Goal: Transaction & Acquisition: Purchase product/service

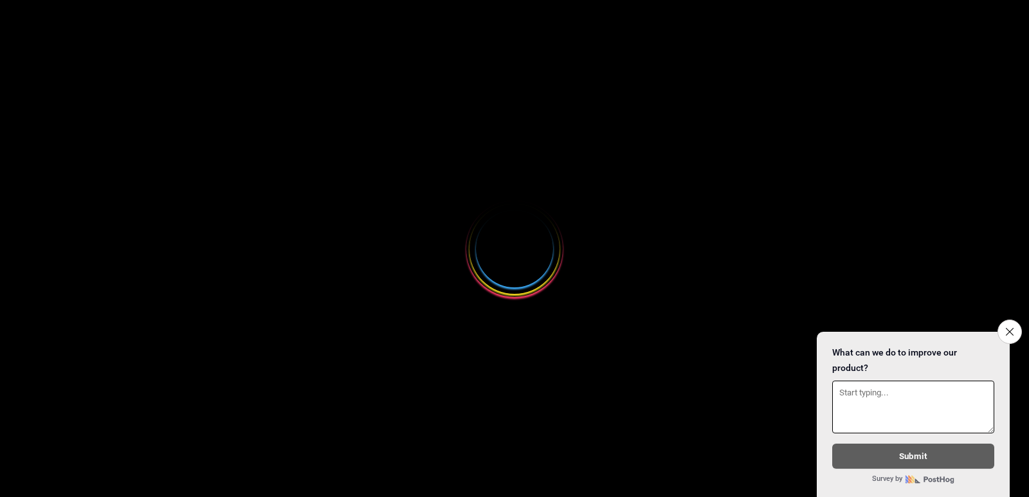
click at [1014, 326] on button "Close survey" at bounding box center [1010, 332] width 24 height 24
select select
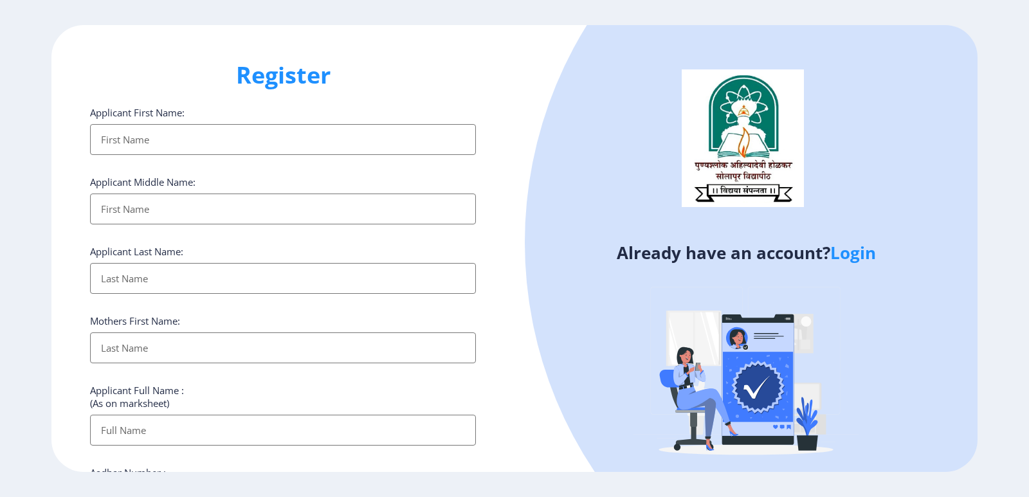
click at [850, 255] on link "Login" at bounding box center [853, 252] width 46 height 23
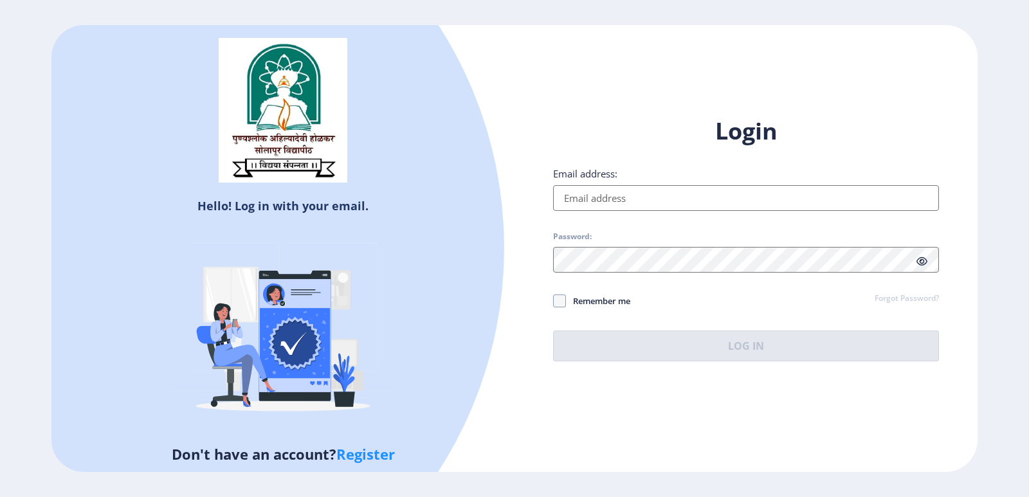
click at [633, 199] on input "Email address:" at bounding box center [746, 198] width 386 height 26
type input "[EMAIL_ADDRESS][DOMAIN_NAME]"
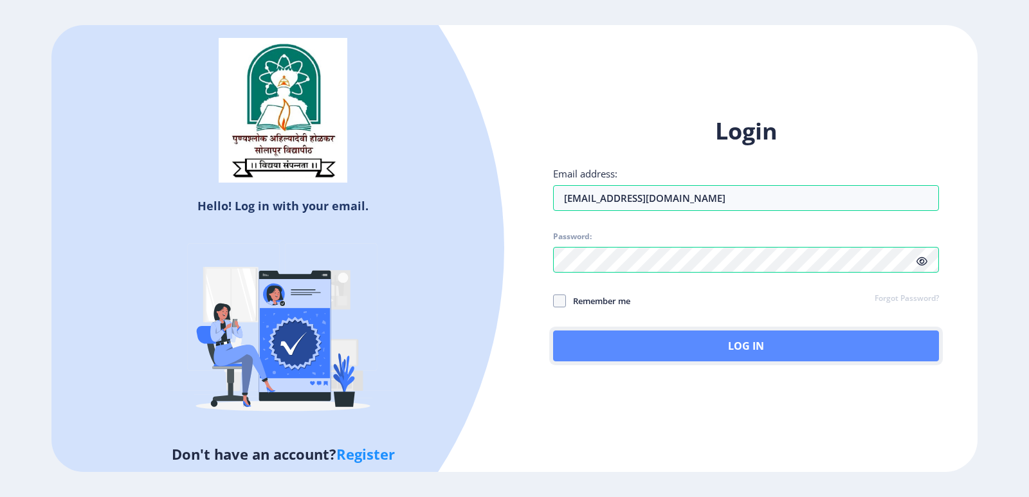
click at [763, 347] on button "Log In" at bounding box center [746, 346] width 386 height 31
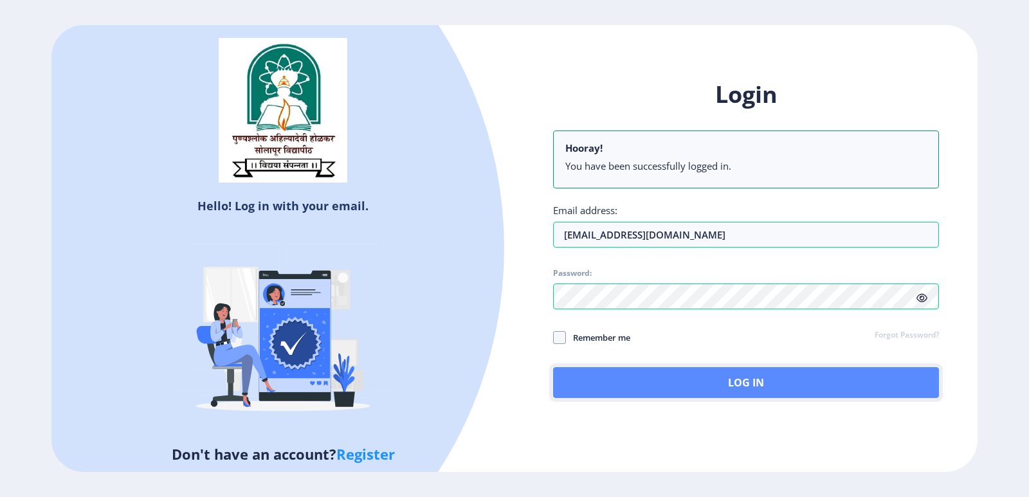
click at [746, 370] on button "Log In" at bounding box center [746, 382] width 386 height 31
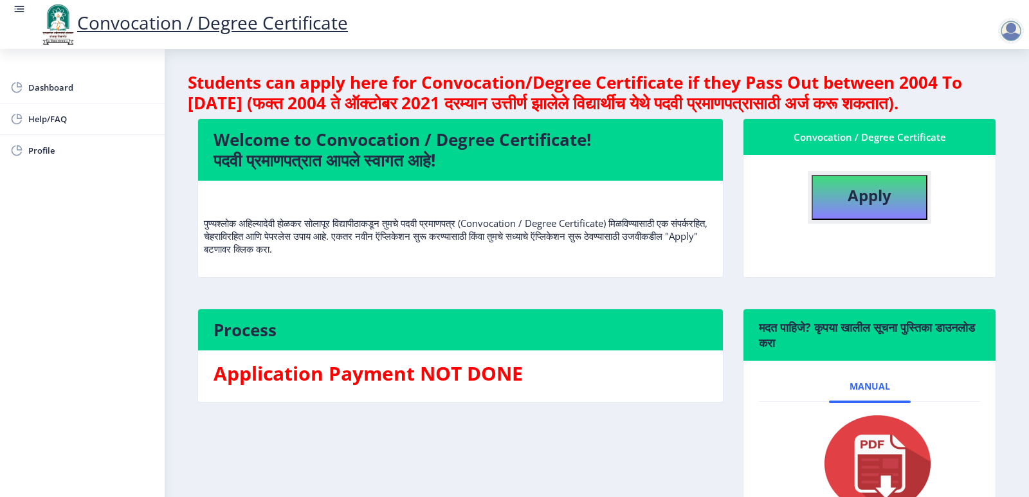
click at [870, 206] on b "Apply" at bounding box center [870, 195] width 44 height 21
select select
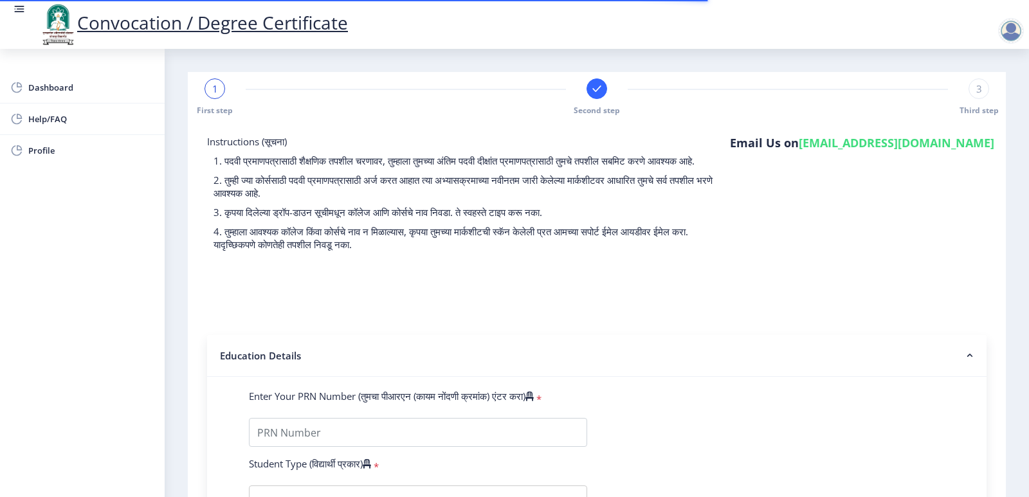
select select
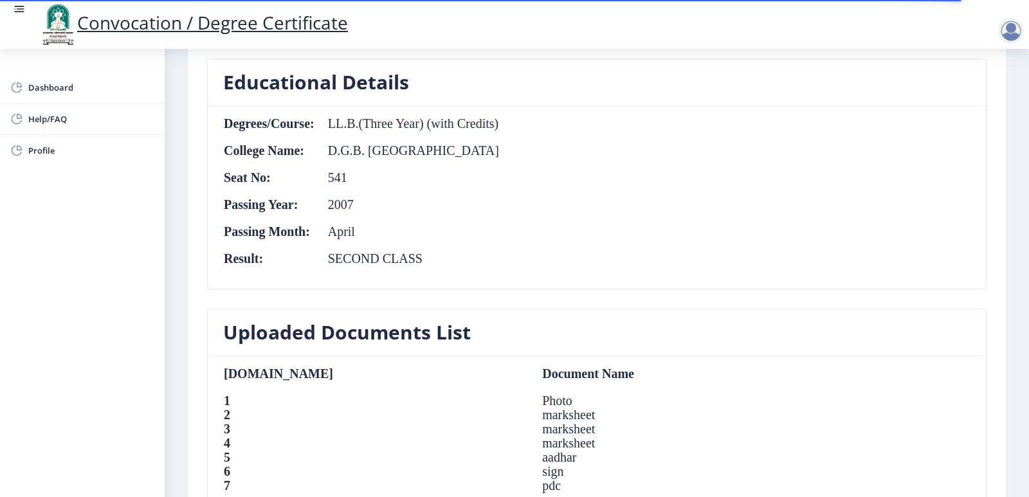
scroll to position [579, 0]
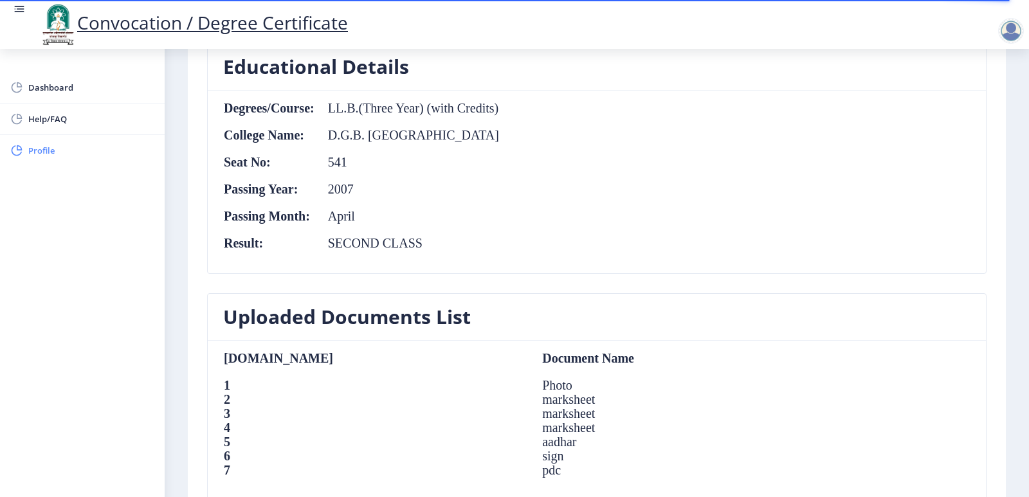
click at [44, 151] on span "Profile" at bounding box center [91, 150] width 126 height 15
select select
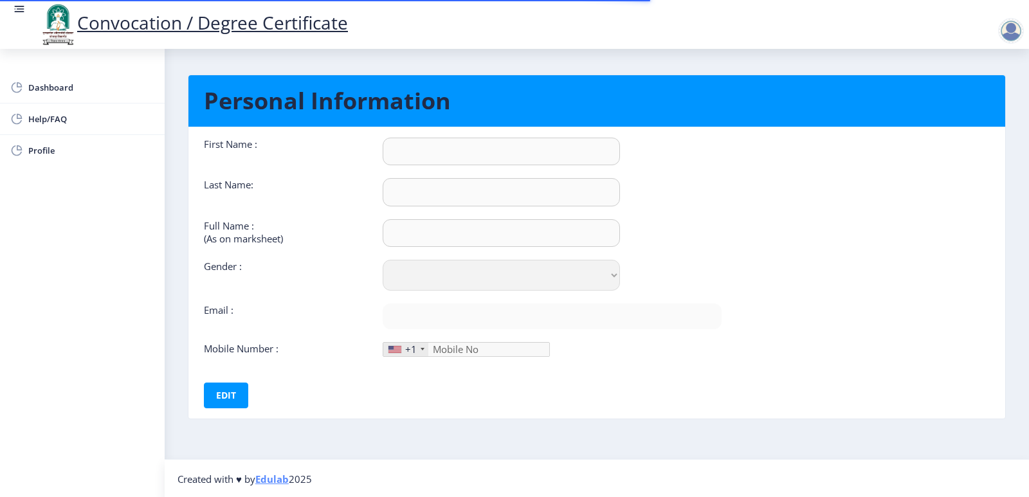
type input "SHREETEEKA"
type input "BILLA"
type input "BILLA SHREETEEKA KISAN"
select select "[DEMOGRAPHIC_DATA]"
type input "[EMAIL_ADDRESS][DOMAIN_NAME]"
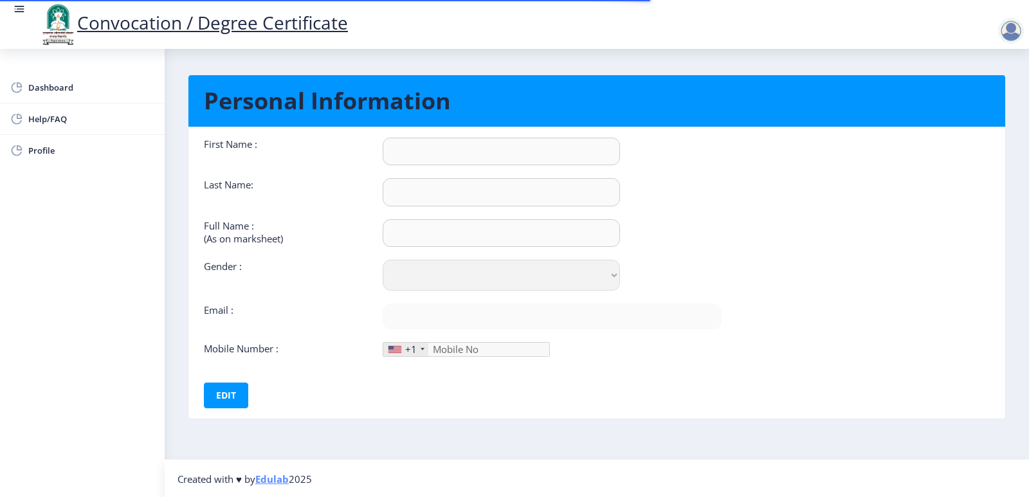
type input "9822289676"
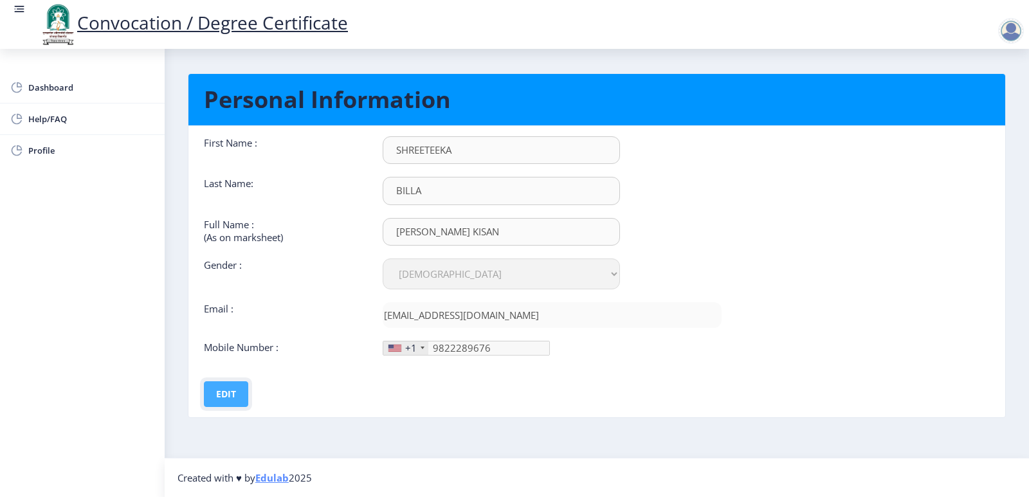
click at [226, 397] on button "Edit" at bounding box center [226, 394] width 44 height 26
click at [221, 391] on button "Save" at bounding box center [235, 394] width 47 height 26
click at [18, 12] on rect at bounding box center [20, 12] width 10 height 1
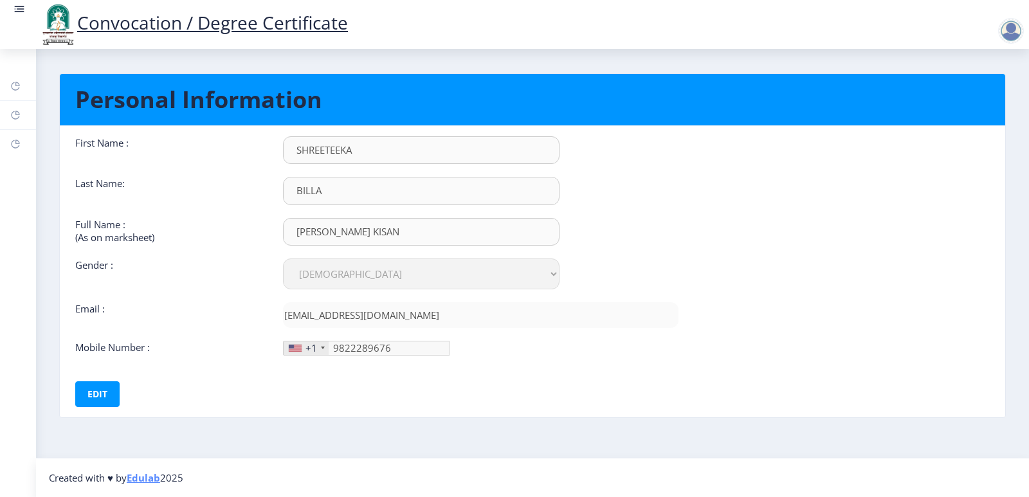
click at [12, 4] on nav "Convocation / Degree Certificate" at bounding box center [514, 24] width 1029 height 49
click at [15, 8] on rect at bounding box center [19, 9] width 13 height 13
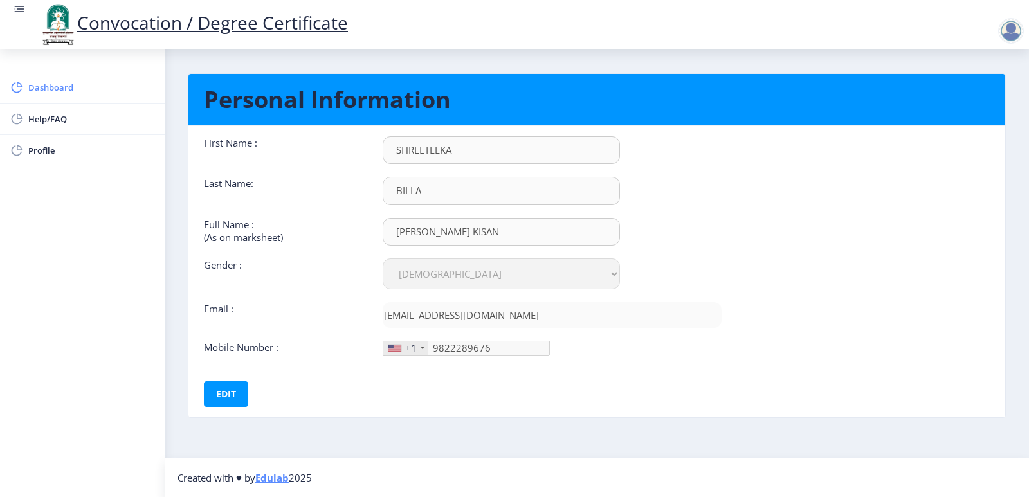
click at [64, 94] on span "Dashboard" at bounding box center [91, 87] width 126 height 15
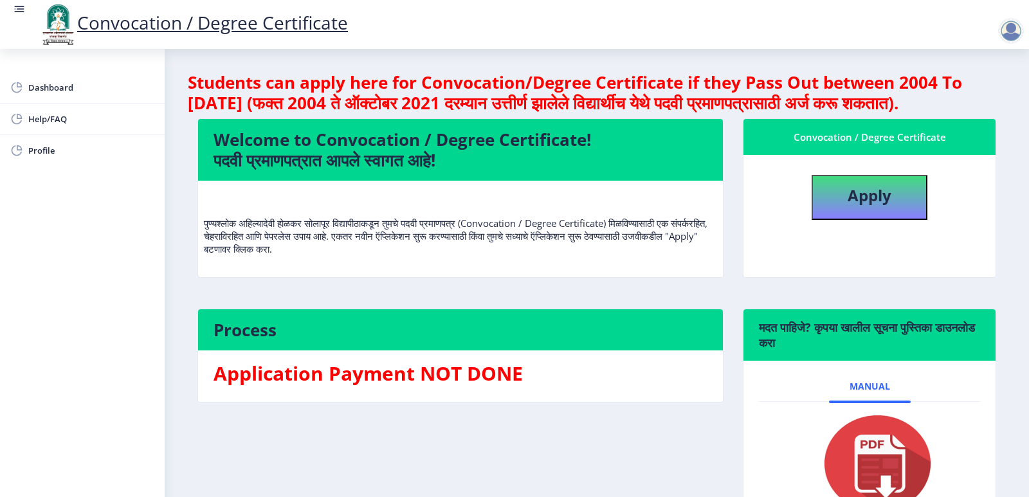
click at [1018, 28] on div at bounding box center [1011, 31] width 26 height 26
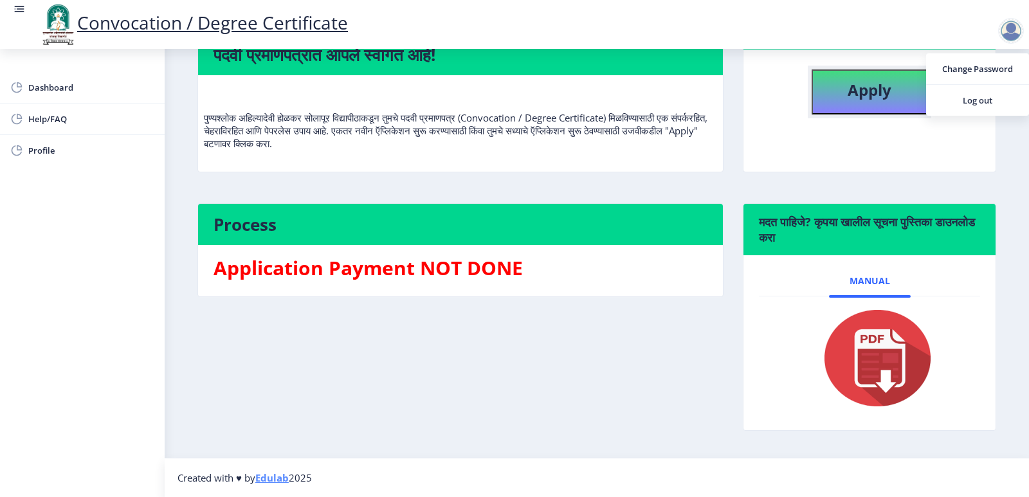
click at [874, 82] on b "Apply" at bounding box center [870, 89] width 44 height 21
select select
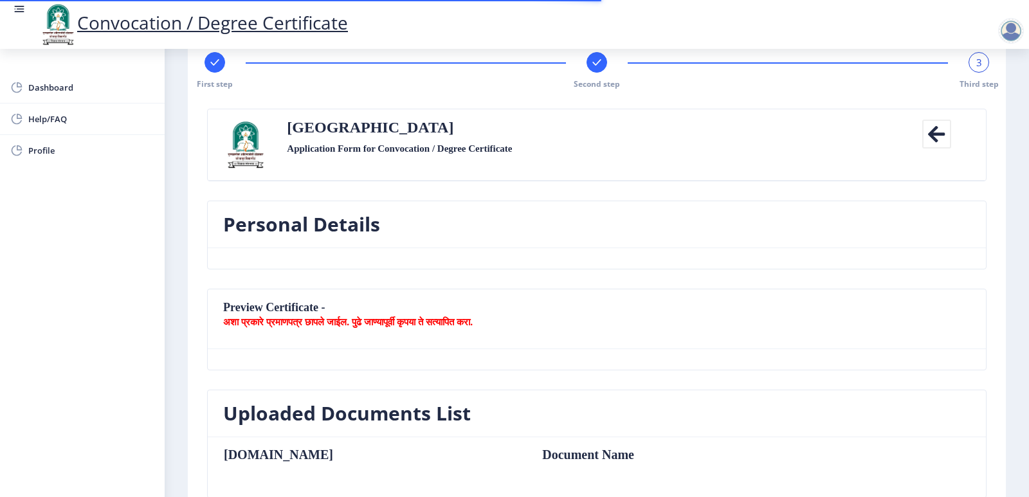
select select
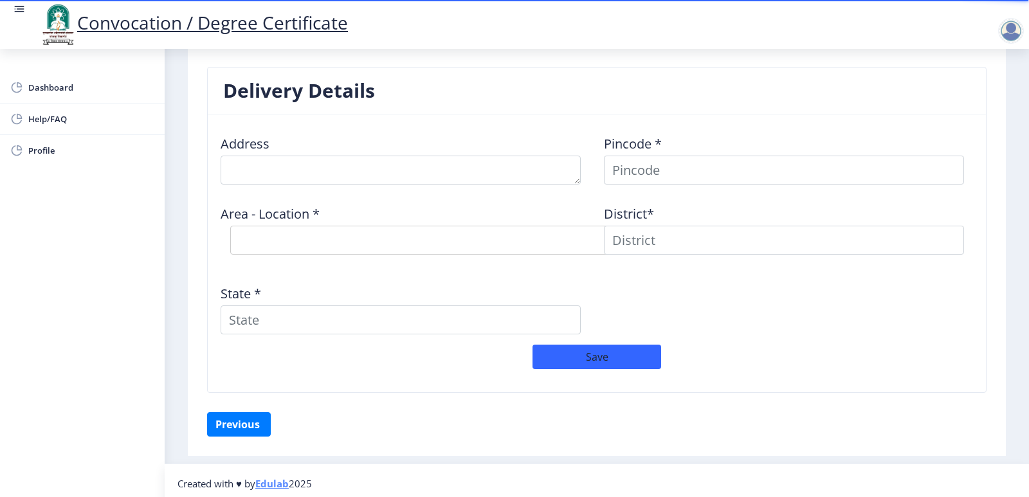
scroll to position [1038, 0]
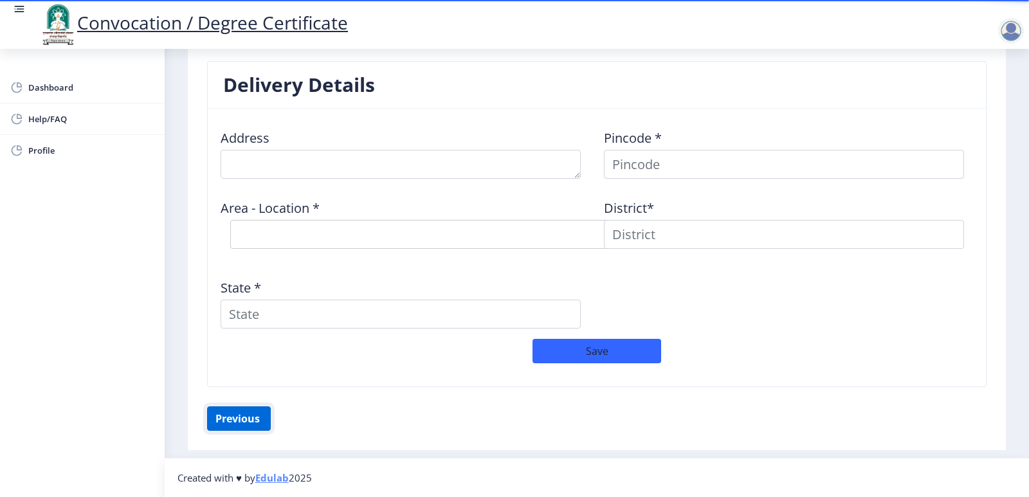
click at [252, 419] on button "Previous ‍" at bounding box center [239, 419] width 64 height 24
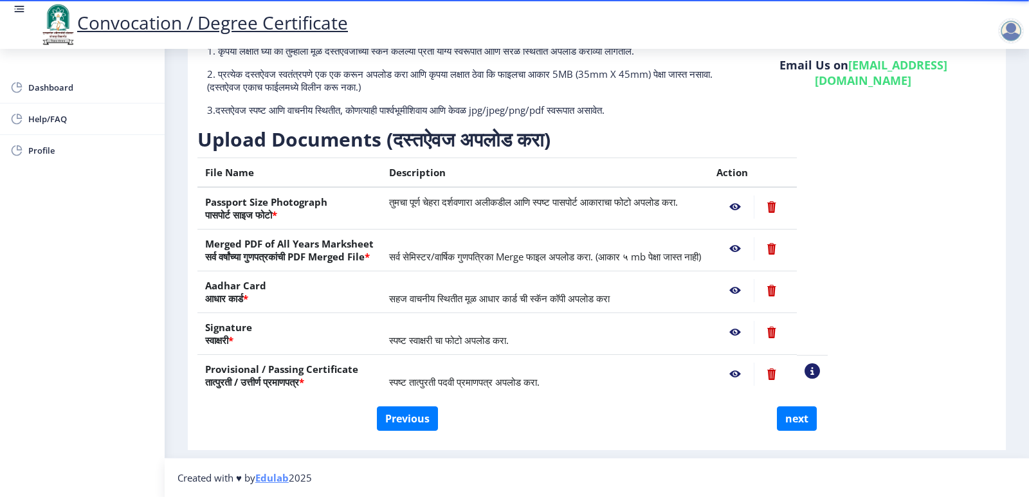
scroll to position [114, 0]
click at [412, 414] on button "Previous" at bounding box center [407, 419] width 61 height 24
select select "Regular"
select select "2007"
select select "April"
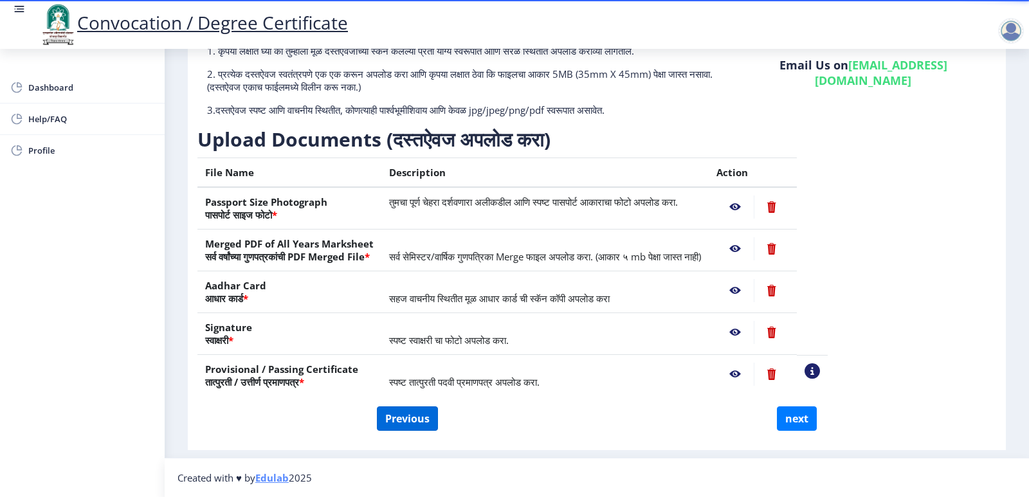
select select "SECOND CLASS"
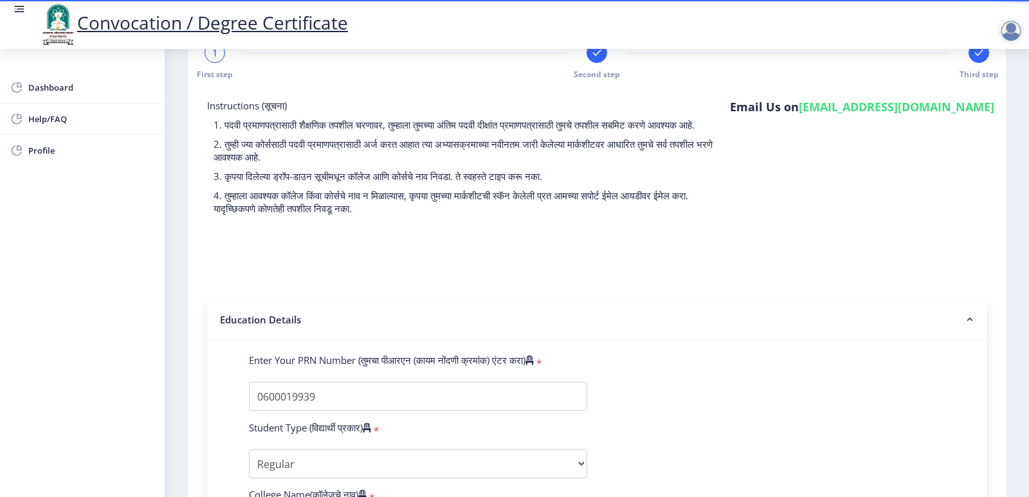
scroll to position [129, 0]
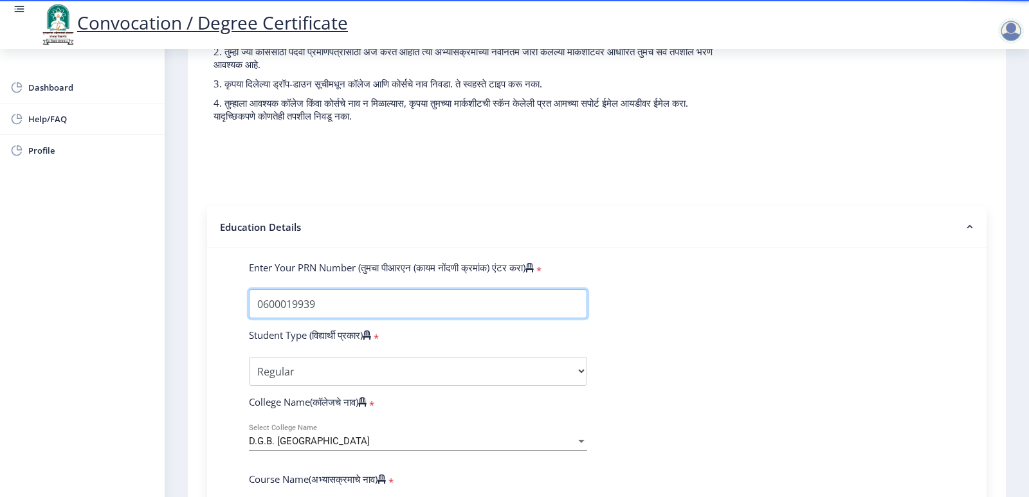
drag, startPoint x: 276, startPoint y: 327, endPoint x: 107, endPoint y: 322, distance: 168.6
click at [107, 322] on div "Dashboard Help/FAQ Profile 1 First step Second step Third step Instructions (सू…" at bounding box center [514, 489] width 1029 height 1237
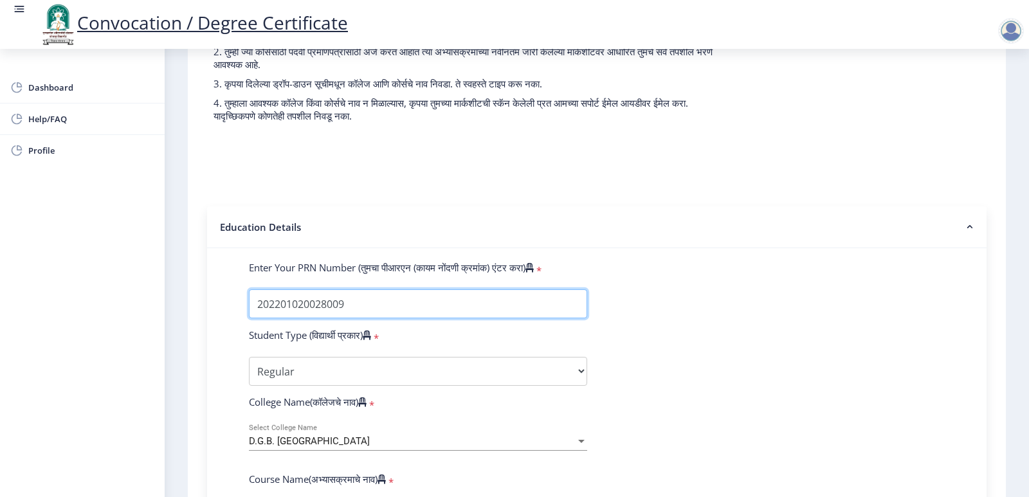
type input "202201020028009"
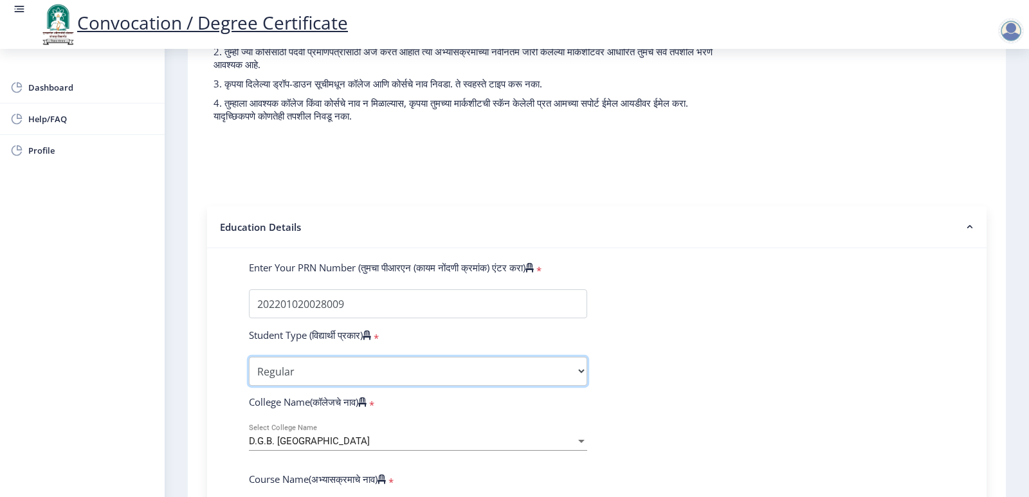
click at [329, 383] on select "Select Student Type Regular External" at bounding box center [418, 371] width 338 height 29
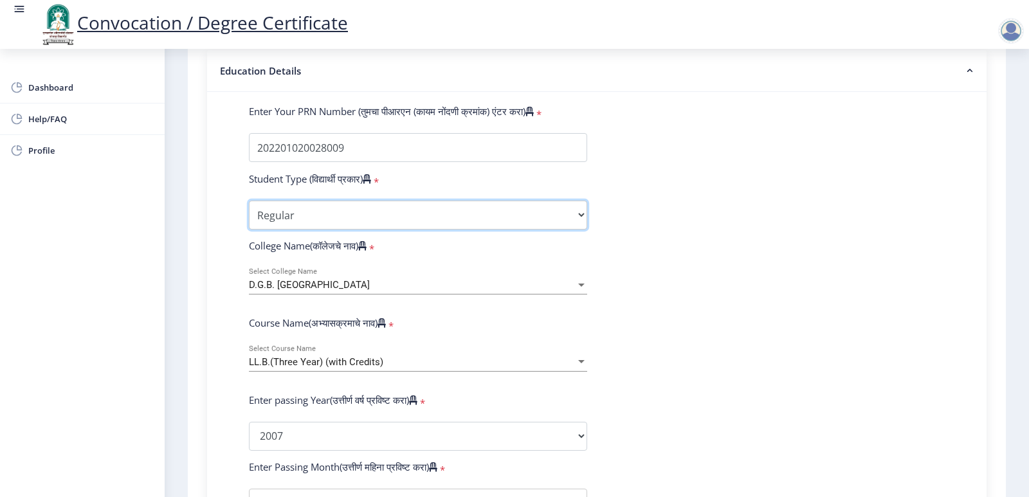
scroll to position [322, 0]
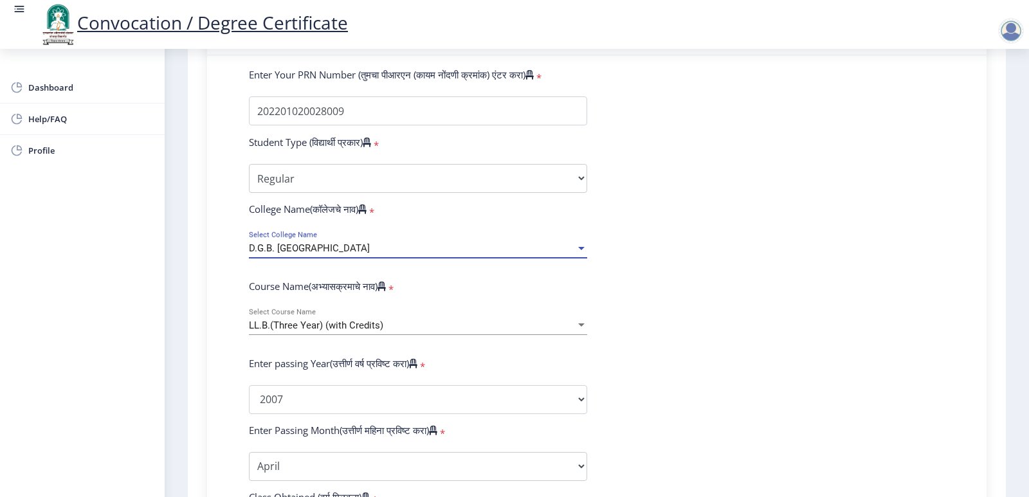
click at [484, 254] on div "D.G.B. [GEOGRAPHIC_DATA]" at bounding box center [412, 248] width 327 height 11
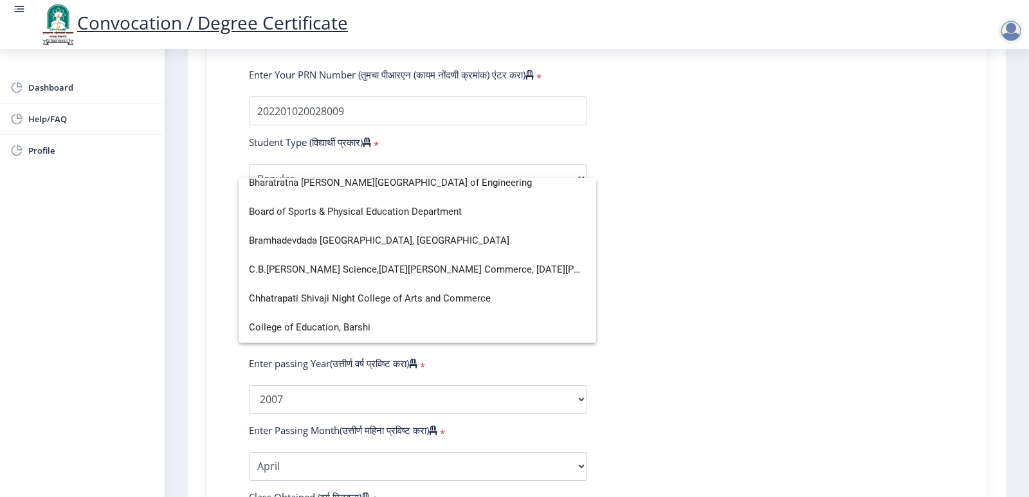
scroll to position [579, 0]
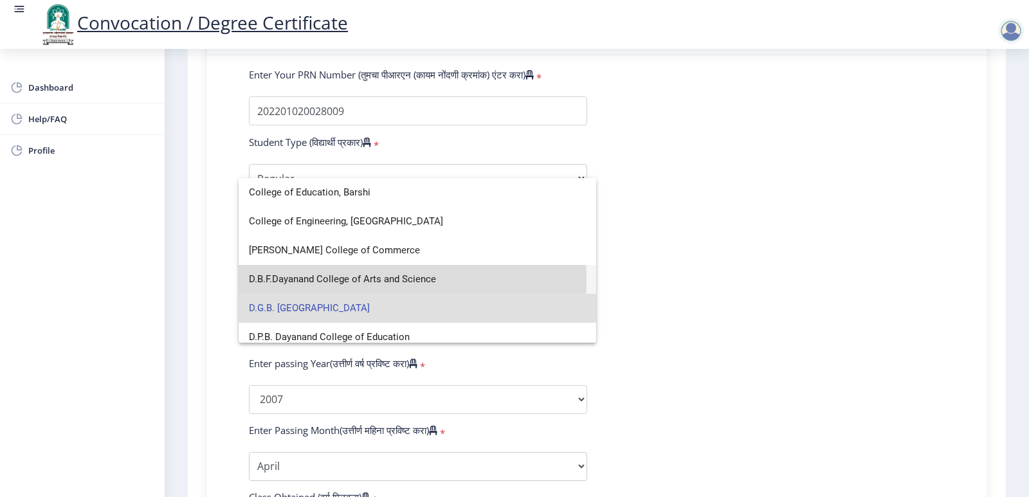
click at [361, 280] on span "D.B.F.Dayanand College of Arts and Science" at bounding box center [417, 279] width 337 height 29
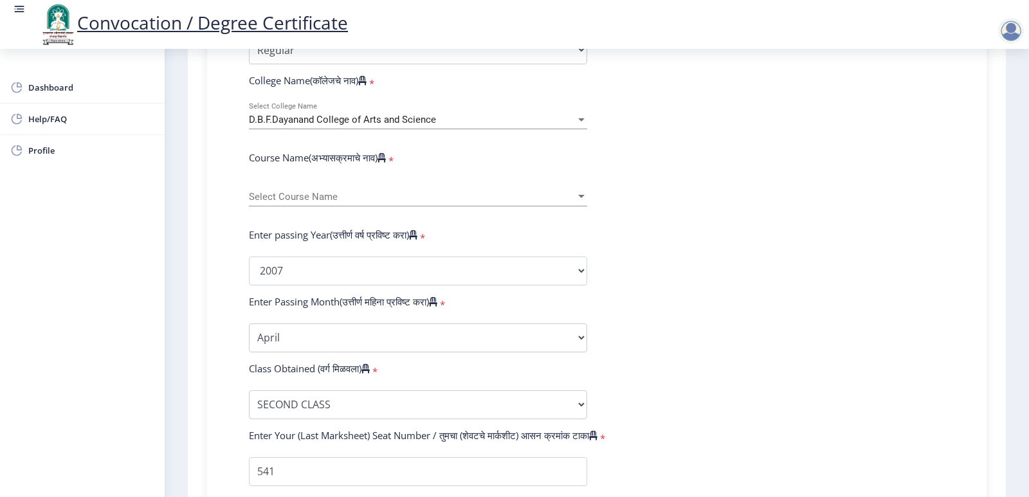
scroll to position [515, 0]
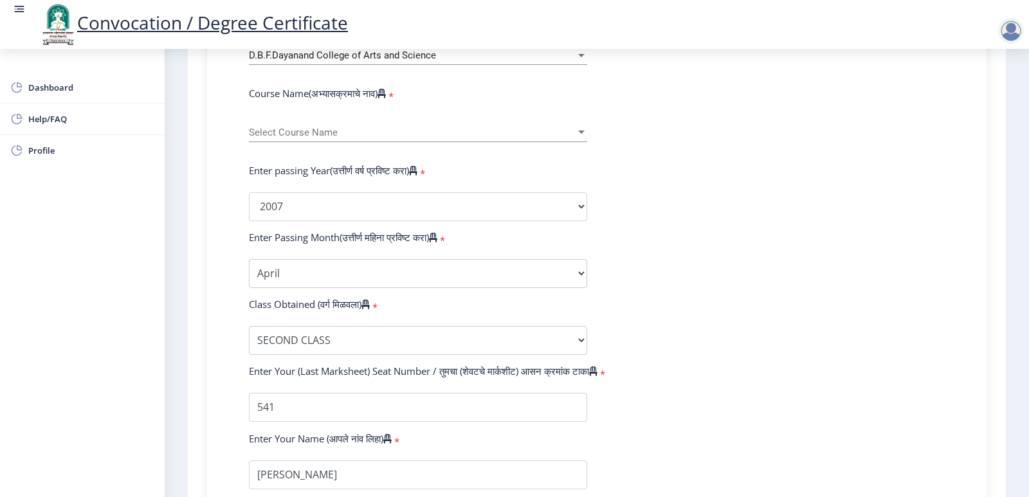
click at [351, 138] on span "Select Course Name" at bounding box center [412, 132] width 327 height 11
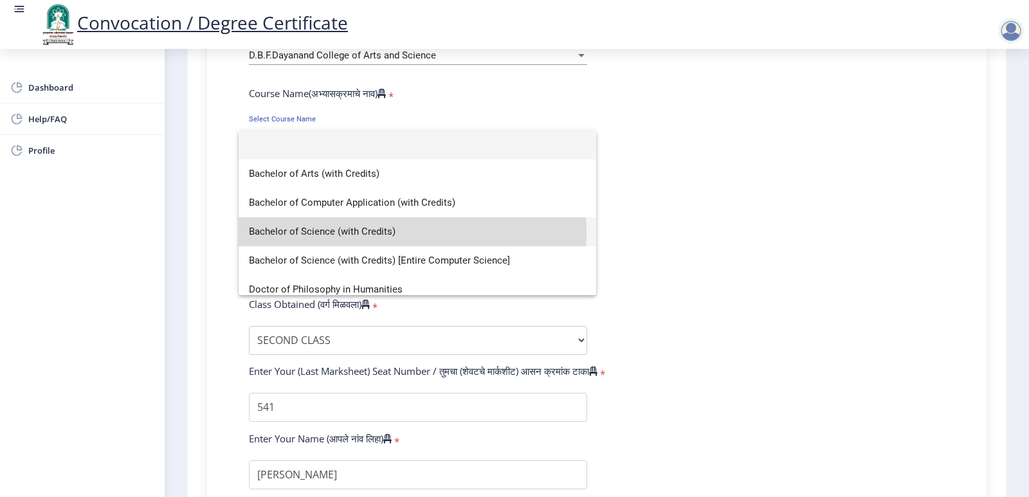
click at [336, 233] on span "Bachelor of Science (with Credits)" at bounding box center [417, 231] width 337 height 29
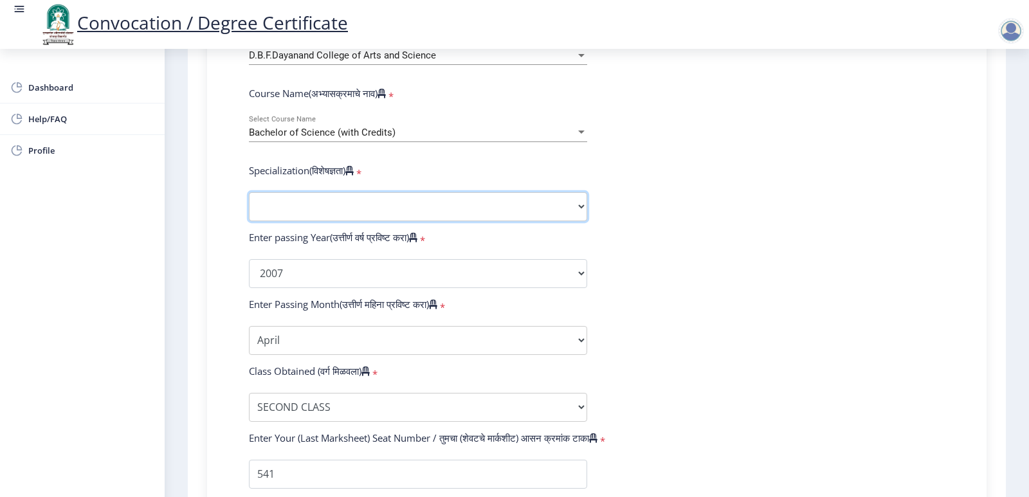
click at [574, 221] on select "Specialization Botany Chemistry Computer Science Electronics Geology Mathematic…" at bounding box center [418, 206] width 338 height 29
select select "Microbiology"
click at [249, 205] on select "Specialization Botany Chemistry Computer Science Electronics Geology Mathematic…" at bounding box center [418, 206] width 338 height 29
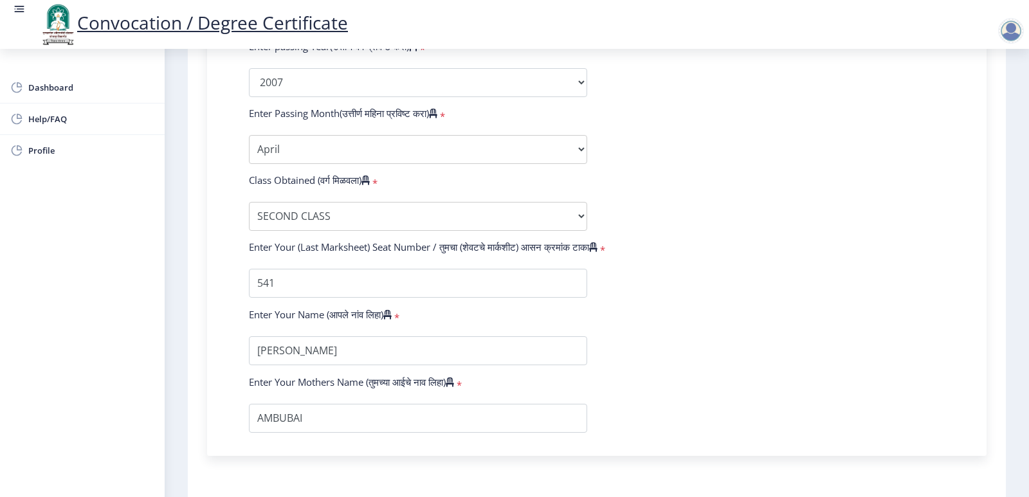
scroll to position [708, 0]
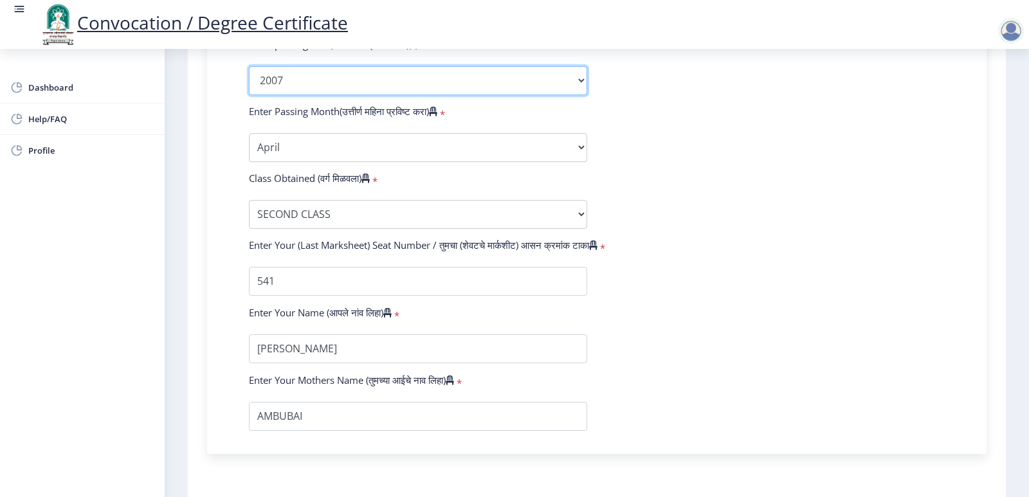
drag, startPoint x: 311, startPoint y: 86, endPoint x: 216, endPoint y: 103, distance: 96.8
click at [216, 103] on div "Enter Your PRN Number (तुमचा पीआरएन (कायम नोंदणी क्रमांक) एंटर करा) * Student T…" at bounding box center [597, 61] width 780 height 785
select select "2025"
click at [249, 78] on select "2025 2024 2023 2022 2021 2020 2019 2018 2017 2016 2015 2014 2013 2012 2011 2010…" at bounding box center [418, 80] width 338 height 29
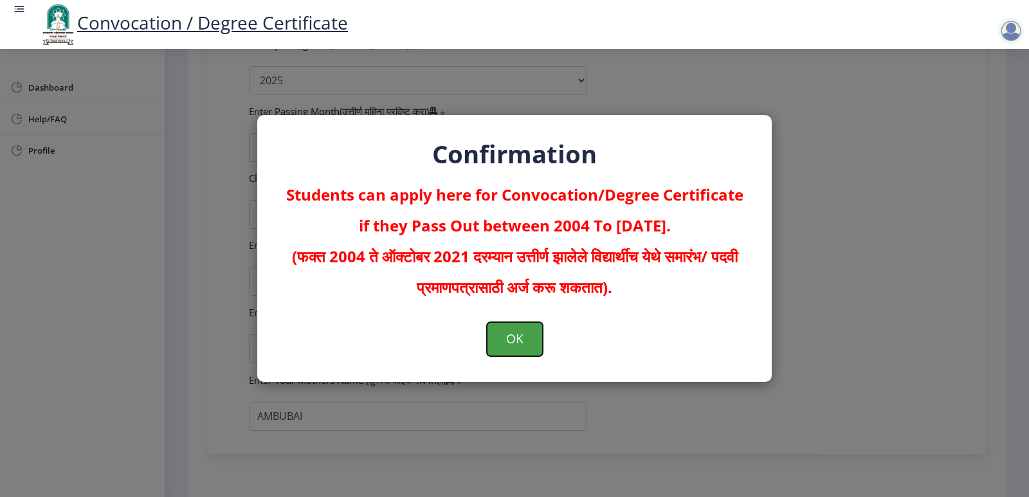
click at [525, 336] on button "OK" at bounding box center [515, 338] width 56 height 33
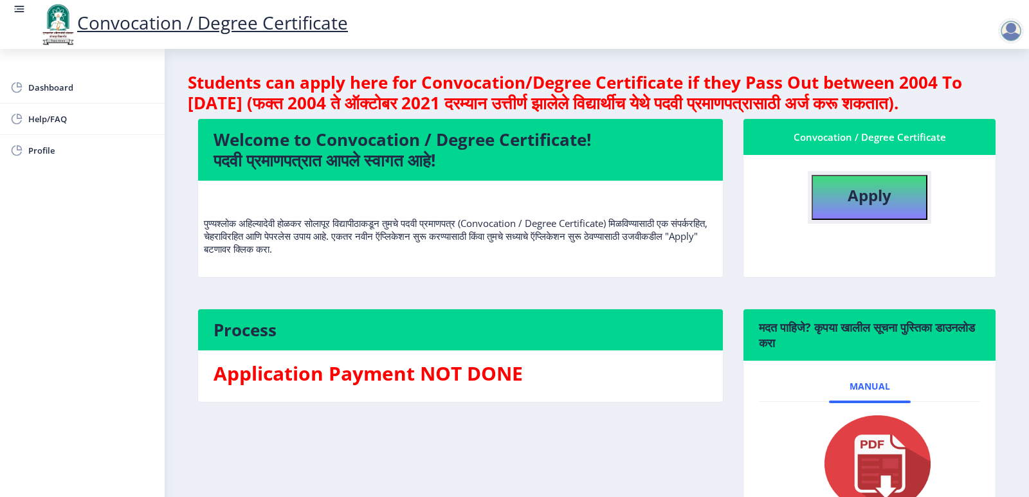
click at [856, 206] on b "Apply" at bounding box center [870, 195] width 44 height 21
select select
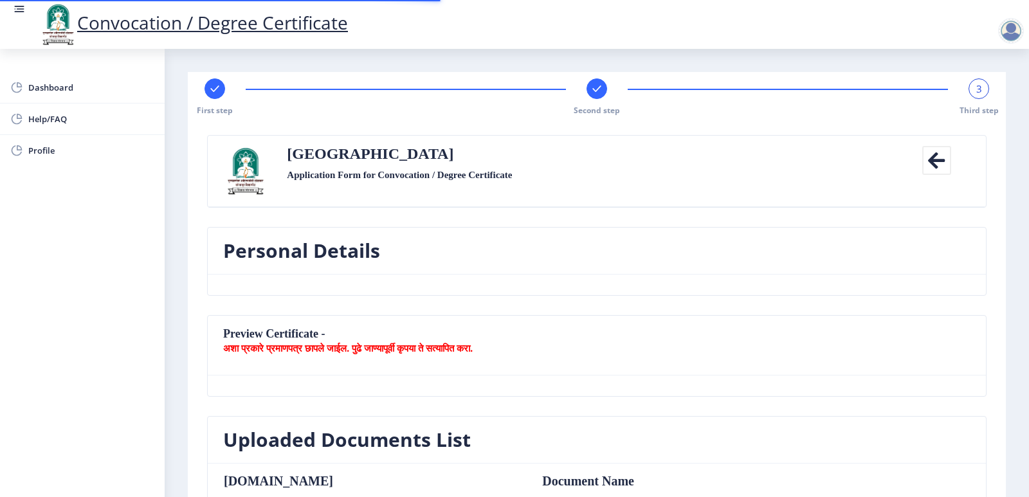
select select
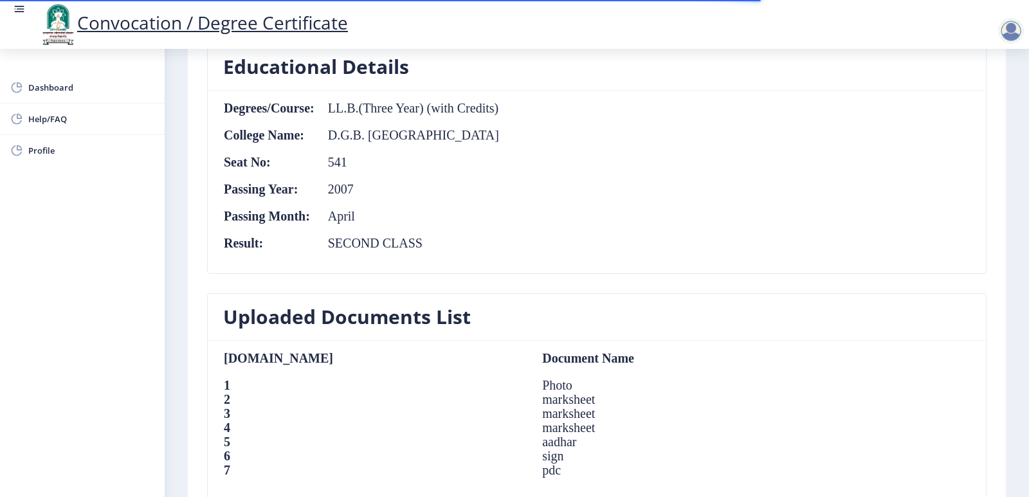
scroll to position [965, 0]
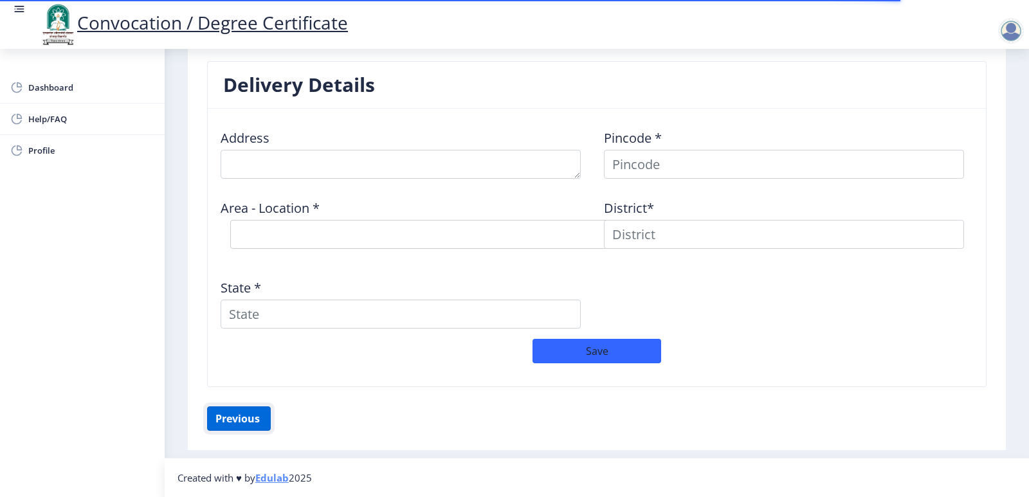
click at [244, 412] on button "Previous ‍" at bounding box center [239, 419] width 64 height 24
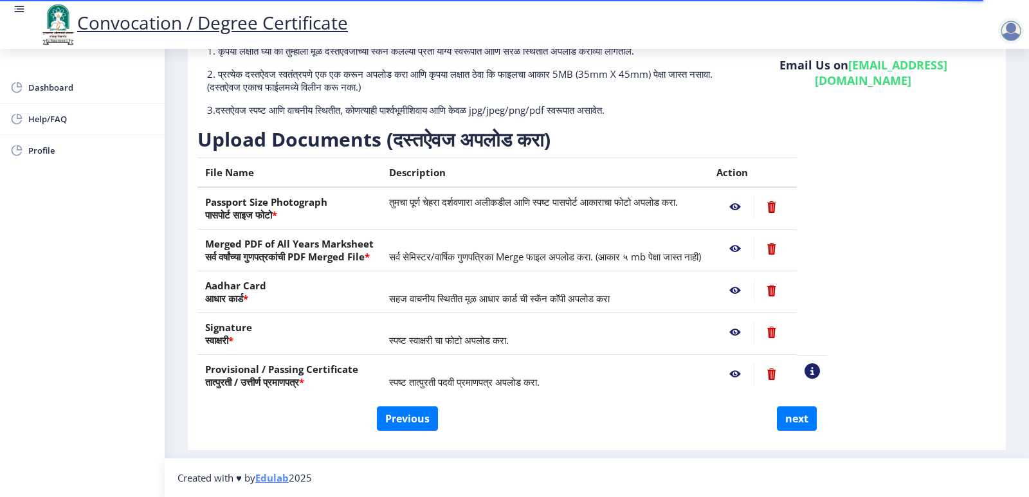
click at [789, 206] on nb-action at bounding box center [771, 207] width 35 height 23
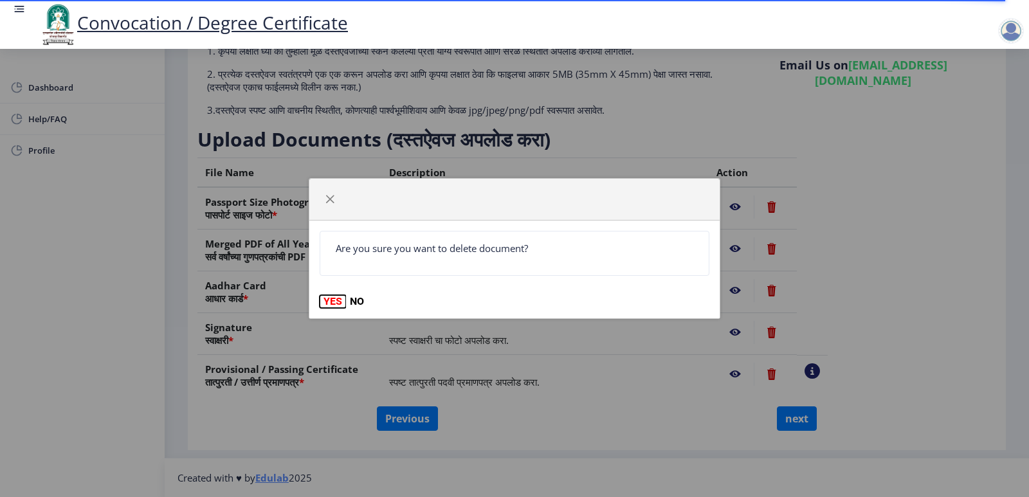
click at [323, 304] on button "YES" at bounding box center [333, 301] width 26 height 13
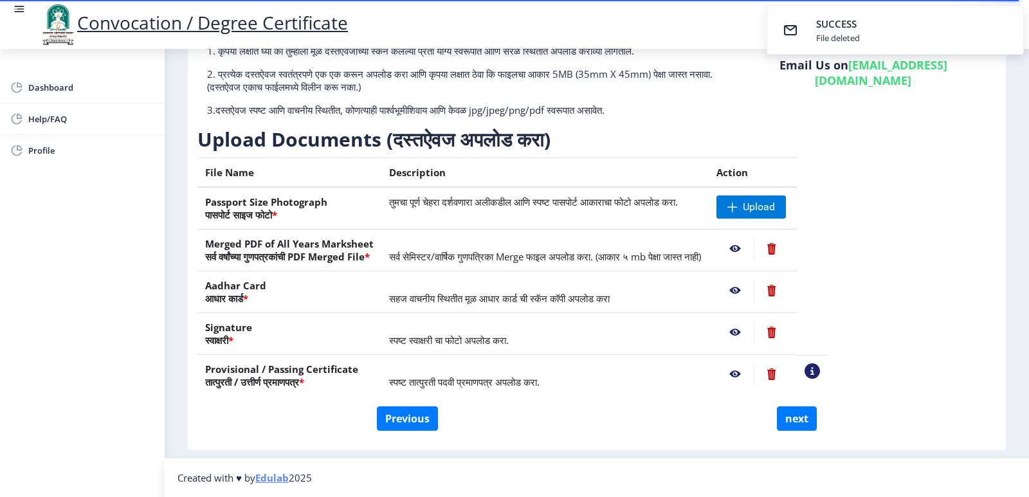
click at [789, 250] on nb-action at bounding box center [771, 248] width 35 height 23
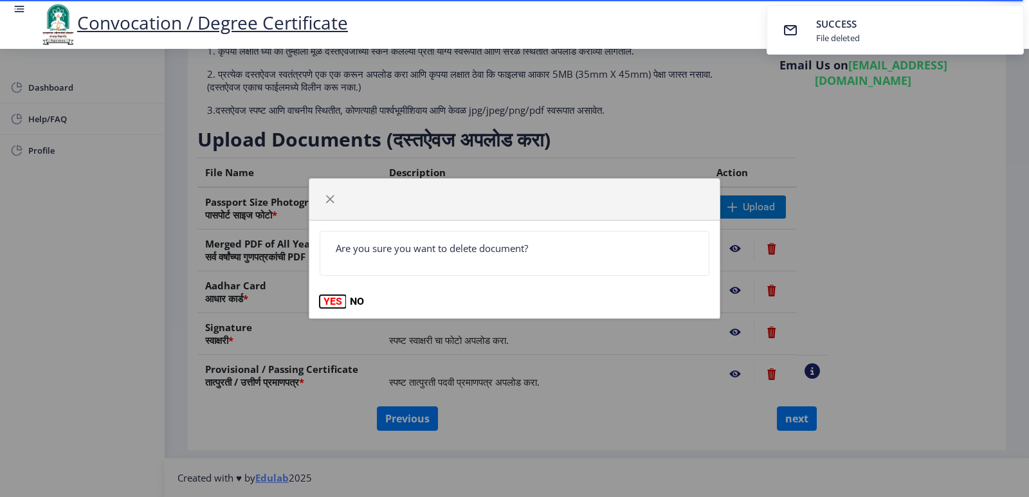
click at [336, 303] on button "YES" at bounding box center [333, 301] width 26 height 13
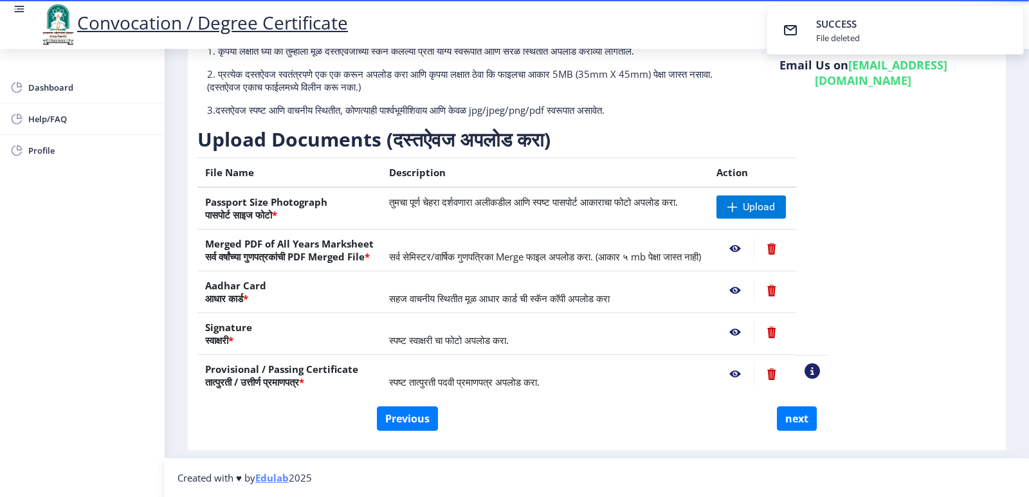
click at [789, 249] on nb-action at bounding box center [771, 248] width 35 height 23
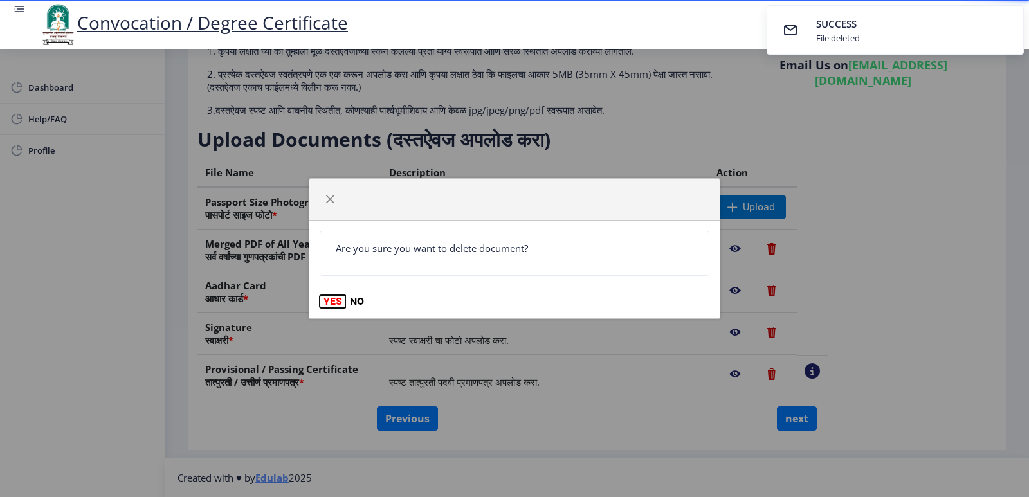
click at [334, 301] on button "YES" at bounding box center [333, 301] width 26 height 13
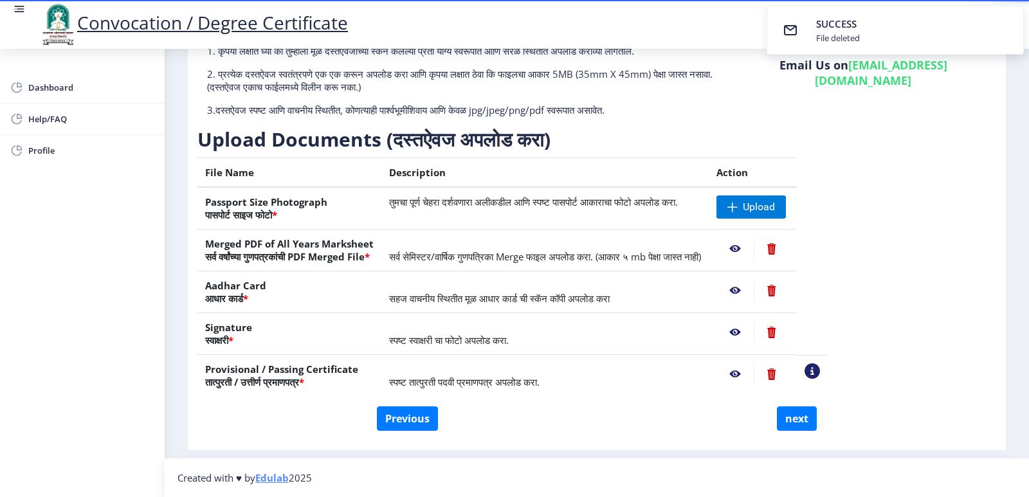
click at [789, 292] on nb-action at bounding box center [771, 290] width 35 height 23
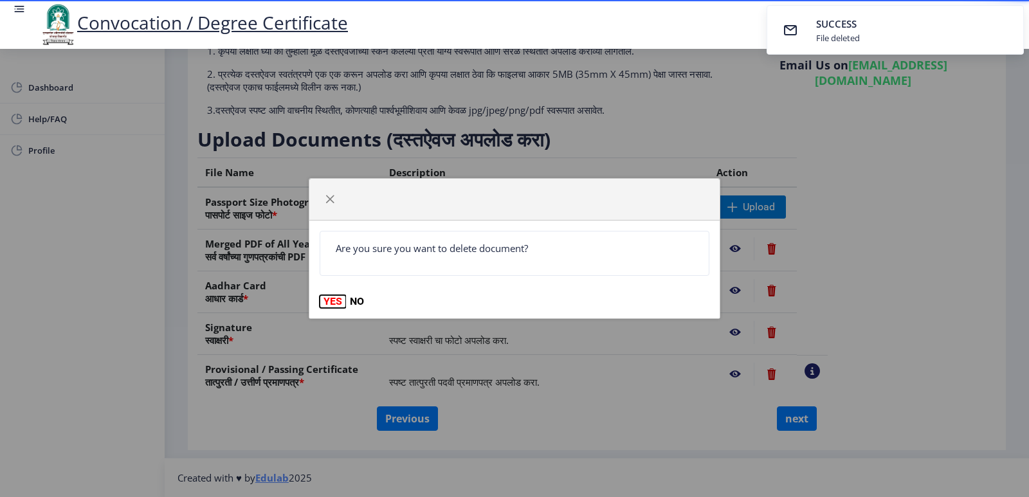
click at [333, 302] on button "YES" at bounding box center [333, 301] width 26 height 13
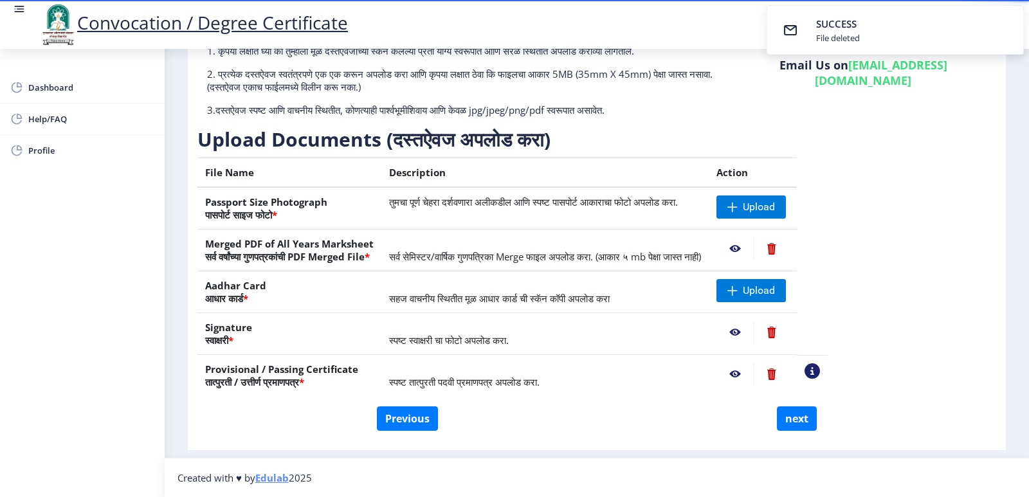
click at [789, 374] on nb-action at bounding box center [771, 374] width 35 height 23
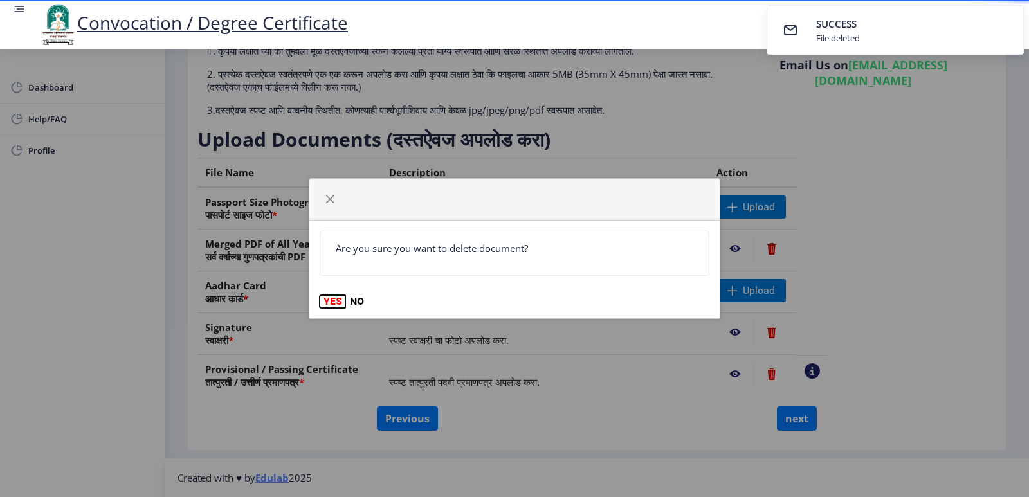
click at [338, 295] on button "YES" at bounding box center [333, 301] width 26 height 13
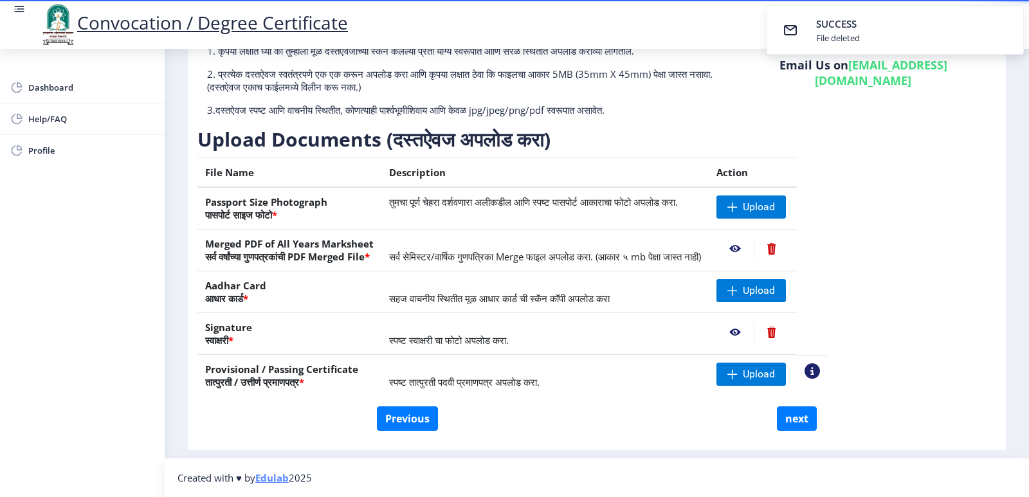
click at [789, 330] on nb-action at bounding box center [771, 332] width 35 height 23
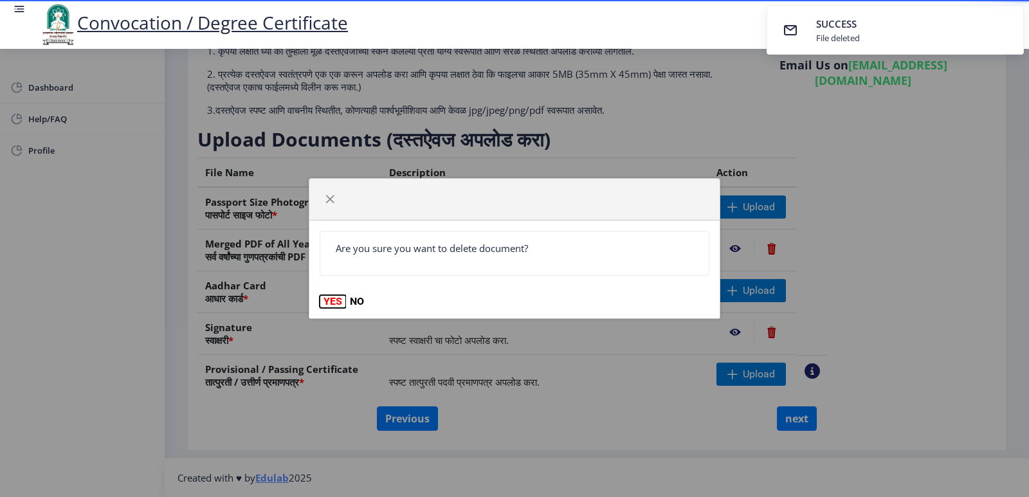
click at [335, 302] on button "YES" at bounding box center [333, 301] width 26 height 13
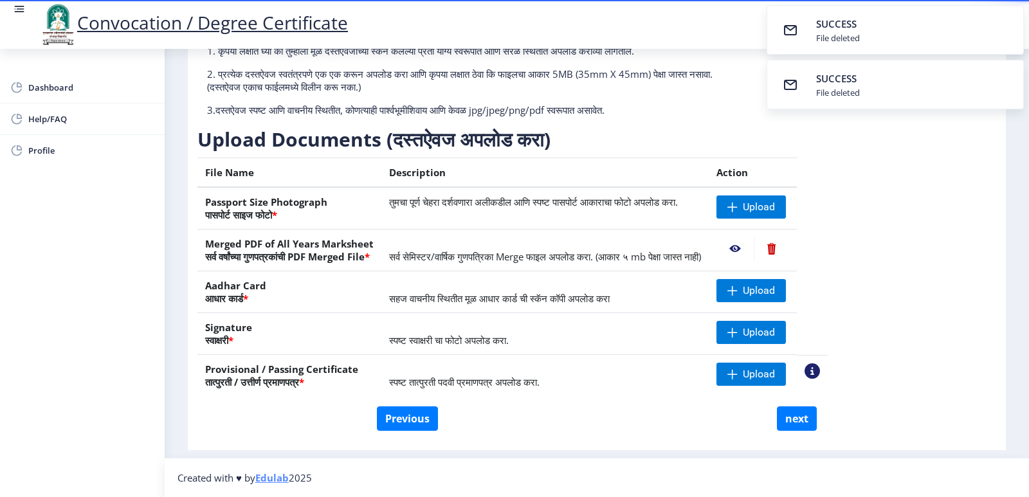
click at [789, 242] on nb-action at bounding box center [771, 248] width 35 height 23
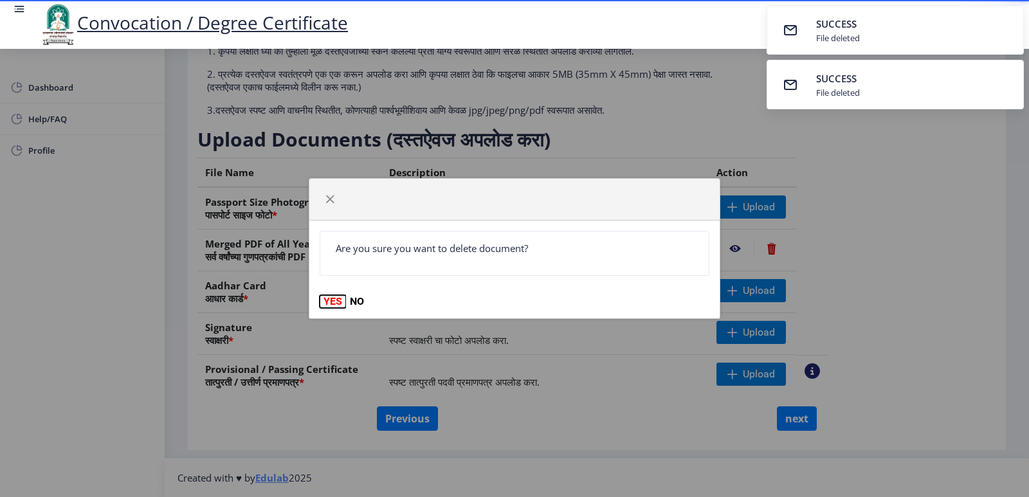
click at [331, 300] on button "YES" at bounding box center [333, 301] width 26 height 13
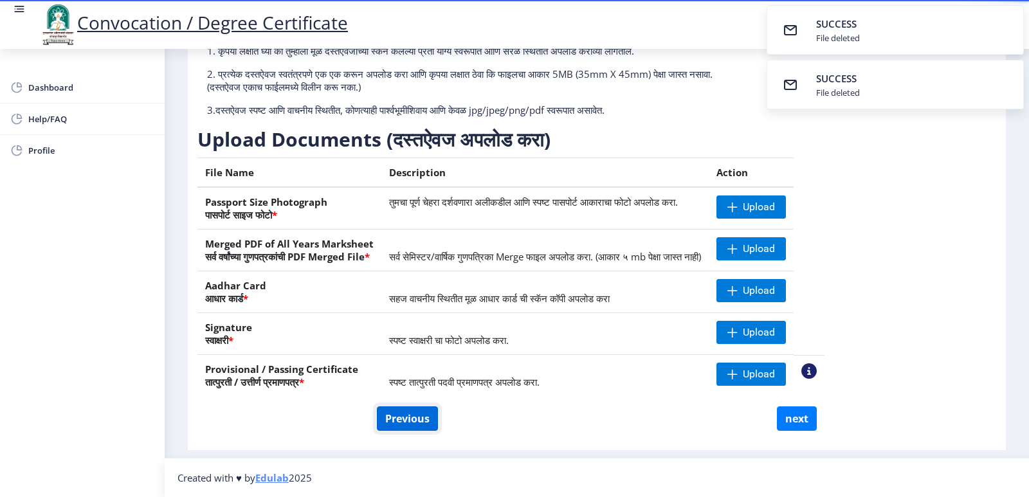
click at [385, 425] on button "Previous" at bounding box center [407, 419] width 61 height 24
select select "Regular"
select select "2007"
select select "April"
select select "SECOND CLASS"
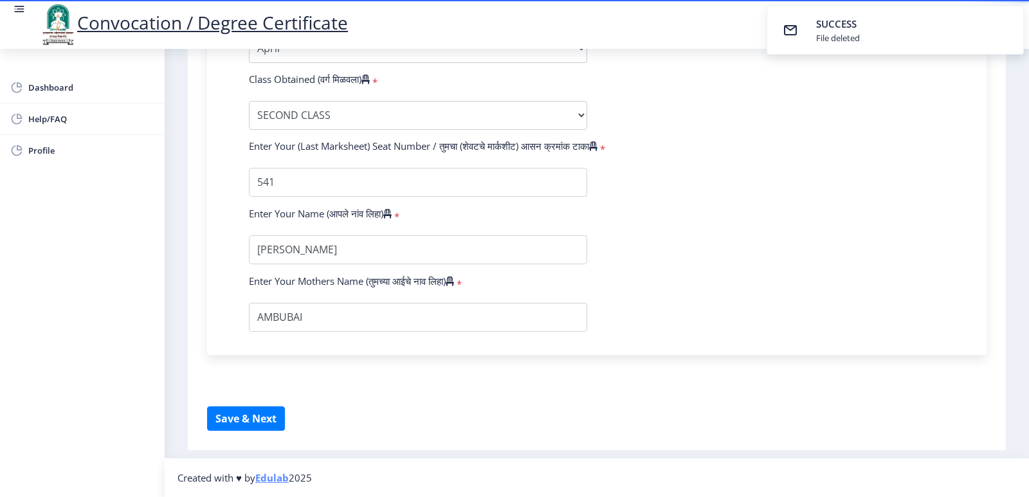
scroll to position [752, 0]
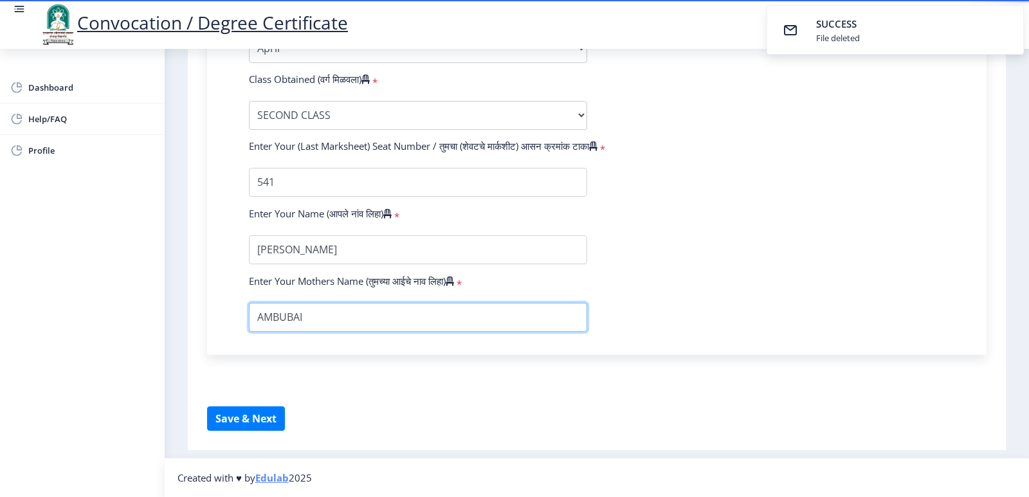
click at [333, 316] on input "textarea" at bounding box center [418, 317] width 338 height 29
drag, startPoint x: 333, startPoint y: 316, endPoint x: 152, endPoint y: 341, distance: 182.4
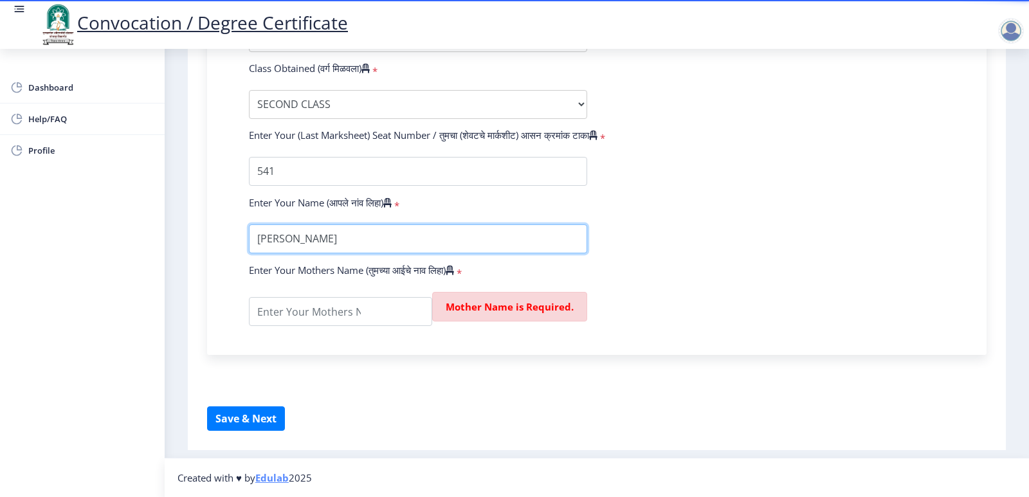
drag, startPoint x: 390, startPoint y: 253, endPoint x: 0, endPoint y: 349, distance: 401.4
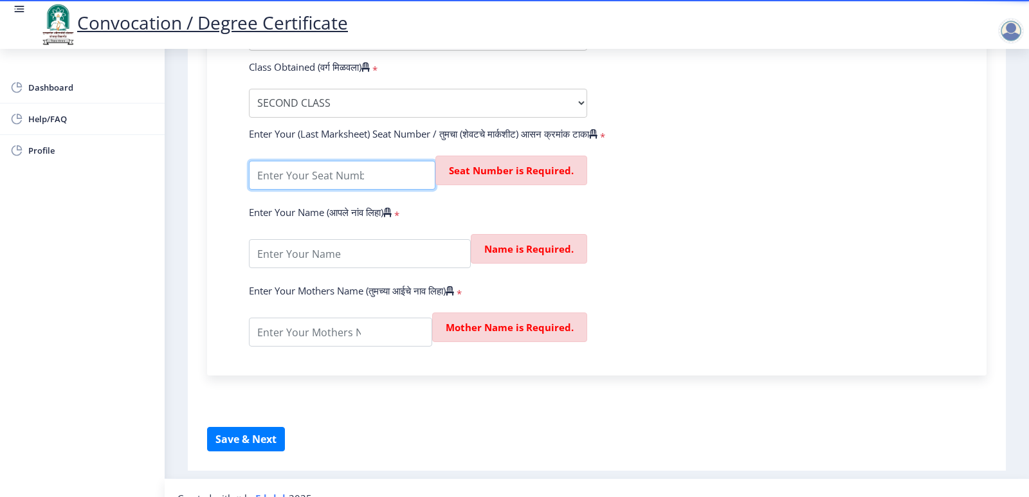
drag, startPoint x: 289, startPoint y: 183, endPoint x: 41, endPoint y: 221, distance: 251.8
drag, startPoint x: 352, startPoint y: 116, endPoint x: 25, endPoint y: 167, distance: 331.4
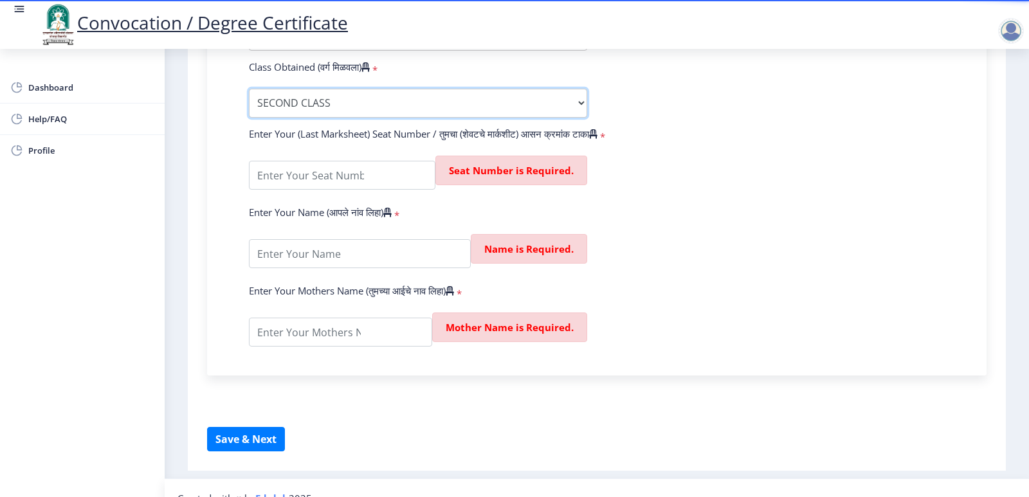
click at [355, 118] on select "Enter Class Obtained FIRST CLASS WITH DISTINCTION FIRST CLASS HIGHER SECOND CLA…" at bounding box center [418, 103] width 338 height 29
click at [356, 118] on select "Enter Class Obtained FIRST CLASS WITH DISTINCTION FIRST CLASS HIGHER SECOND CLA…" at bounding box center [418, 103] width 338 height 29
click at [512, 114] on select "Enter Class Obtained FIRST CLASS WITH DISTINCTION FIRST CLASS HIGHER SECOND CLA…" at bounding box center [418, 103] width 338 height 29
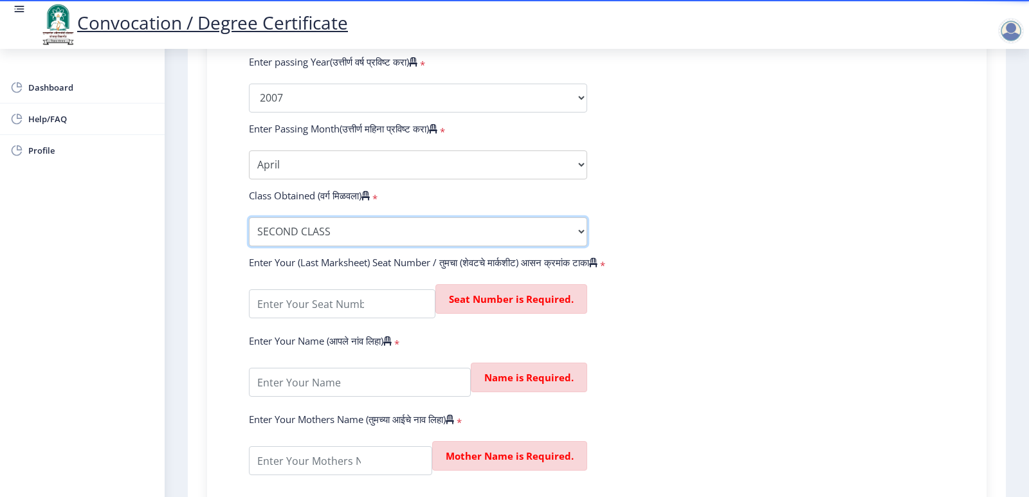
scroll to position [559, 0]
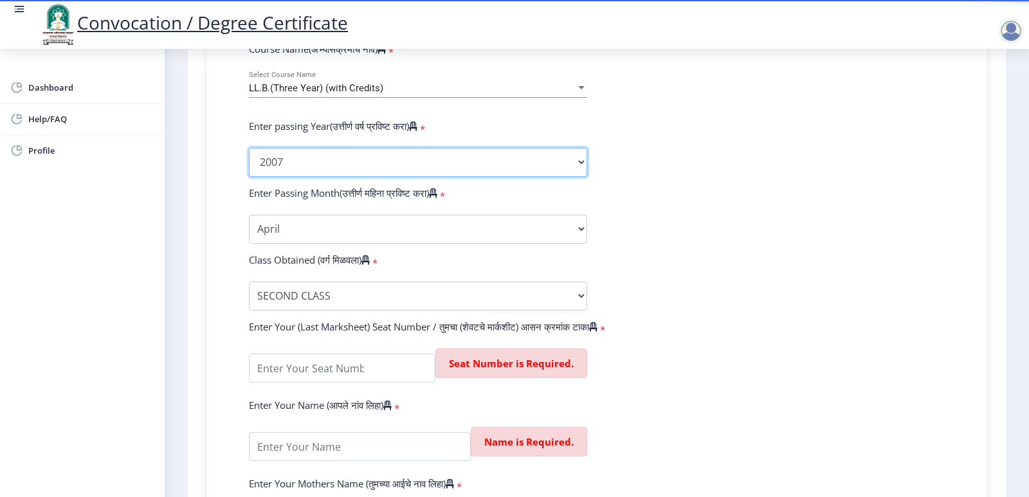
click at [413, 177] on select "2025 2024 2023 2022 2021 2020 2019 2018 2017 2016 2015 2014 2013 2012 2011 2010…" at bounding box center [418, 162] width 338 height 29
click at [461, 170] on select "2025 2024 2023 2022 2021 2020 2019 2018 2017 2016 2015 2014 2013 2012 2011 2010…" at bounding box center [418, 162] width 338 height 29
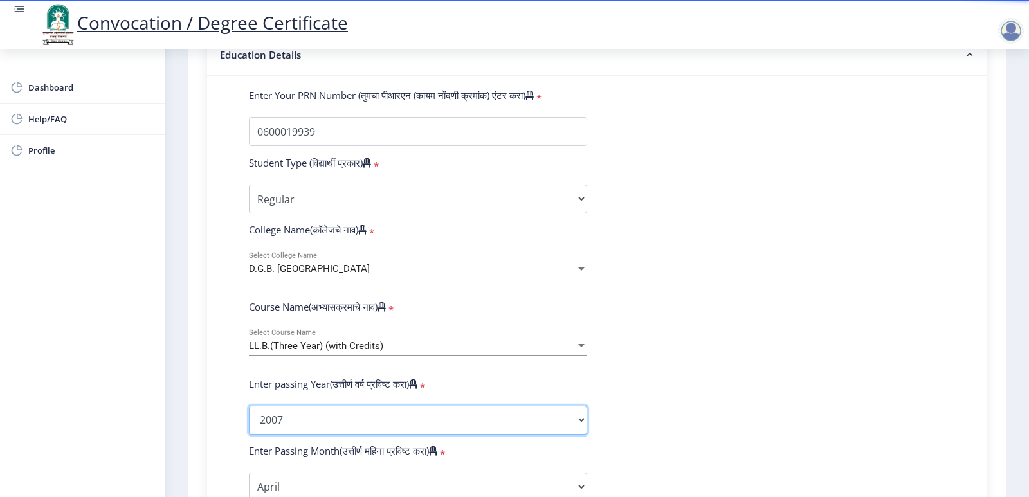
scroll to position [237, 0]
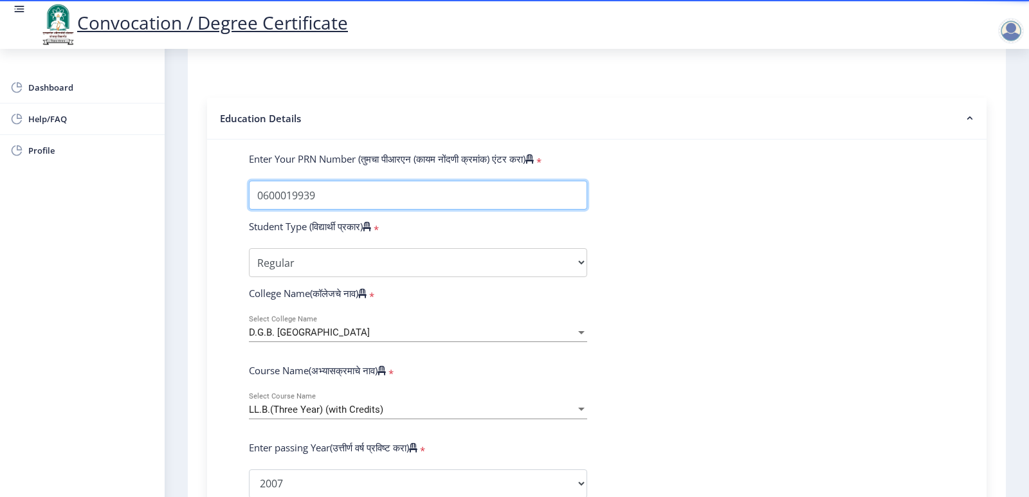
drag, startPoint x: 306, startPoint y: 217, endPoint x: 0, endPoint y: 262, distance: 309.5
click at [0, 262] on div "Dashboard Help/FAQ Profile 1 First step Second step Third step Instructions (सू…" at bounding box center [514, 398] width 1029 height 1270
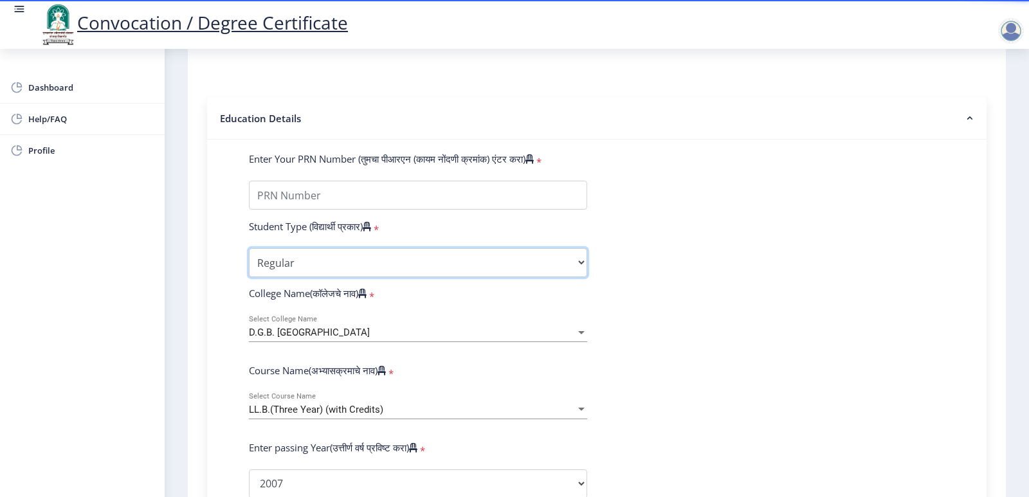
drag, startPoint x: 320, startPoint y: 280, endPoint x: 0, endPoint y: 316, distance: 321.7
click at [0, 316] on div "Dashboard Help/FAQ Profile 1 First step Second step Third step Instructions (सू…" at bounding box center [514, 398] width 1029 height 1270
click at [368, 338] on span "D.G.B. [GEOGRAPHIC_DATA]" at bounding box center [309, 333] width 121 height 12
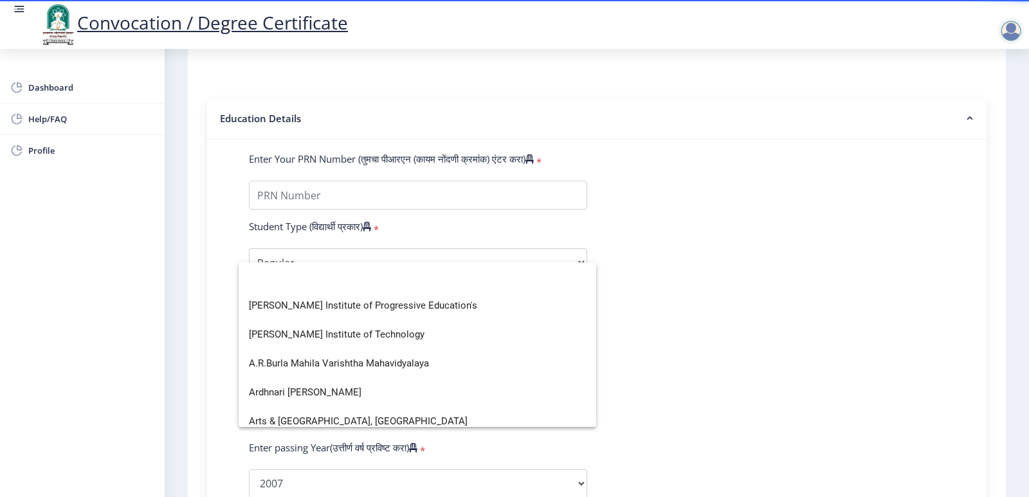
scroll to position [0, 0]
click at [805, 303] on div at bounding box center [514, 248] width 1029 height 497
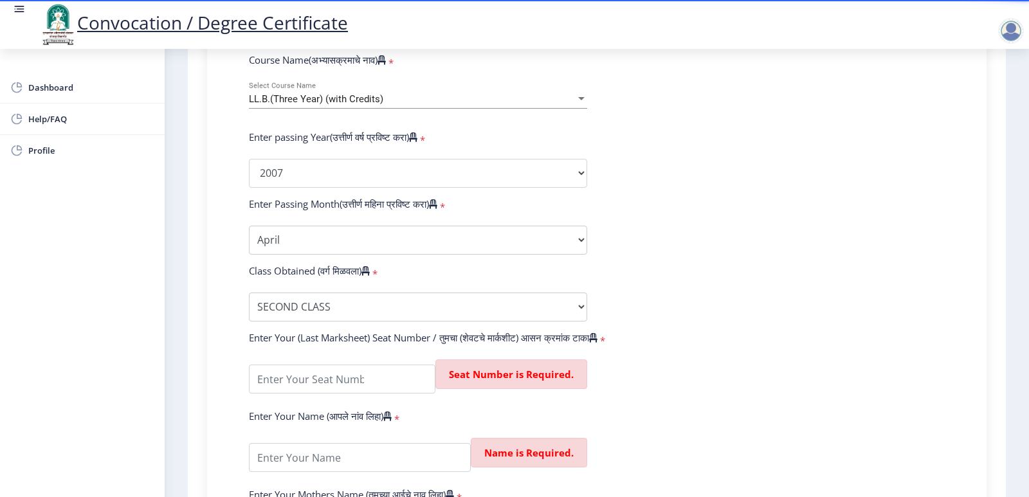
scroll to position [206, 0]
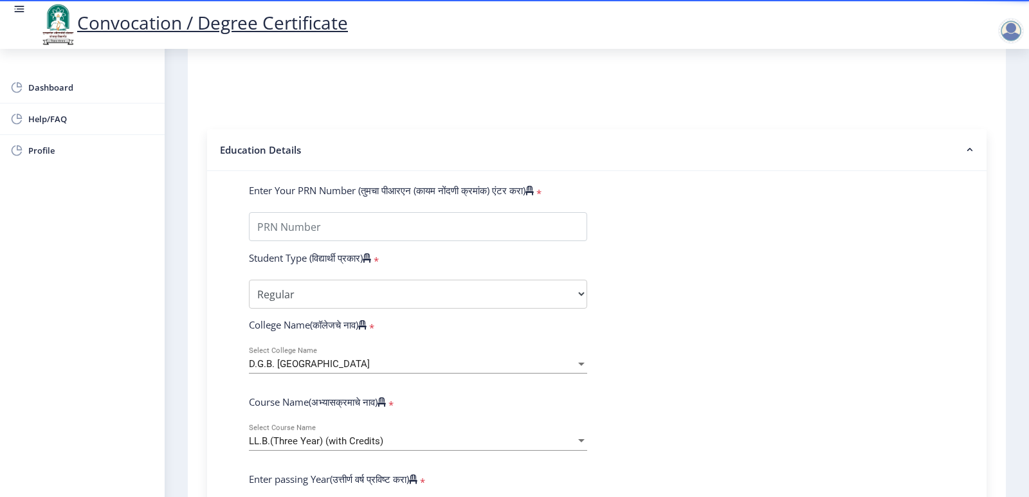
click at [1018, 28] on div at bounding box center [1011, 31] width 26 height 26
click at [542, 199] on span "*" at bounding box center [538, 193] width 8 height 13
click at [534, 196] on icon at bounding box center [530, 191] width 8 height 10
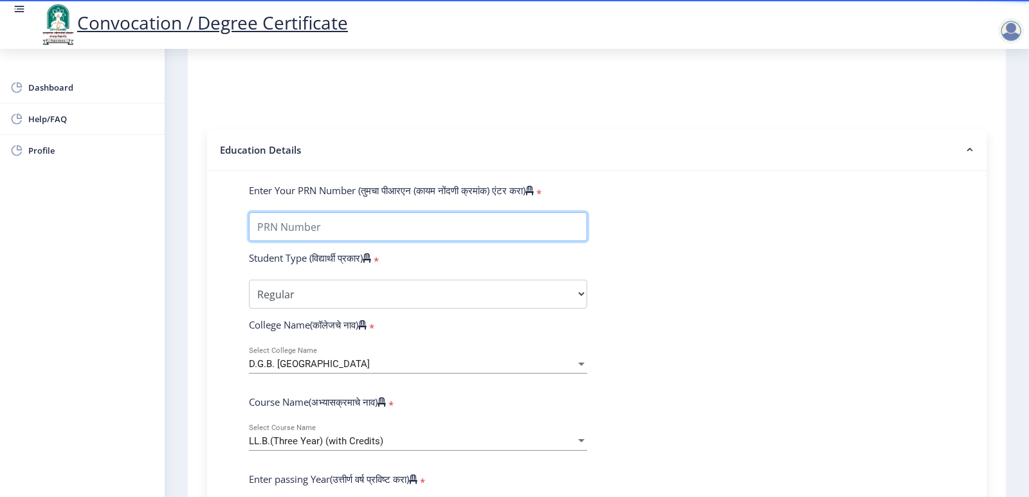
click at [554, 212] on input "Enter Your PRN Number (तुमचा पीआरएन (कायम नोंदणी क्रमांक) एंटर करा)" at bounding box center [418, 226] width 338 height 29
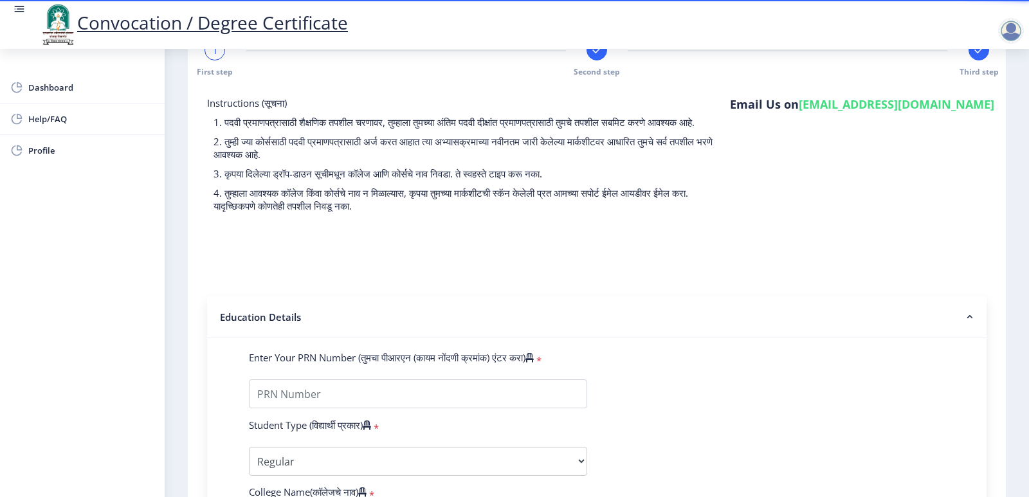
scroll to position [0, 0]
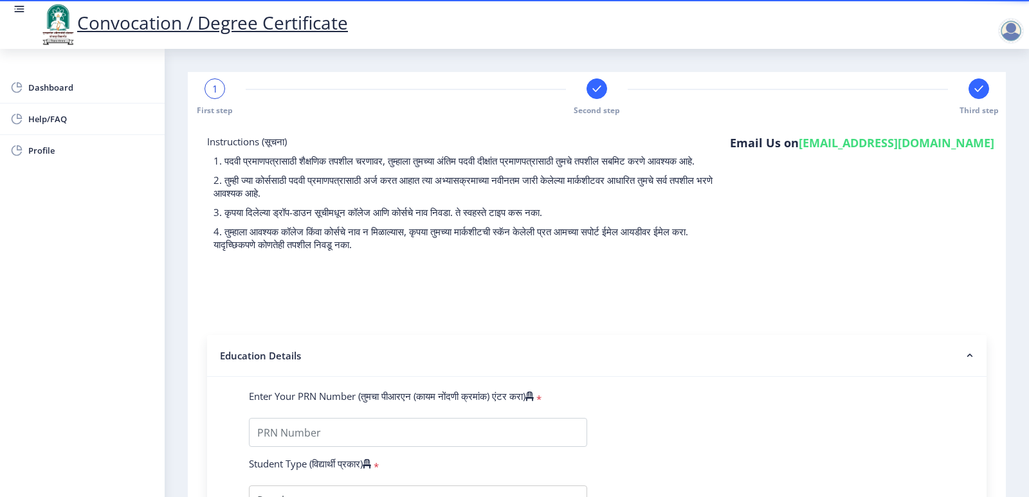
click at [584, 110] on span "Second step" at bounding box center [597, 110] width 46 height 11
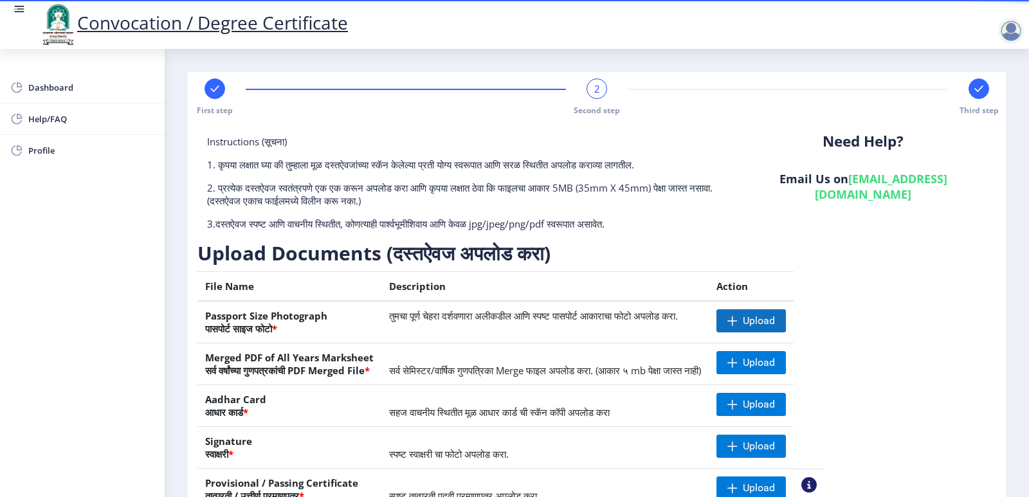
scroll to position [114, 0]
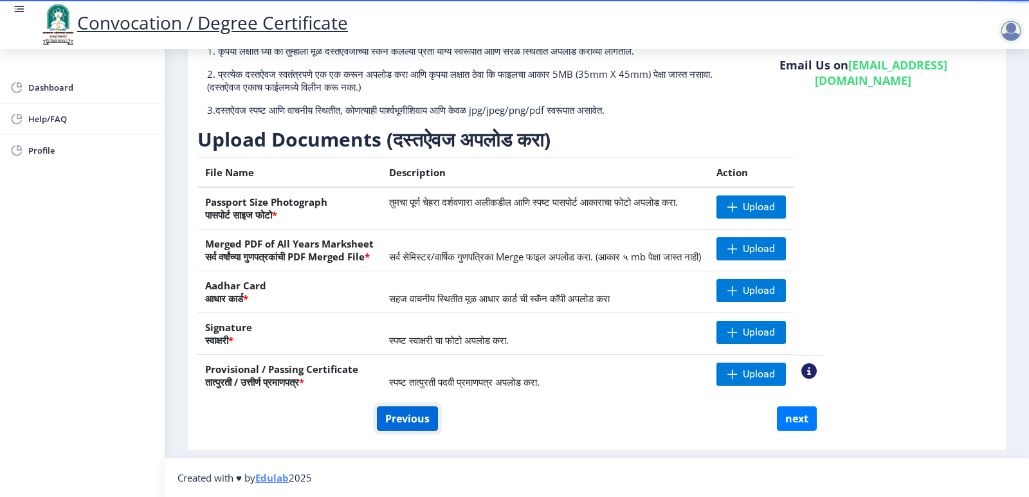
click at [399, 419] on button "Previous" at bounding box center [407, 419] width 61 height 24
select select "Regular"
select select "2007"
select select "April"
select select "SECOND CLASS"
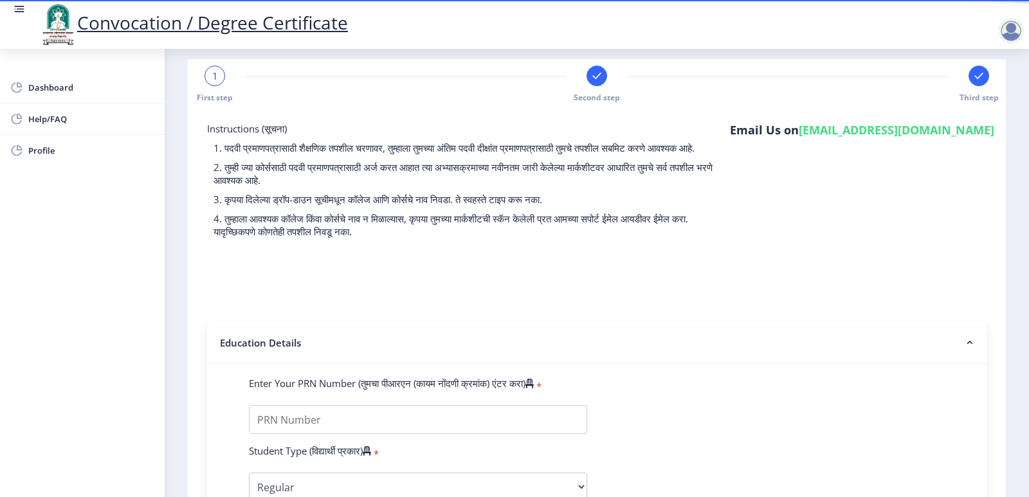
scroll to position [0, 0]
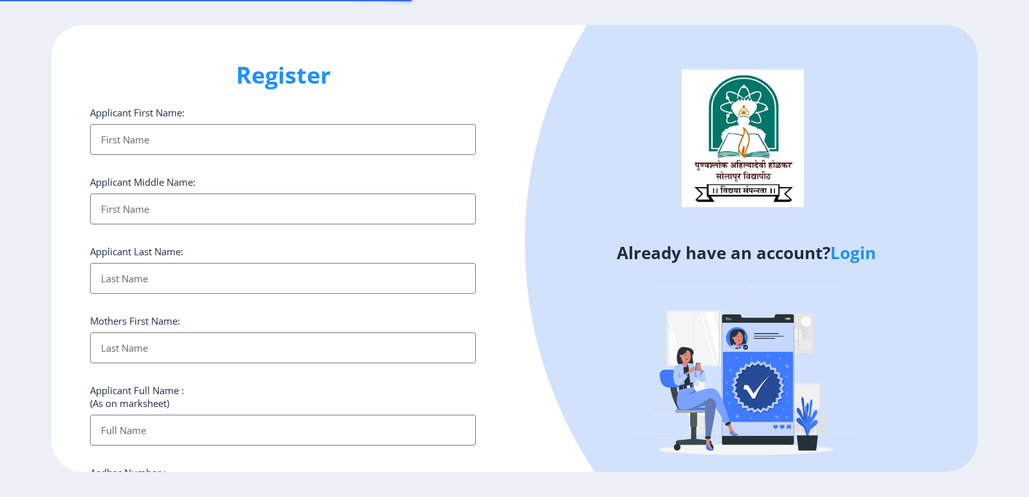
select select
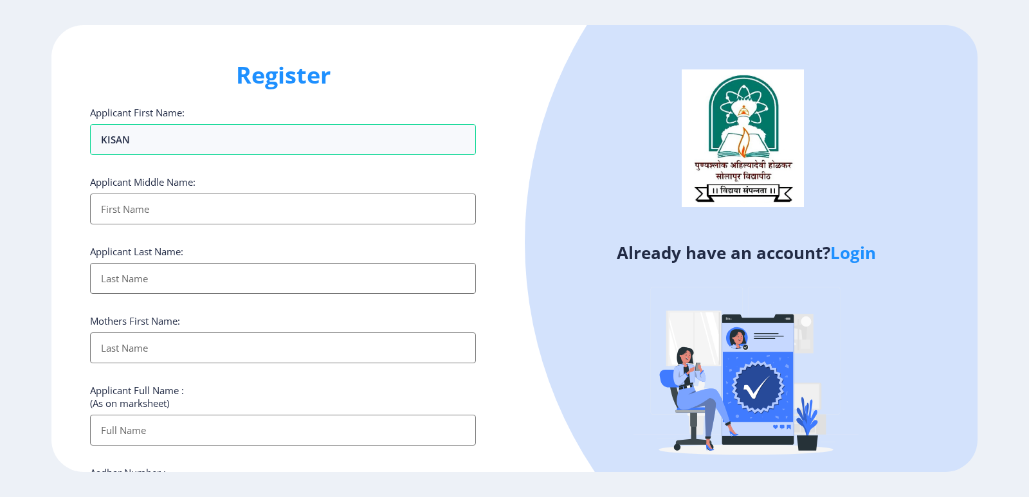
type input "KISAN"
type input "[PERSON_NAME]"
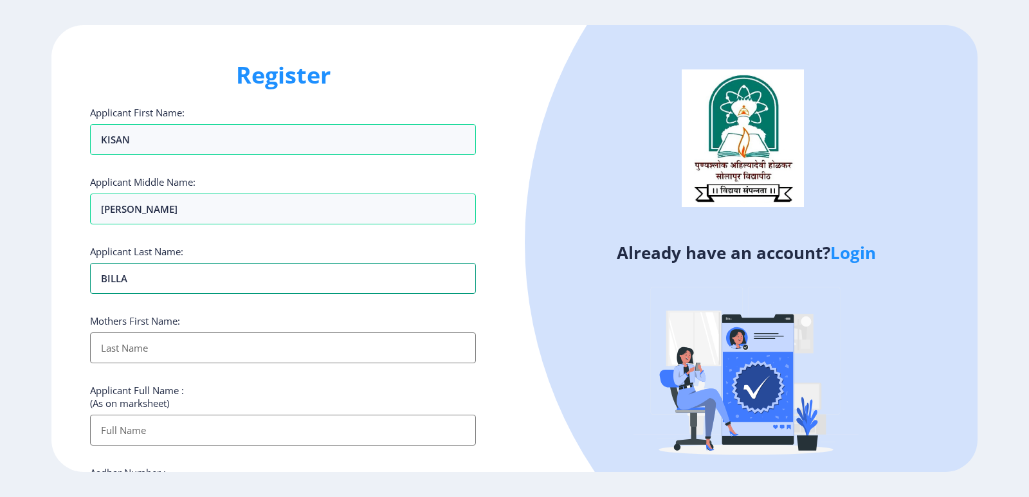
type input "BILLA"
type input "AMBUBAI"
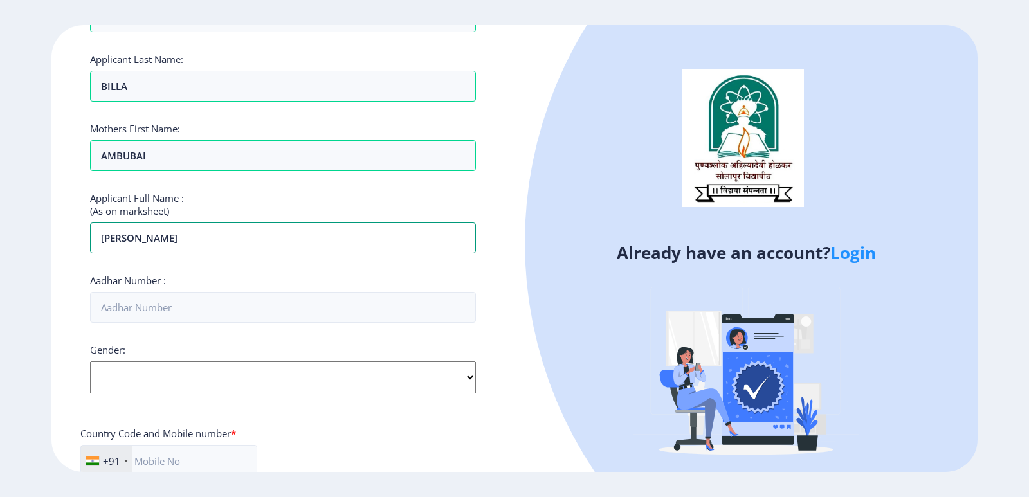
scroll to position [193, 0]
type input "[PERSON_NAME]"
click at [163, 377] on select "Select Gender [DEMOGRAPHIC_DATA] [DEMOGRAPHIC_DATA] Other" at bounding box center [283, 377] width 386 height 32
select select "[DEMOGRAPHIC_DATA]"
click at [90, 361] on select "Select Gender [DEMOGRAPHIC_DATA] [DEMOGRAPHIC_DATA] Other" at bounding box center [283, 377] width 386 height 32
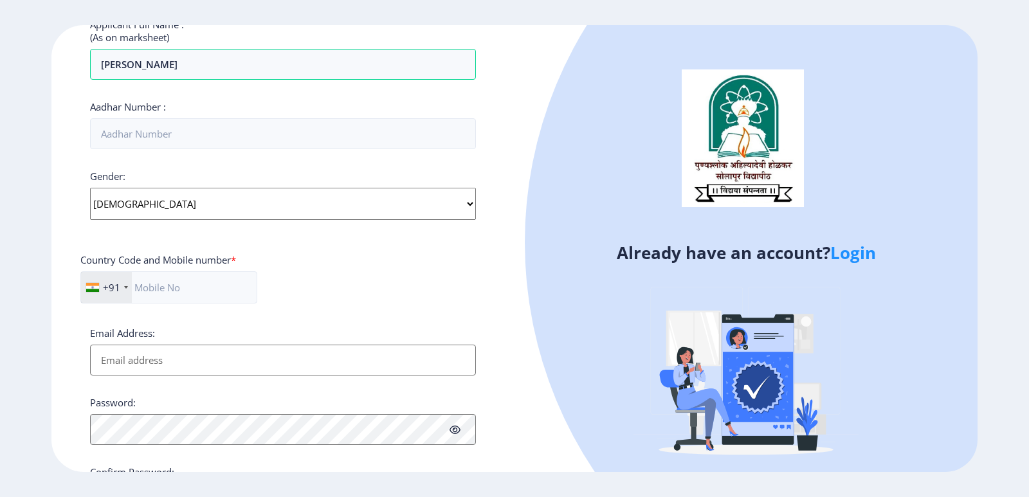
scroll to position [386, 0]
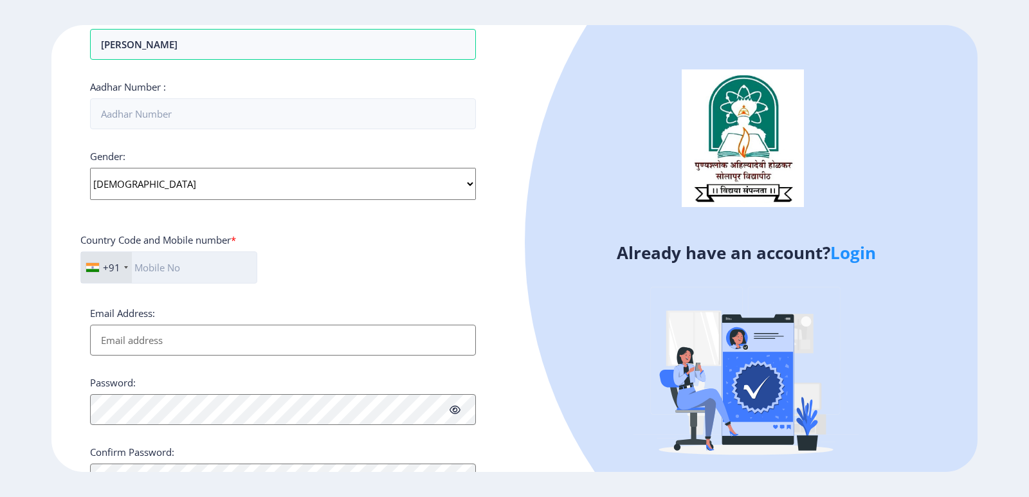
click at [174, 265] on input "text" at bounding box center [168, 267] width 177 height 32
type input "9822289676"
click at [161, 335] on input "Email Address:" at bounding box center [283, 340] width 386 height 31
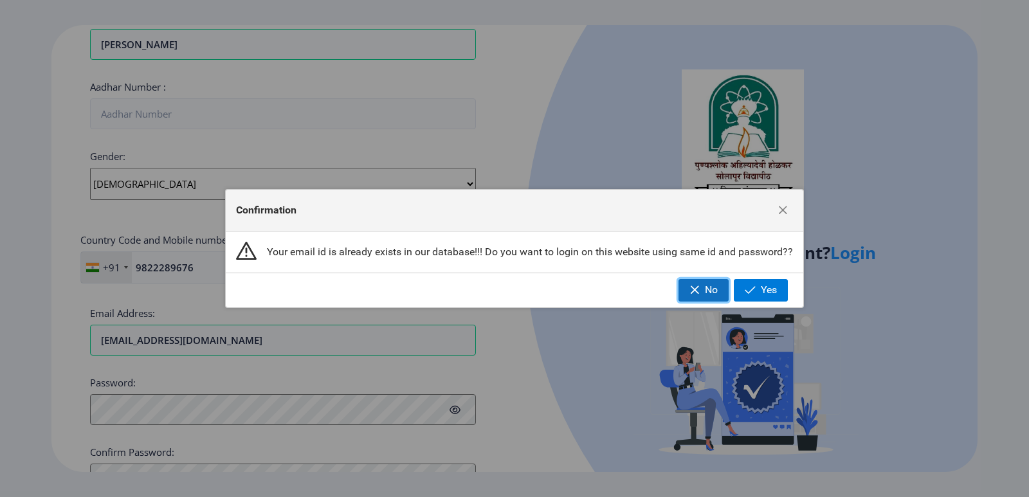
click at [717, 294] on span "No" at bounding box center [711, 290] width 13 height 12
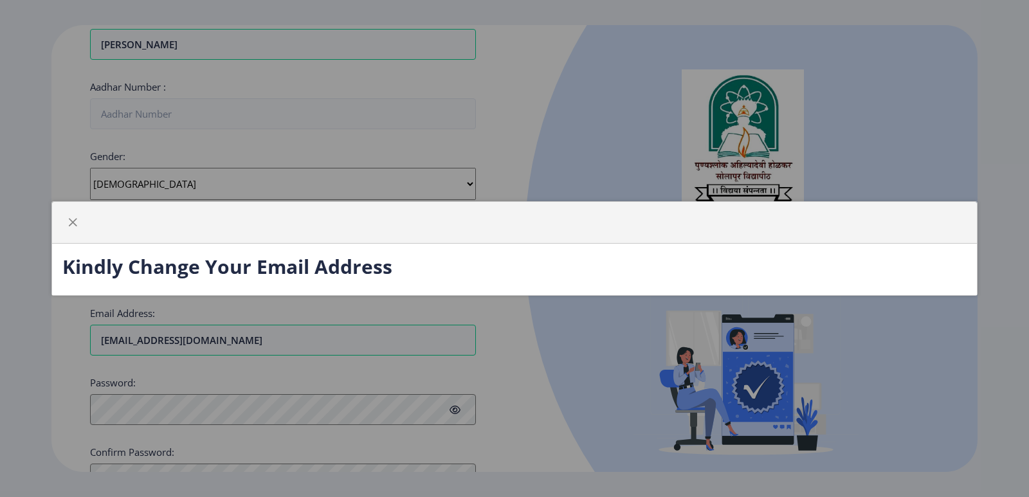
click at [210, 339] on div "Kindly Change Your Email Address" at bounding box center [514, 248] width 1029 height 497
click at [69, 217] on button "button" at bounding box center [72, 222] width 21 height 21
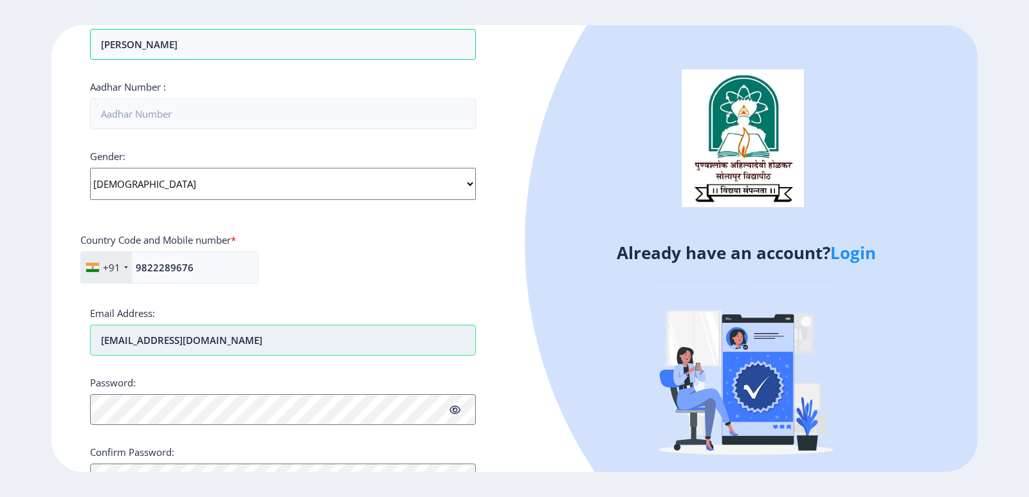
click at [236, 341] on input "[EMAIL_ADDRESS][DOMAIN_NAME]" at bounding box center [283, 340] width 386 height 31
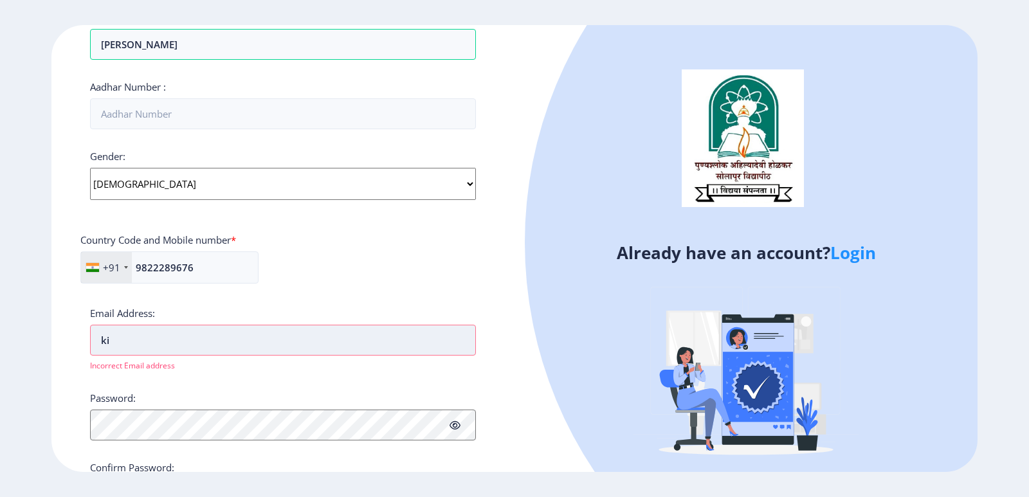
type input "k"
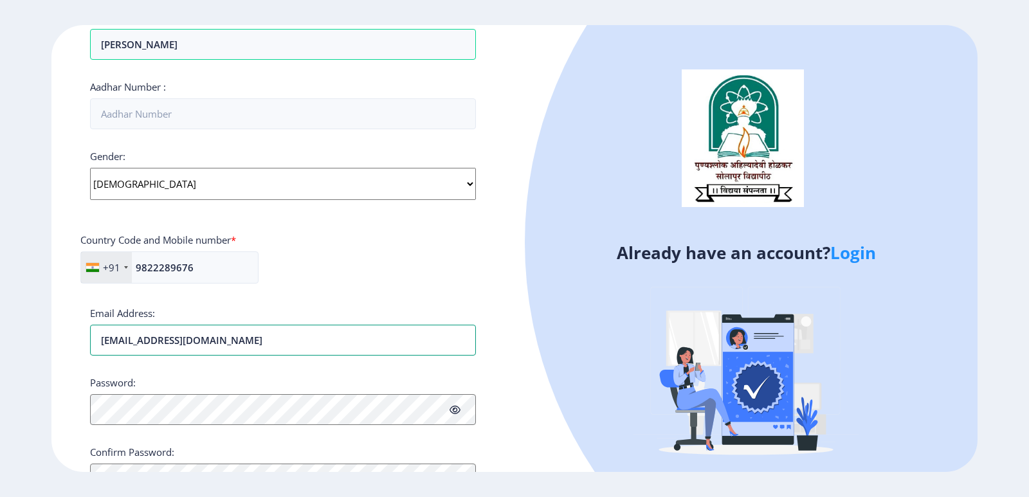
type input "[EMAIL_ADDRESS][DOMAIN_NAME]"
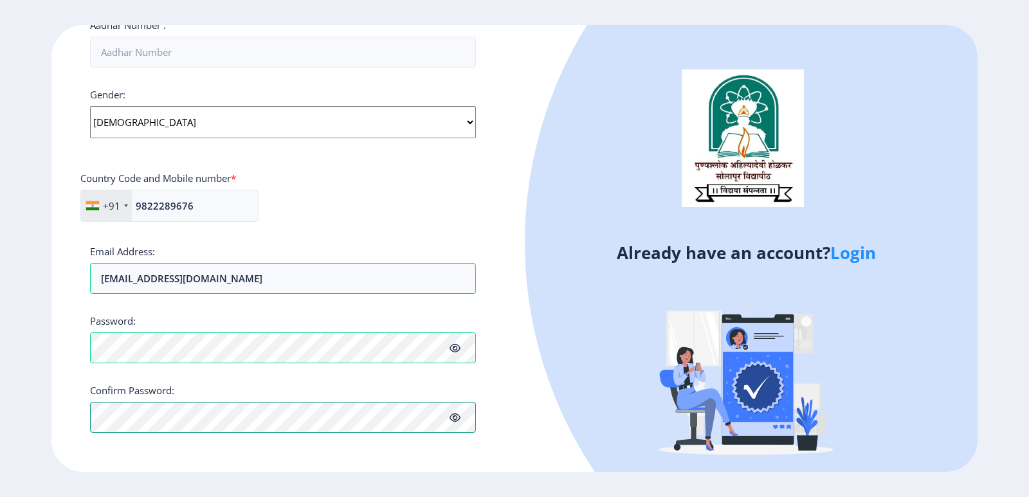
scroll to position [448, 0]
click at [453, 418] on icon at bounding box center [455, 418] width 11 height 10
click at [898, 387] on div at bounding box center [936, 242] width 823 height 823
click at [598, 290] on div at bounding box center [936, 242] width 823 height 823
click at [407, 200] on div "+91 [GEOGRAPHIC_DATA] ([GEOGRAPHIC_DATA]) +91 [GEOGRAPHIC_DATA] (‫[GEOGRAPHIC_D…" at bounding box center [282, 211] width 405 height 42
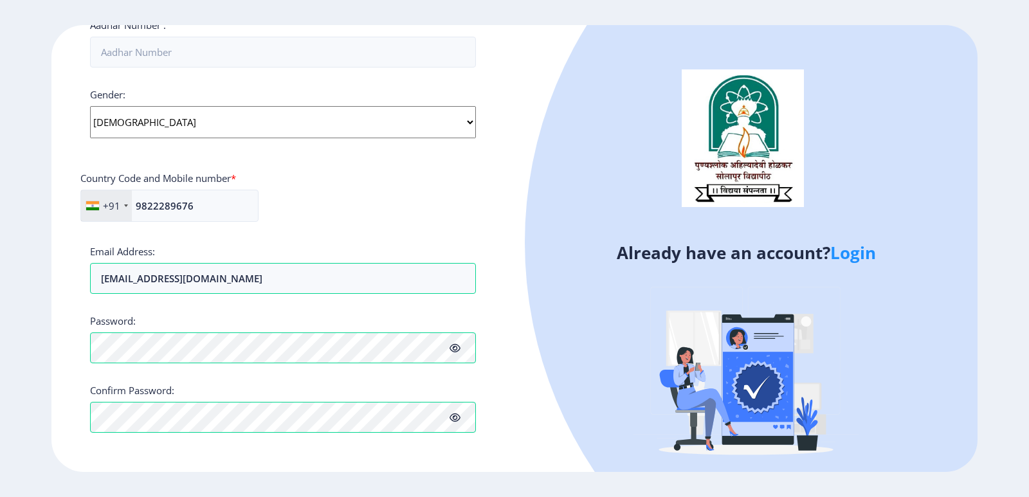
click at [592, 446] on div at bounding box center [936, 242] width 823 height 823
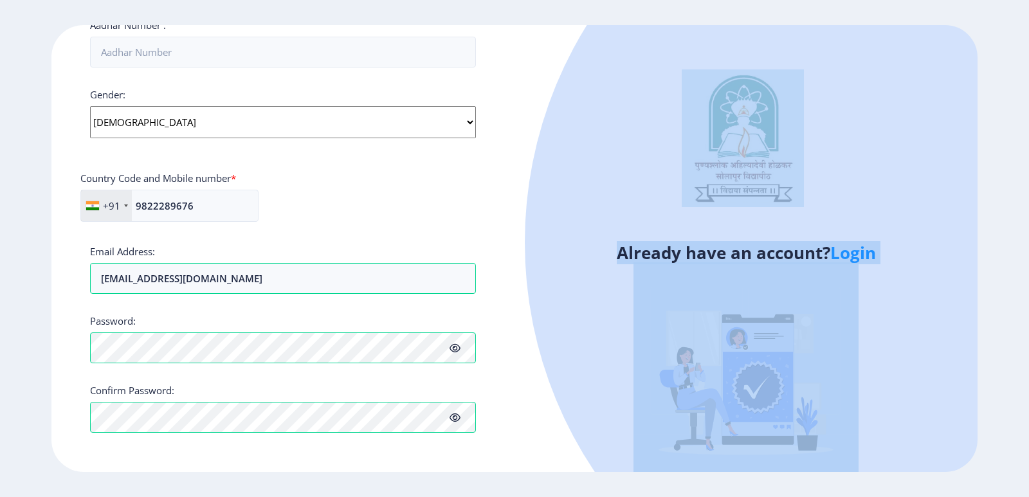
drag, startPoint x: 1029, startPoint y: 224, endPoint x: 1029, endPoint y: 37, distance: 186.5
click at [1029, 37] on ngx-register "Register Applicant First Name: KISAN Applicant Middle Name: [PERSON_NAME] Appli…" at bounding box center [514, 249] width 1029 height 448
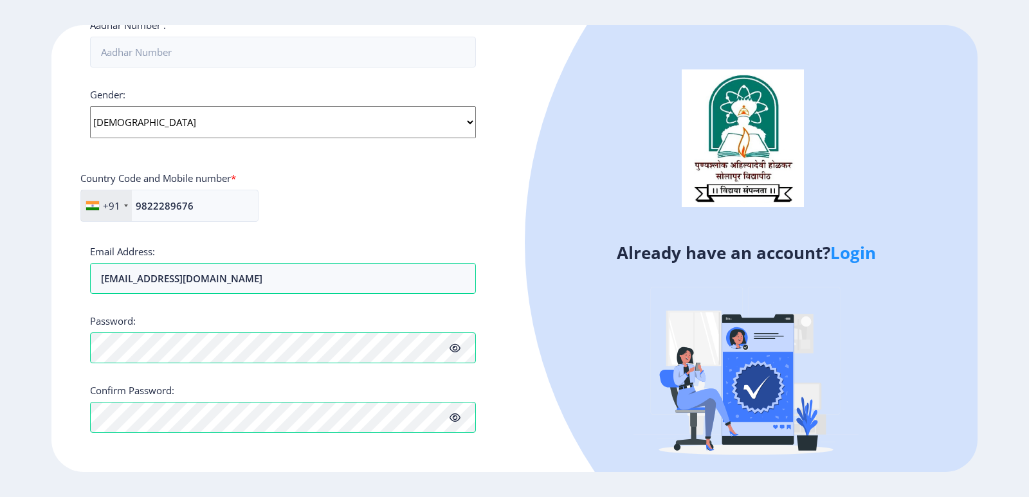
click at [955, 137] on div at bounding box center [936, 242] width 823 height 823
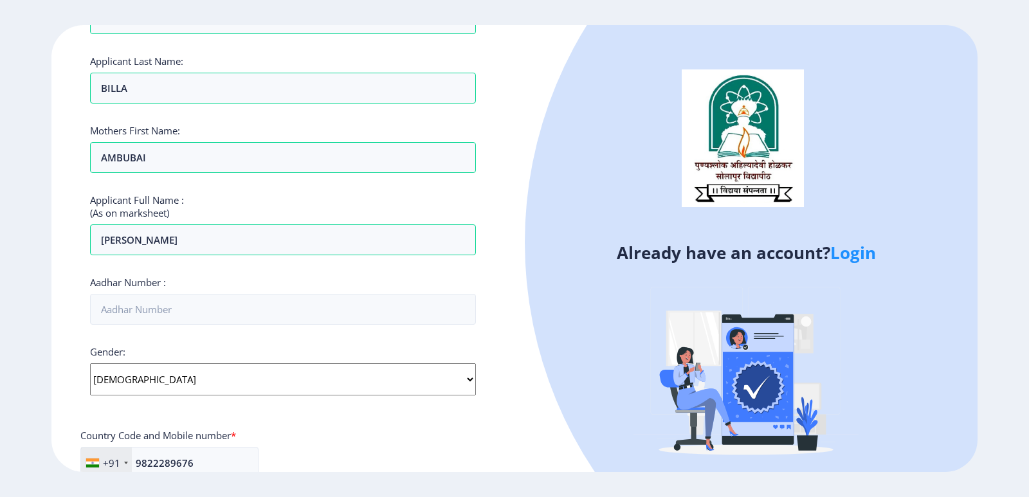
scroll to position [0, 0]
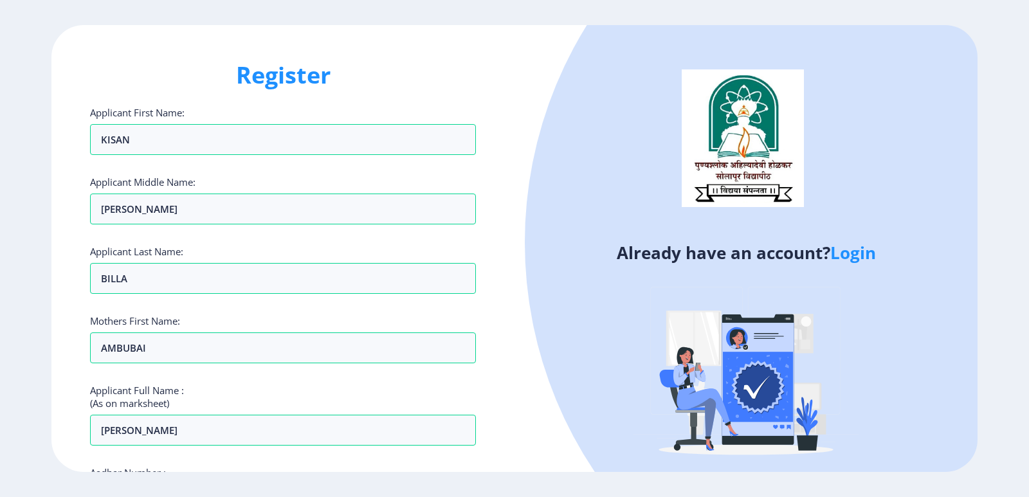
click at [293, 83] on h1 "Register" at bounding box center [283, 75] width 386 height 31
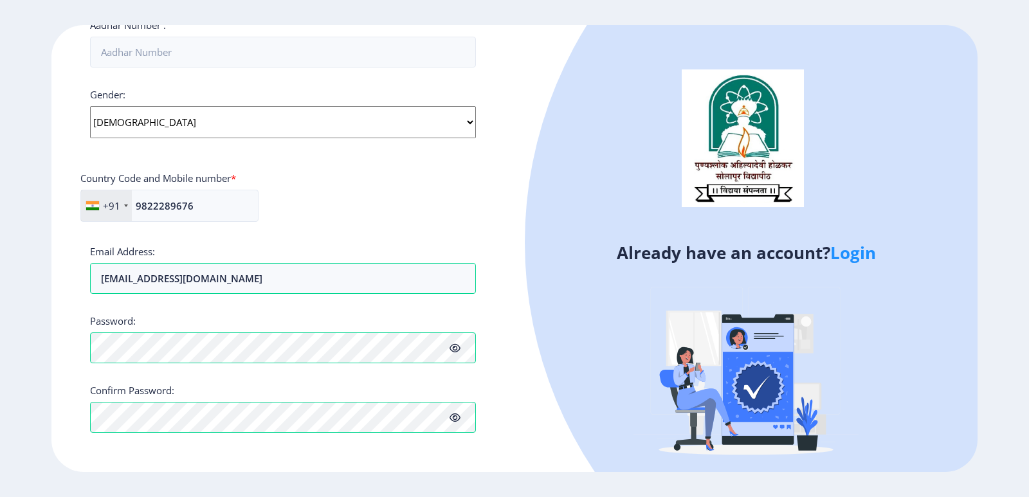
scroll to position [448, 0]
click at [515, 442] on div "Already have an account? Login" at bounding box center [746, 256] width 463 height 462
click at [458, 347] on icon at bounding box center [455, 348] width 11 height 10
click at [450, 414] on icon at bounding box center [455, 418] width 11 height 10
click at [454, 350] on icon at bounding box center [455, 348] width 11 height 10
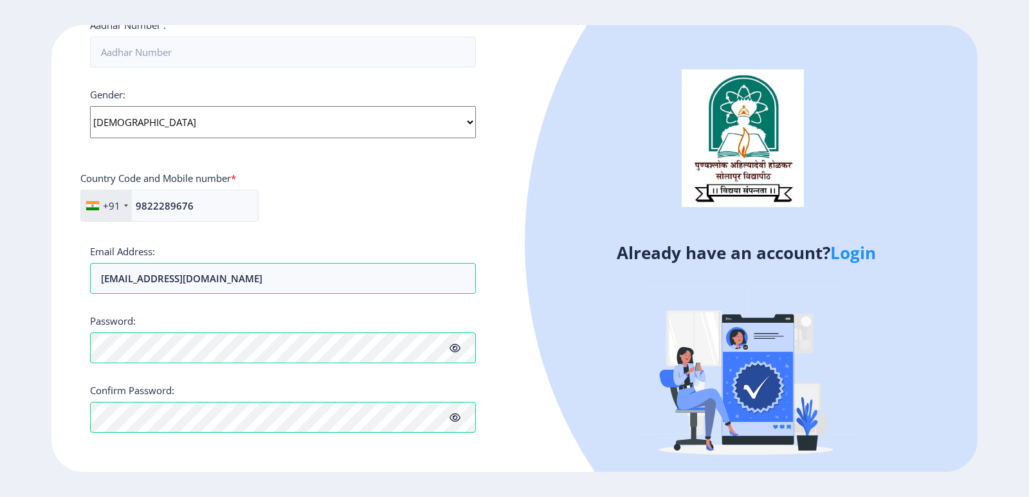
click at [456, 412] on span at bounding box center [455, 417] width 11 height 13
click at [450, 351] on icon at bounding box center [455, 348] width 11 height 10
click at [507, 397] on div "Register Applicant First Name: KISAN Applicant Middle Name: [PERSON_NAME] Appli…" at bounding box center [282, 249] width 463 height 448
click at [477, 225] on div "+91 [GEOGRAPHIC_DATA] ([GEOGRAPHIC_DATA]) +91 [GEOGRAPHIC_DATA] (‫[GEOGRAPHIC_D…" at bounding box center [282, 211] width 405 height 42
click at [881, 370] on div at bounding box center [936, 242] width 823 height 823
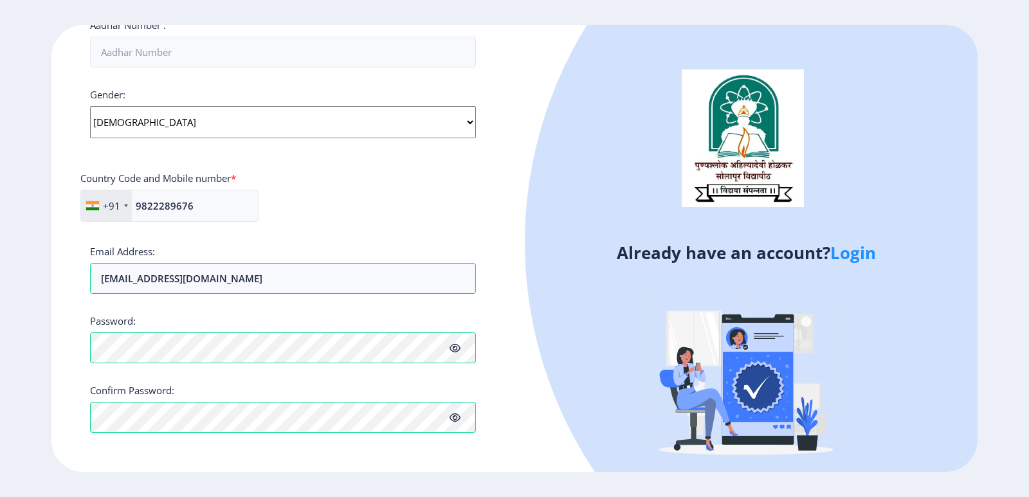
click at [733, 430] on img at bounding box center [746, 374] width 225 height 225
click at [749, 392] on img at bounding box center [746, 374] width 225 height 225
click at [490, 445] on div "Register Applicant First Name: KISAN Applicant Middle Name: [PERSON_NAME] Appli…" at bounding box center [282, 249] width 463 height 448
click at [279, 210] on div "+91 [GEOGRAPHIC_DATA] ([GEOGRAPHIC_DATA]) +91 [GEOGRAPHIC_DATA] (‫[GEOGRAPHIC_D…" at bounding box center [282, 211] width 405 height 42
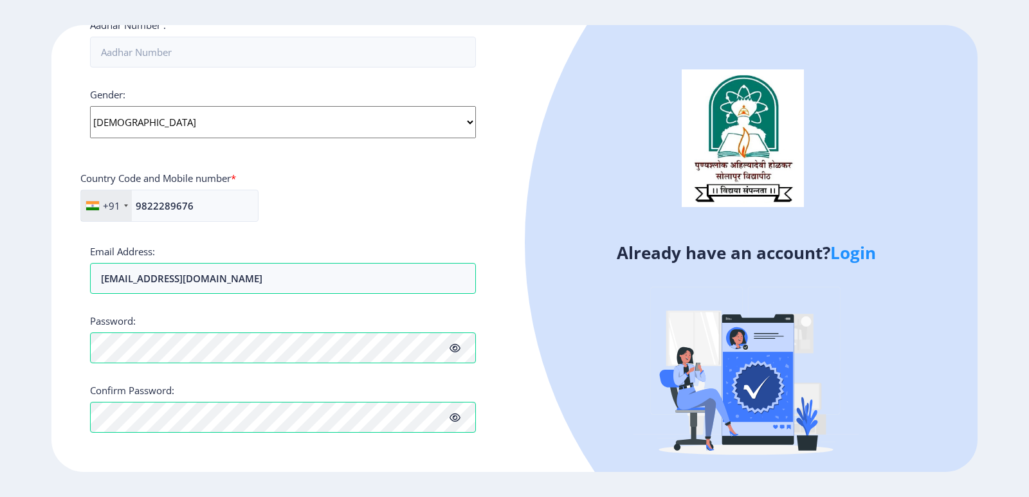
click at [248, 119] on select "Select Gender [DEMOGRAPHIC_DATA] [DEMOGRAPHIC_DATA] Other" at bounding box center [283, 122] width 386 height 32
click at [250, 95] on div "Gender: Select Gender [DEMOGRAPHIC_DATA] [DEMOGRAPHIC_DATA] Other" at bounding box center [283, 113] width 386 height 50
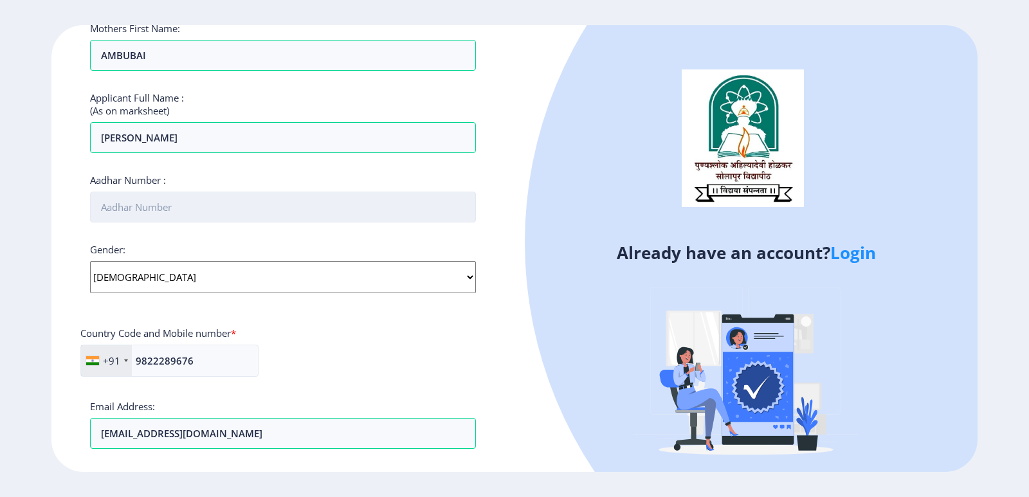
scroll to position [255, 0]
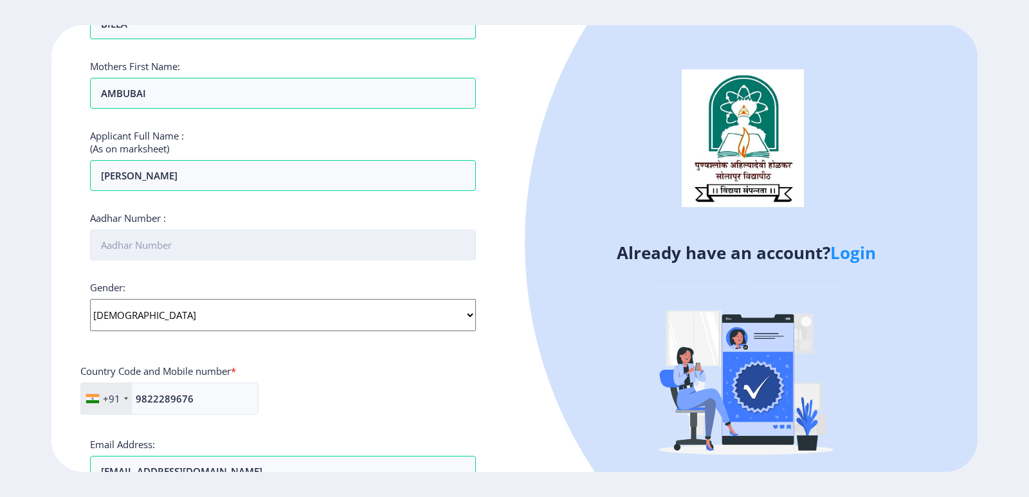
click at [185, 241] on input "Aadhar Number :" at bounding box center [283, 245] width 386 height 31
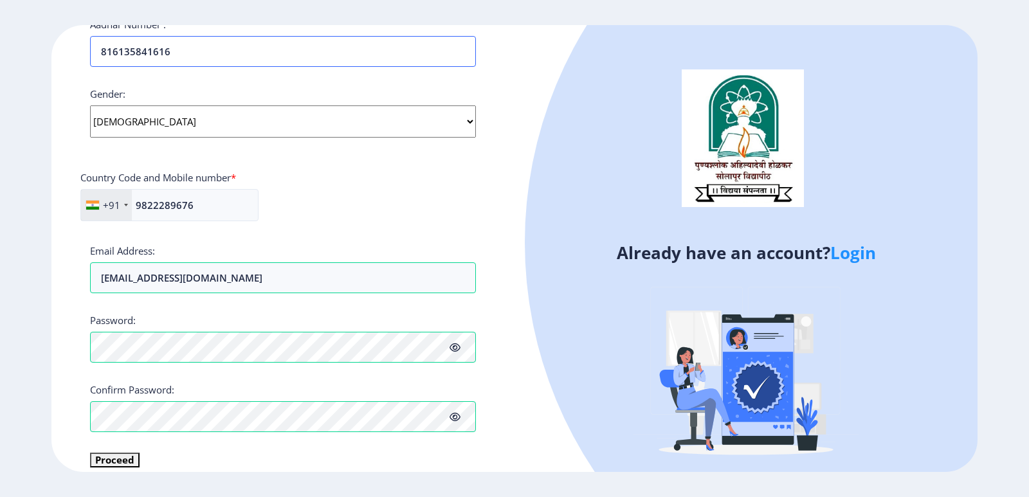
scroll to position [463, 0]
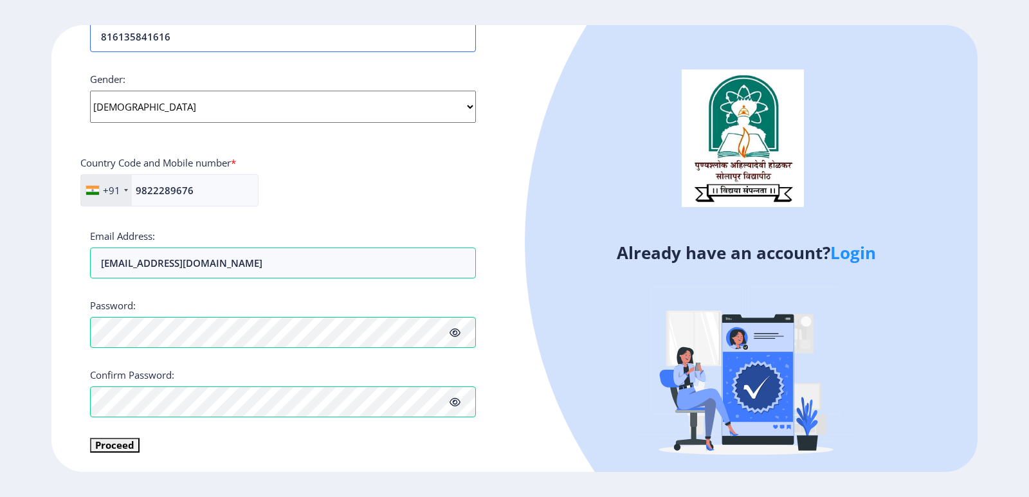
type input "816135841616"
click at [105, 446] on button "Proceed" at bounding box center [115, 445] width 50 height 15
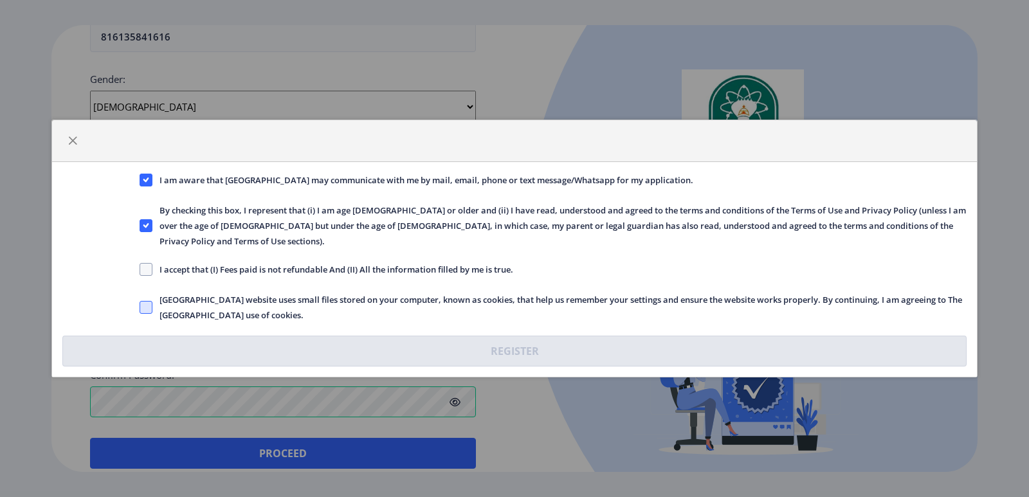
drag, startPoint x: 143, startPoint y: 259, endPoint x: 151, endPoint y: 302, distance: 43.8
click at [143, 263] on span at bounding box center [146, 269] width 13 height 13
click at [140, 270] on input "I accept that (I) Fees paid is not refundable And (II) All the information fill…" at bounding box center [140, 270] width 1 height 1
checkbox input "true"
click at [143, 301] on span at bounding box center [146, 307] width 13 height 13
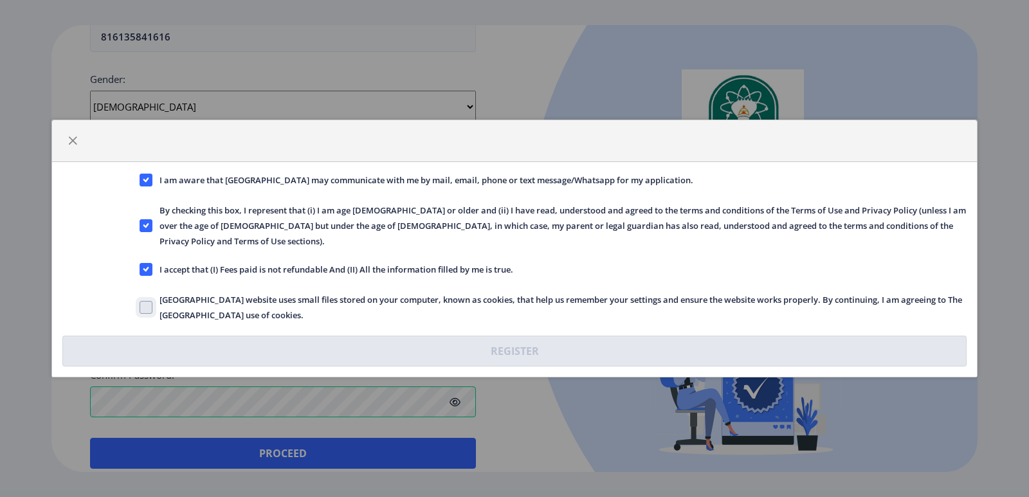
click at [140, 307] on input "[GEOGRAPHIC_DATA] website uses small files stored on your computer, known as co…" at bounding box center [140, 307] width 1 height 1
checkbox input "true"
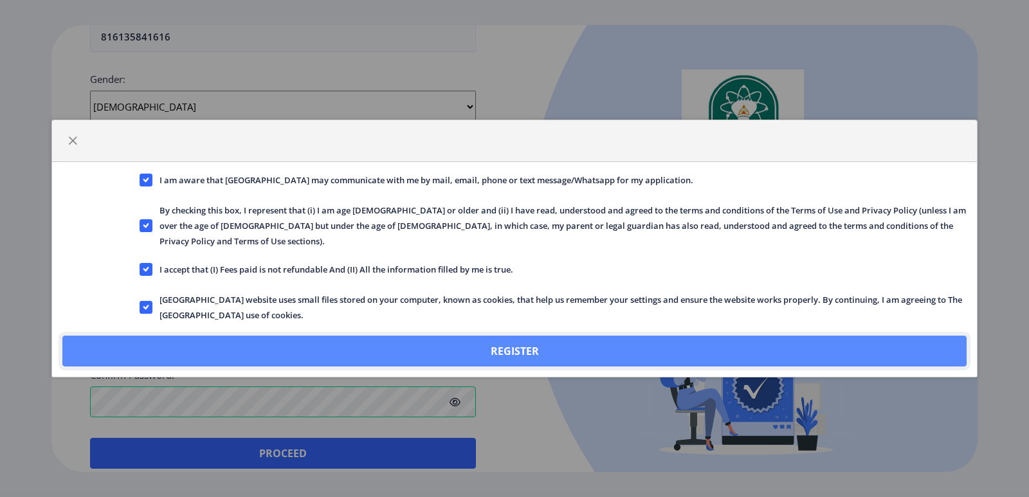
click at [497, 339] on button "Register" at bounding box center [514, 351] width 904 height 31
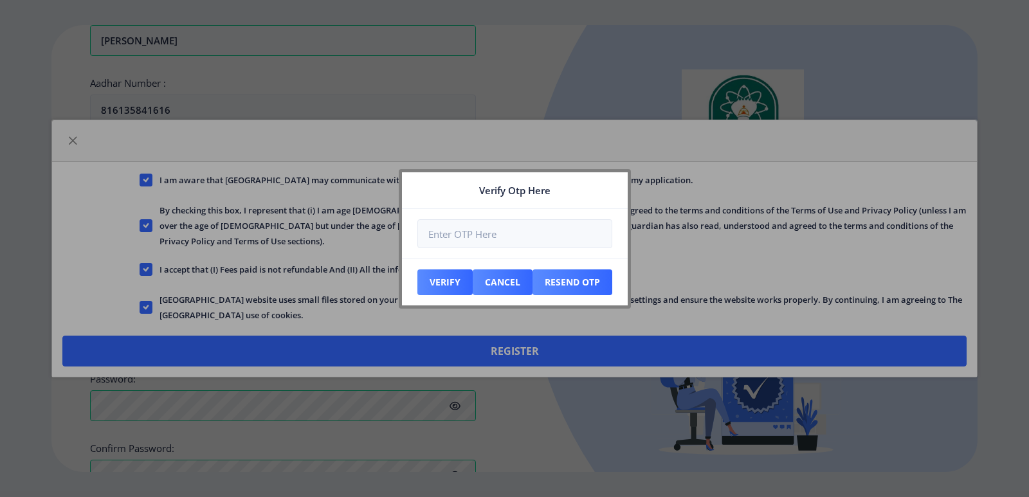
scroll to position [536, 0]
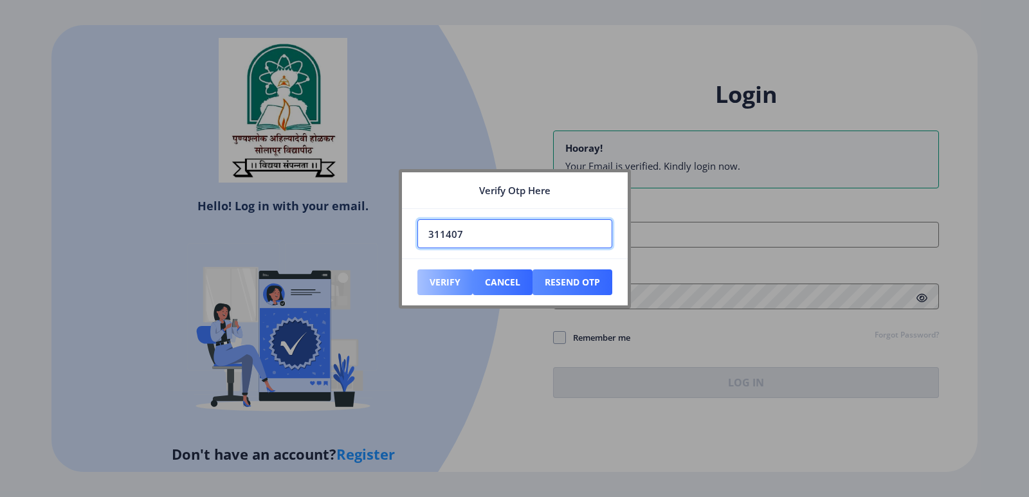
type input "311407"
click at [430, 273] on button "Verify" at bounding box center [444, 283] width 55 height 26
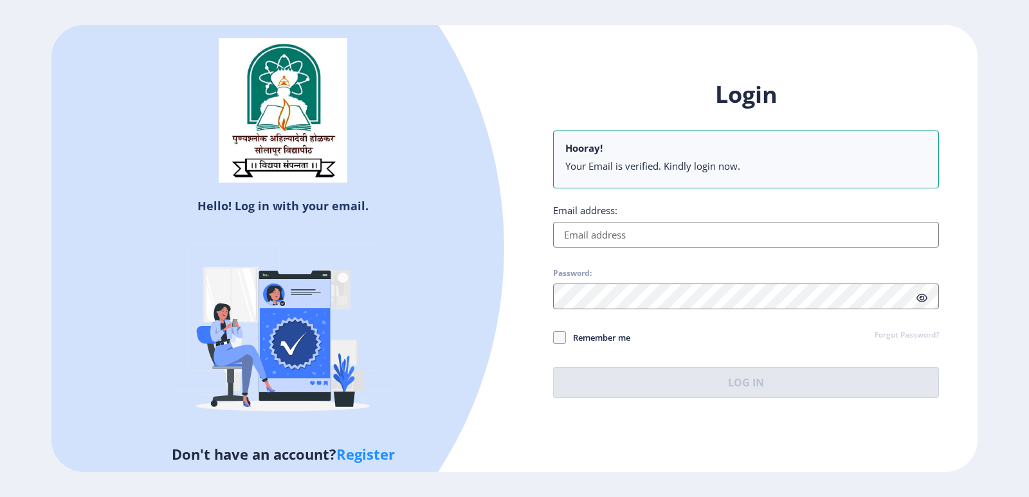
click at [624, 231] on input "Email address:" at bounding box center [746, 235] width 386 height 26
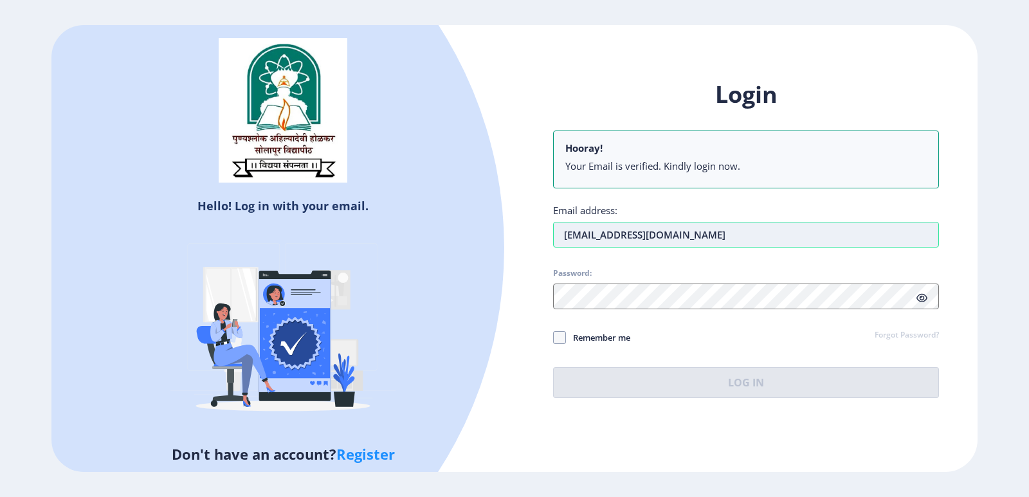
type input "[EMAIL_ADDRESS][DOMAIN_NAME]"
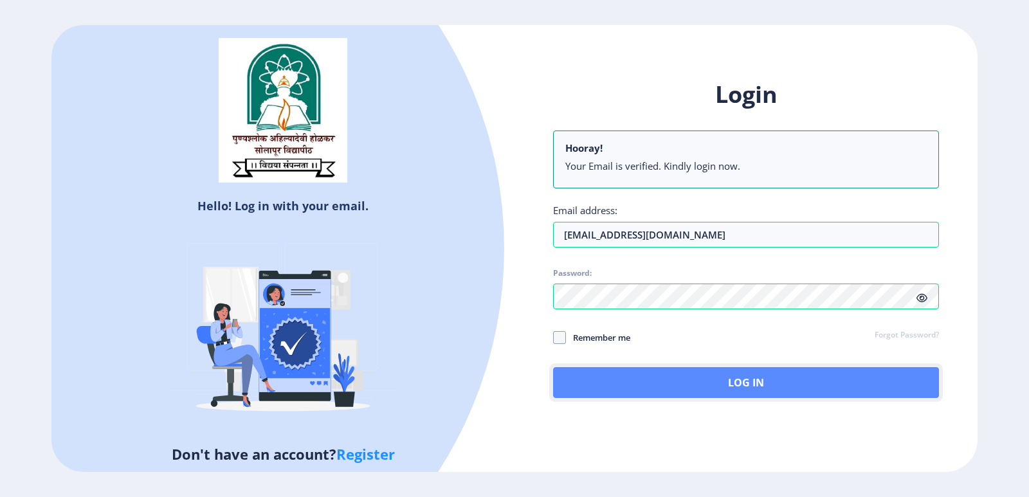
click at [748, 372] on button "Log In" at bounding box center [746, 382] width 386 height 31
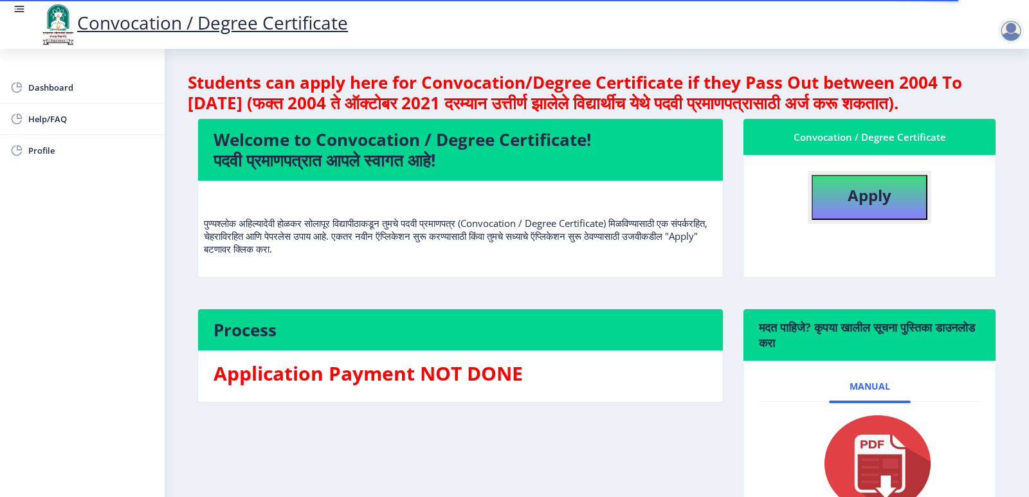
click at [873, 206] on b "Apply" at bounding box center [870, 195] width 44 height 21
select select
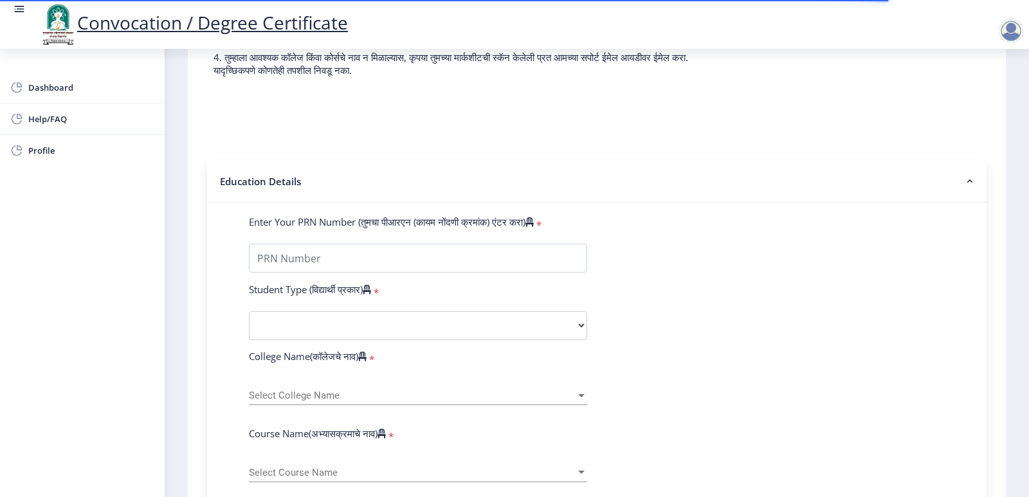
scroll to position [193, 0]
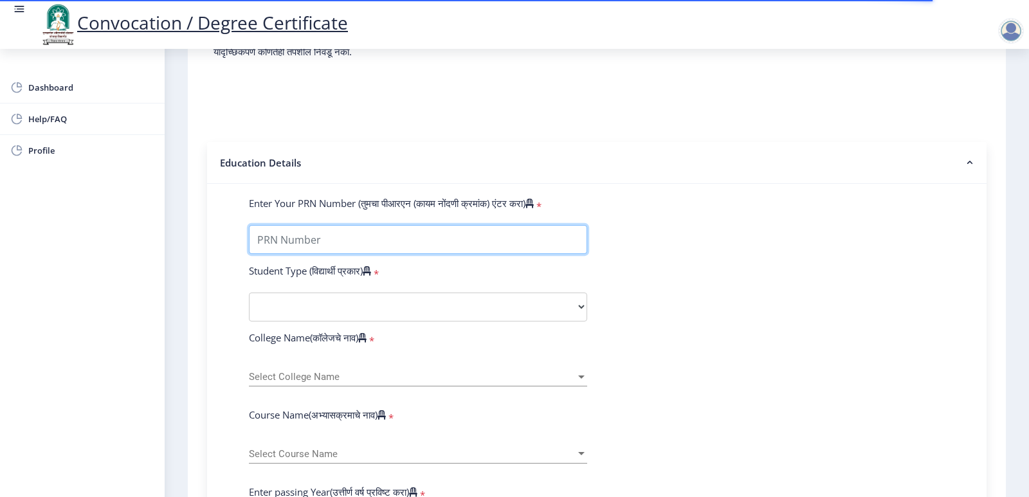
click at [322, 254] on input "Enter Your PRN Number (तुमचा पीआरएन (कायम नोंदणी क्रमांक) एंटर करा)" at bounding box center [418, 239] width 338 height 29
type input "0600019939"
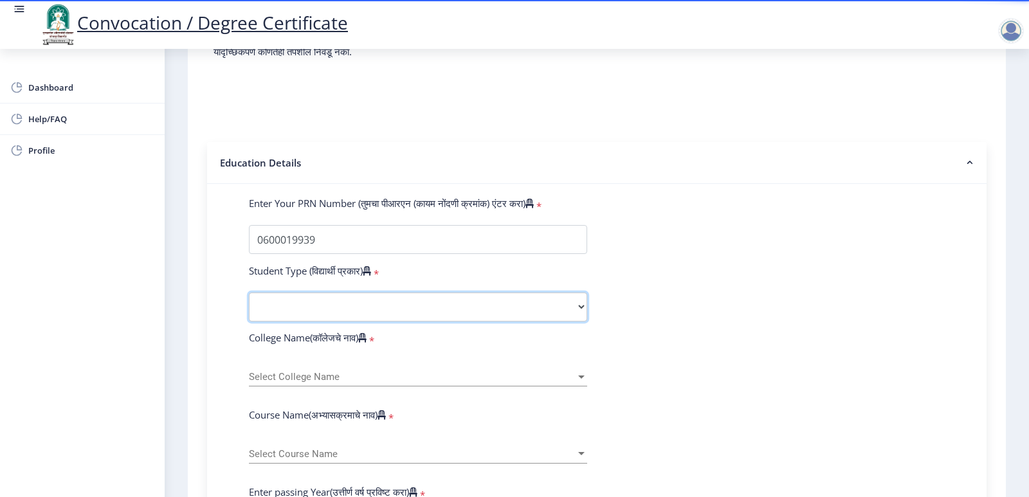
click at [430, 320] on select "Select Student Type Regular External" at bounding box center [418, 307] width 338 height 29
select select "Regular"
click at [249, 305] on select "Select Student Type Regular External" at bounding box center [418, 307] width 338 height 29
click at [361, 383] on span "Select College Name" at bounding box center [412, 377] width 327 height 11
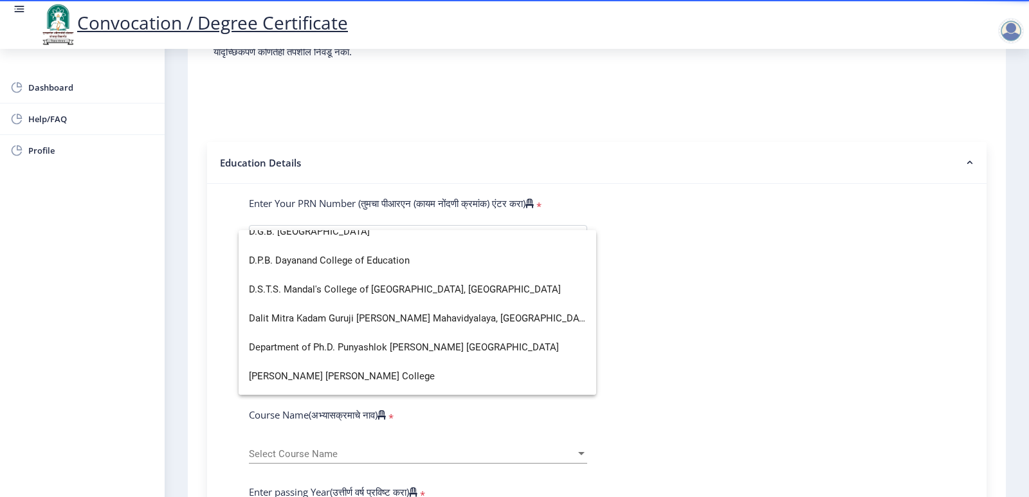
scroll to position [643, 0]
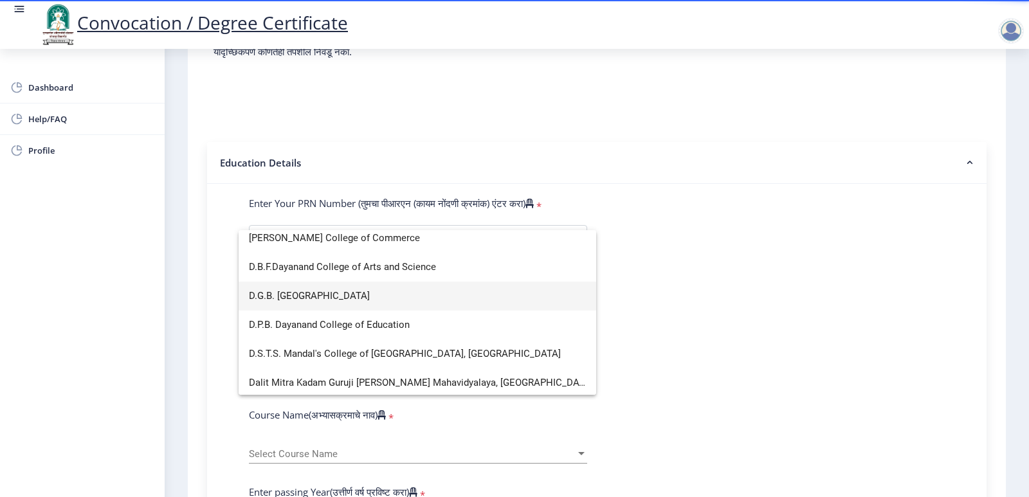
click at [307, 295] on span "D.G.B. [GEOGRAPHIC_DATA]" at bounding box center [417, 296] width 337 height 29
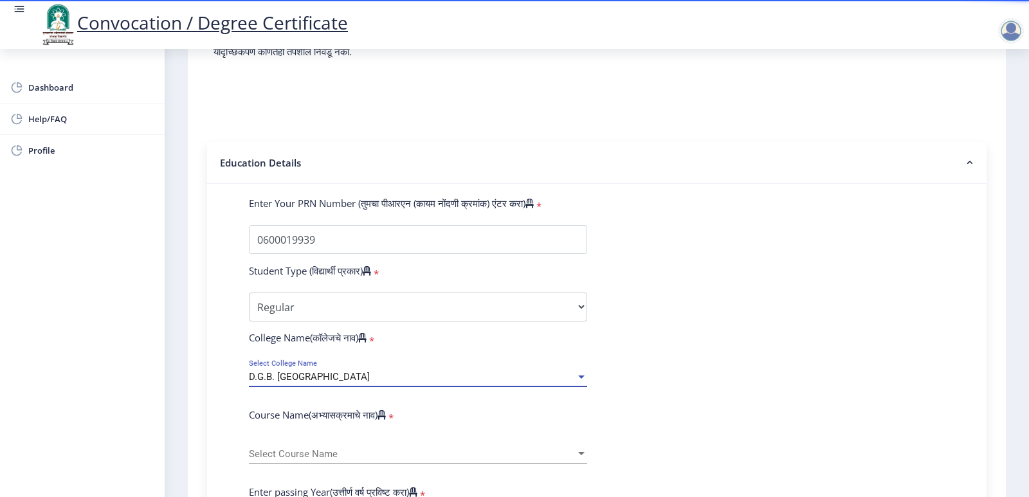
scroll to position [386, 0]
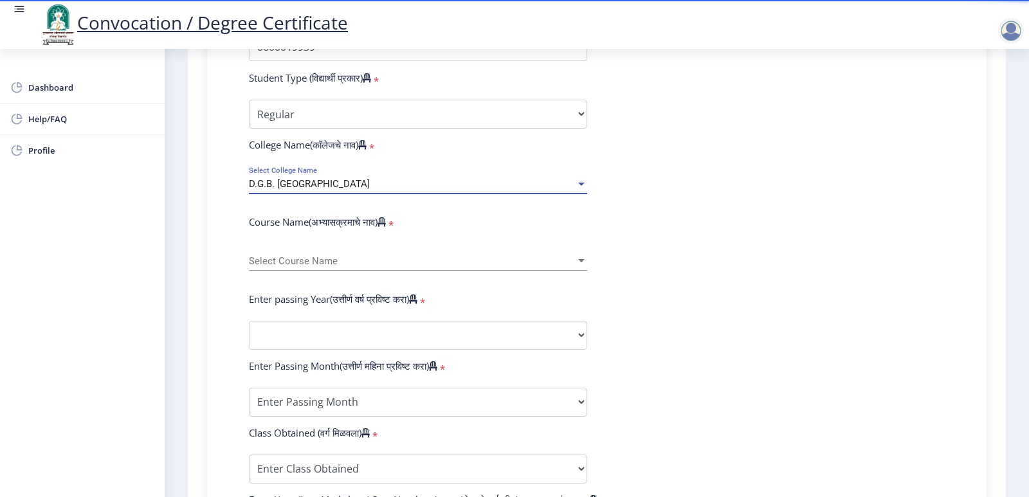
click at [334, 267] on span "Select Course Name" at bounding box center [412, 261] width 327 height 11
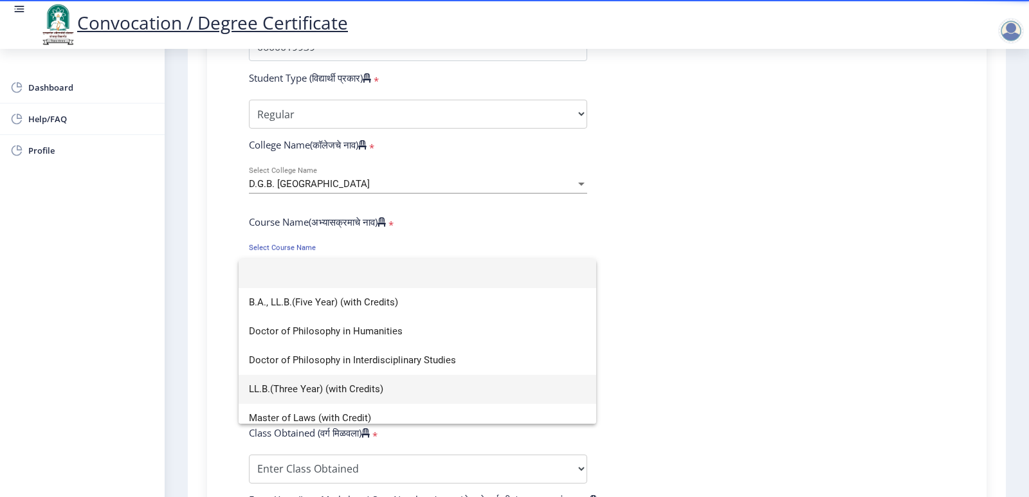
click at [315, 390] on span "LL.B.(Three Year) (with Credits)" at bounding box center [417, 389] width 337 height 29
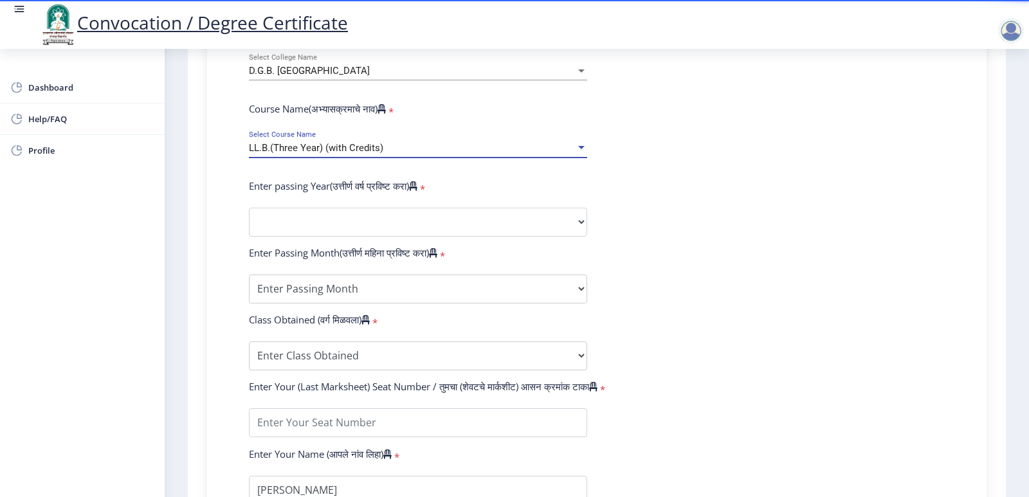
scroll to position [579, 0]
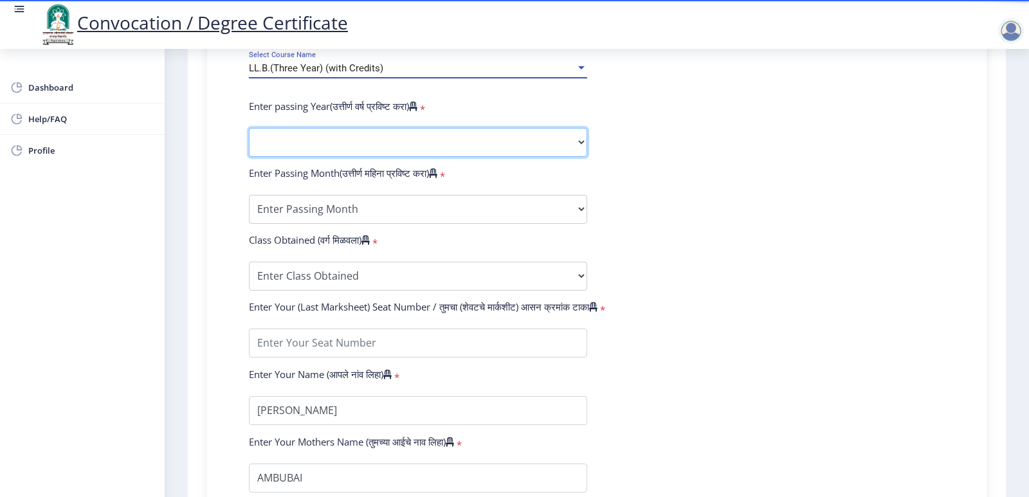
click at [334, 145] on select "2025 2024 2023 2022 2021 2020 2019 2018 2017 2016 2015 2014 2013 2012 2011 2010…" at bounding box center [418, 142] width 338 height 29
select select "2007"
click at [249, 140] on select "2025 2024 2023 2022 2021 2020 2019 2018 2017 2016 2015 2014 2013 2012 2011 2010…" at bounding box center [418, 142] width 338 height 29
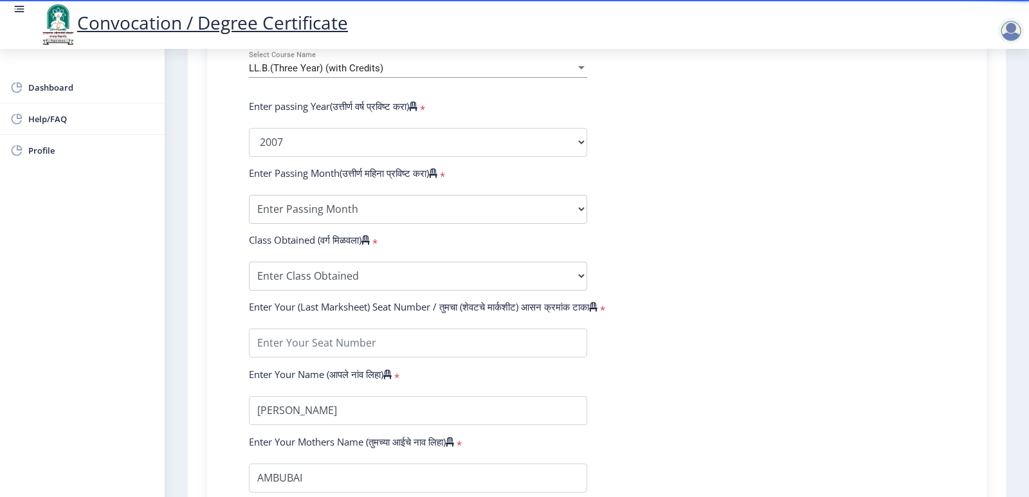
click at [679, 179] on form "Enter Your PRN Number (तुमचा पीआरएन (कायम नोंदणी क्रमांक) एंटर करा) * Student T…" at bounding box center [596, 152] width 715 height 682
click at [331, 221] on select "Enter Passing Month March April May October November December" at bounding box center [418, 209] width 338 height 29
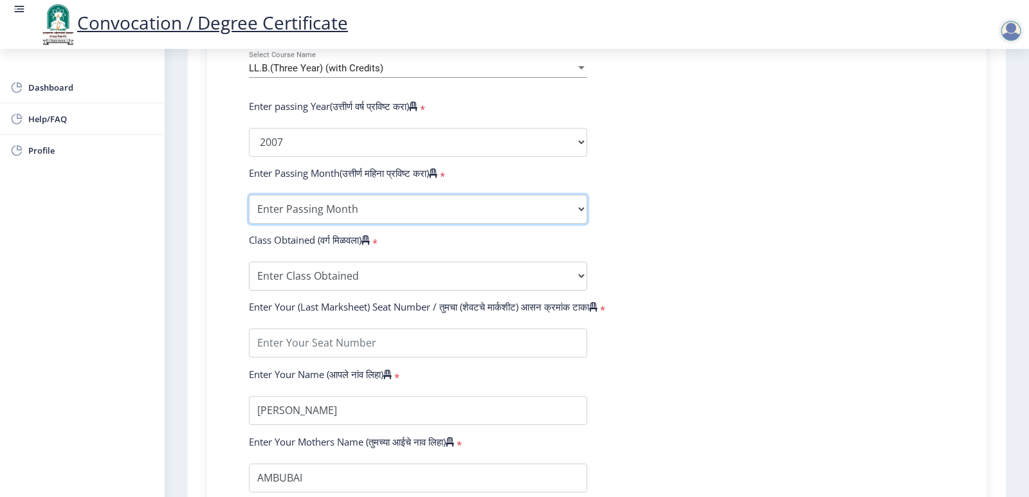
select select "April"
click at [249, 207] on select "Enter Passing Month March April May October November December" at bounding box center [418, 209] width 338 height 29
click at [717, 218] on form "Enter Your PRN Number (तुमचा पीआरएन (कायम नोंदणी क्रमांक) एंटर करा) * Student T…" at bounding box center [596, 152] width 715 height 682
click at [394, 291] on select "Enter Class Obtained FIRST CLASS WITH DISTINCTION FIRST CLASS HIGHER SECOND CLA…" at bounding box center [418, 276] width 338 height 29
select select "SECOND CLASS"
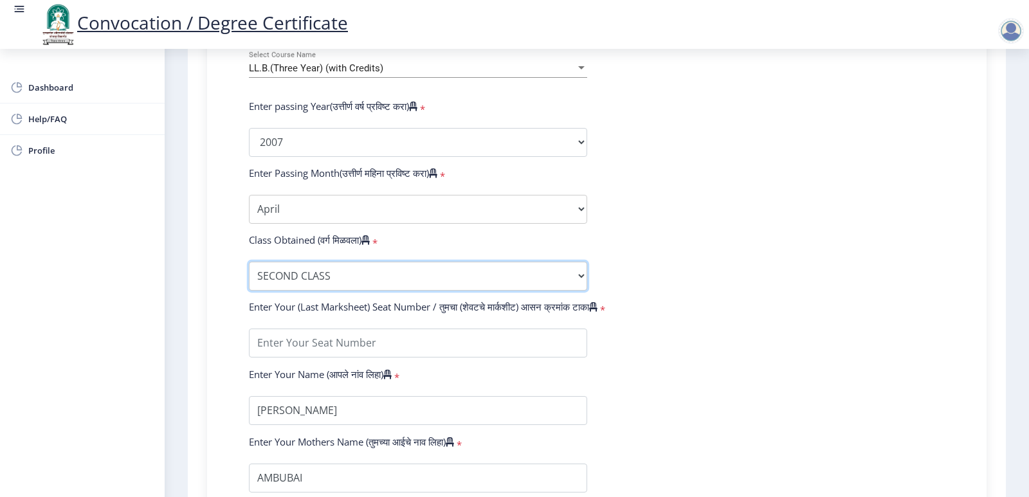
click at [249, 274] on select "Enter Class Obtained FIRST CLASS WITH DISTINCTION FIRST CLASS HIGHER SECOND CLA…" at bounding box center [418, 276] width 338 height 29
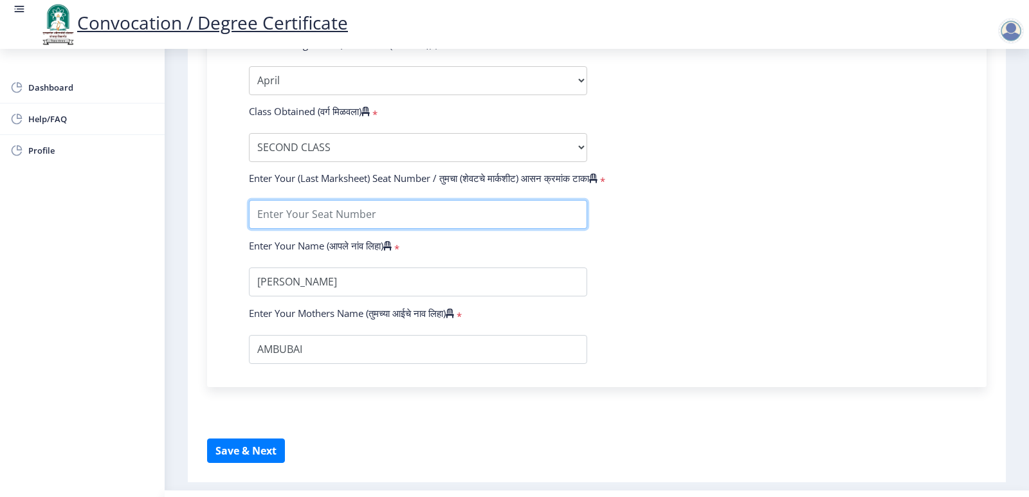
click at [346, 225] on input "textarea" at bounding box center [418, 214] width 338 height 29
type input "541"
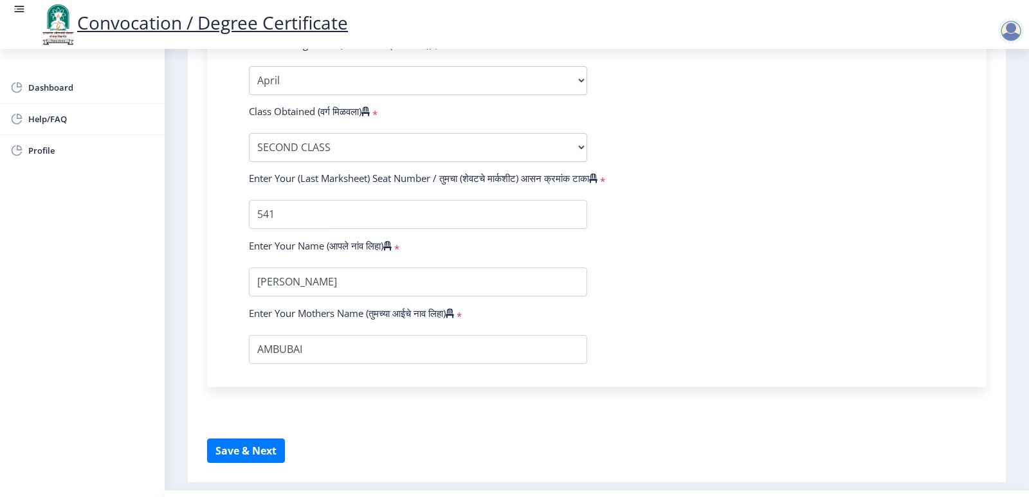
click at [96, 293] on div "Dashboard Help/FAQ Profile" at bounding box center [82, 273] width 165 height 448
click at [226, 453] on button "Save & Next" at bounding box center [246, 451] width 78 height 24
select select
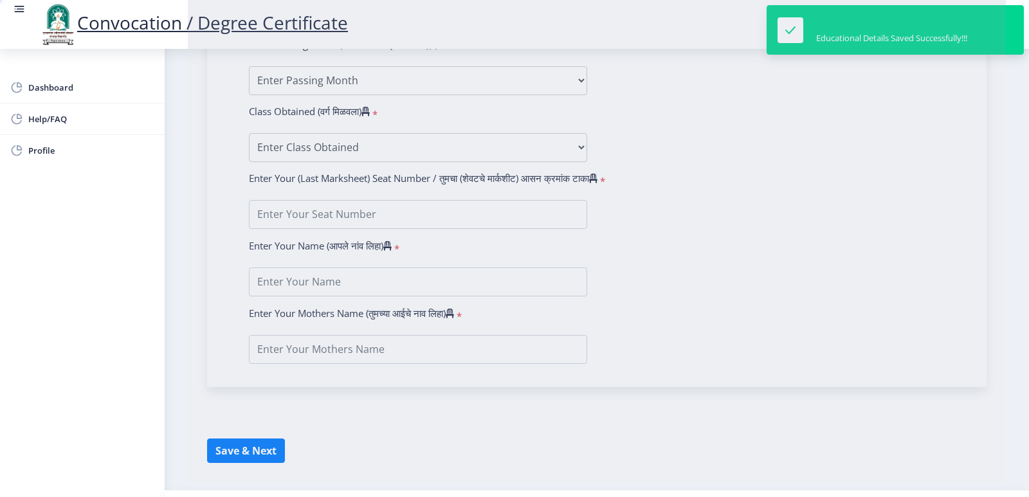
type input "[PERSON_NAME]"
type input "AMBUBAI"
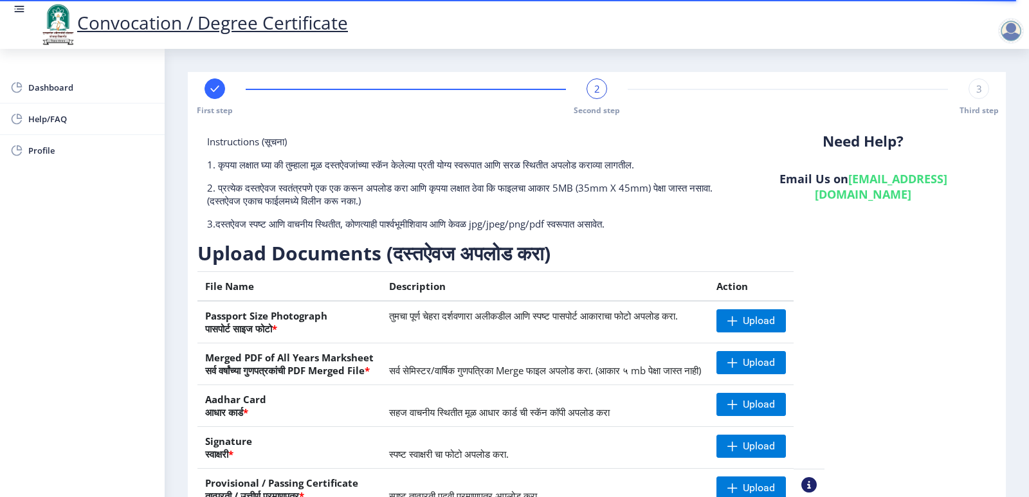
scroll to position [114, 0]
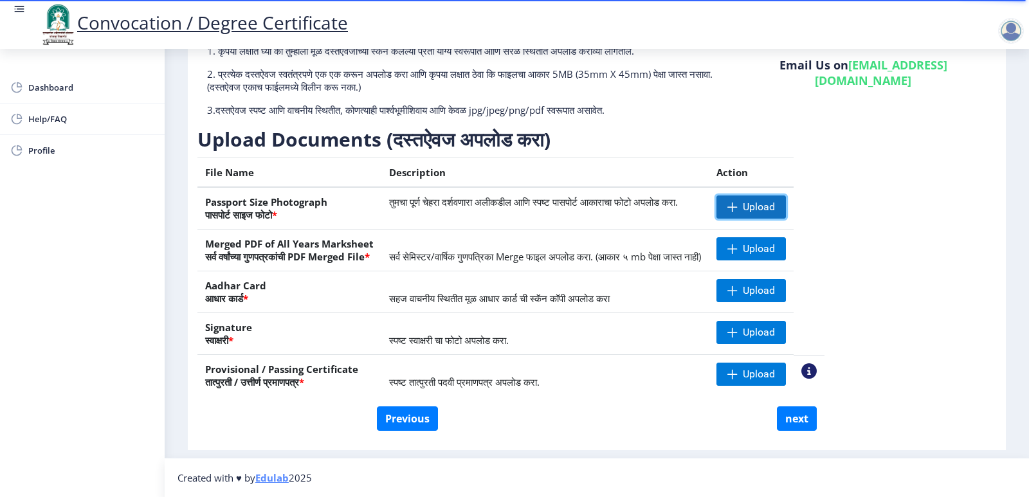
click at [775, 208] on span "Upload" at bounding box center [759, 207] width 32 height 13
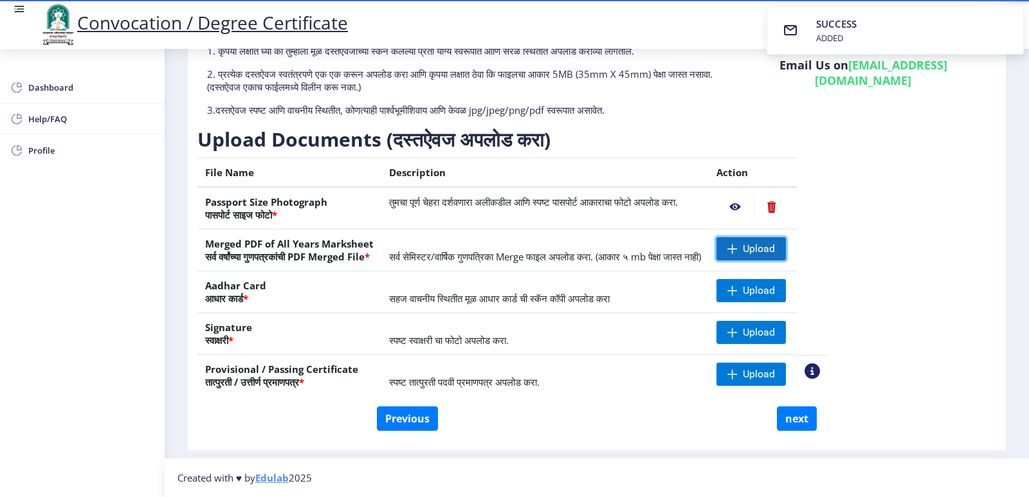
click at [775, 250] on span "Upload" at bounding box center [759, 248] width 32 height 13
click at [775, 291] on span "Upload" at bounding box center [759, 290] width 32 height 13
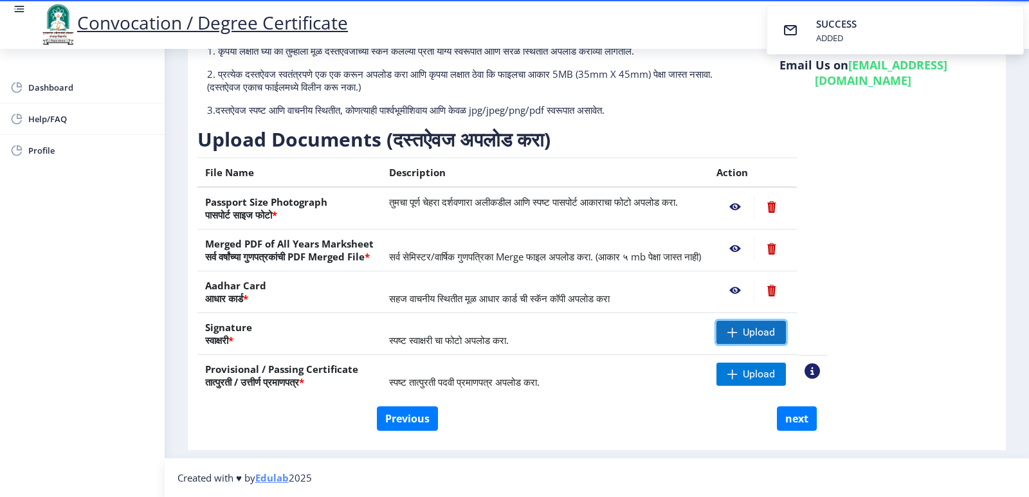
click at [786, 336] on span "Upload" at bounding box center [751, 332] width 69 height 23
click at [775, 375] on span "Upload" at bounding box center [759, 374] width 32 height 13
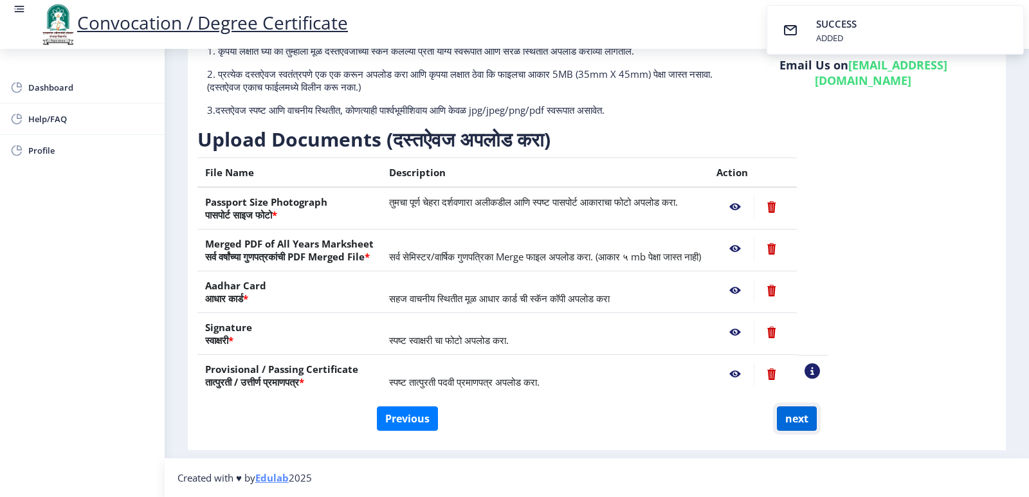
click at [796, 419] on button "next" at bounding box center [797, 419] width 40 height 24
select select
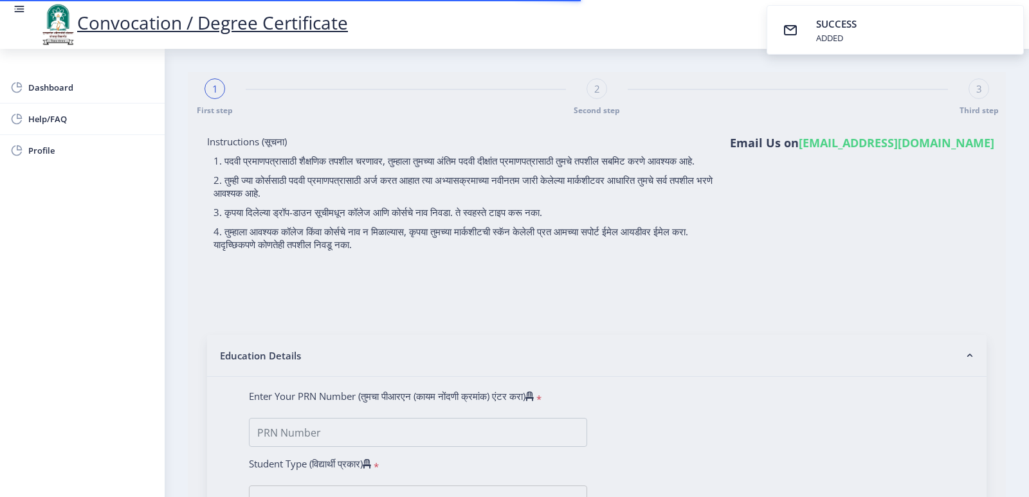
select select
type input "0600019939"
select select "Regular"
select select "2007"
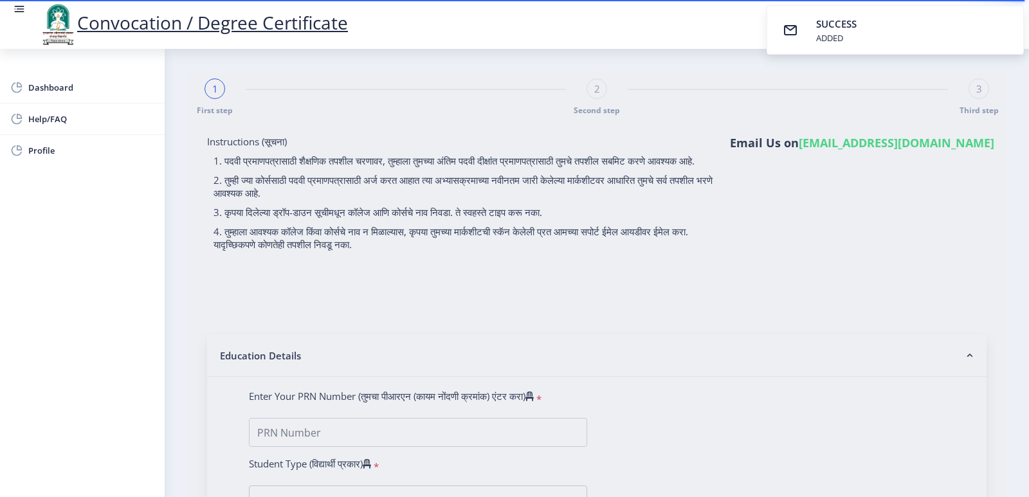
select select "April"
select select "SECOND CLASS"
type input "541"
type input "[PERSON_NAME]"
type input "AMBUBAI"
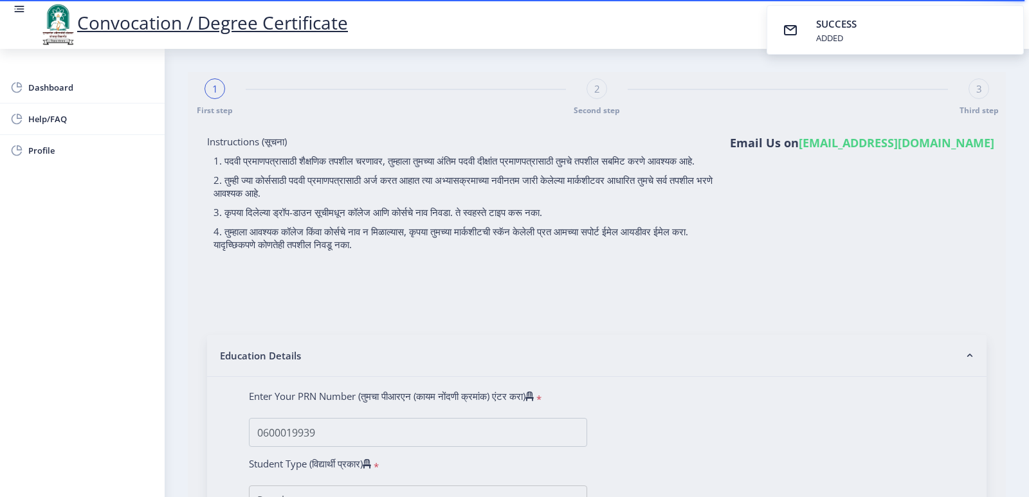
scroll to position [64, 0]
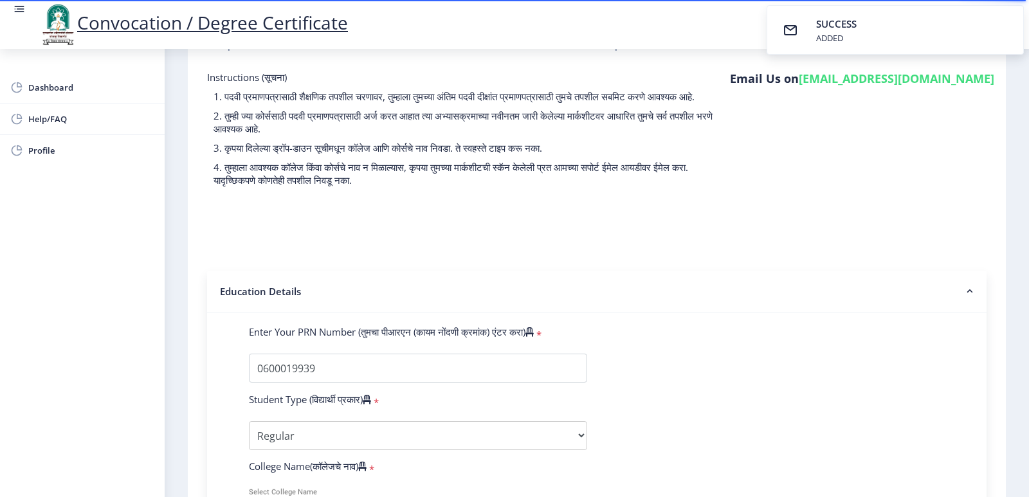
select select
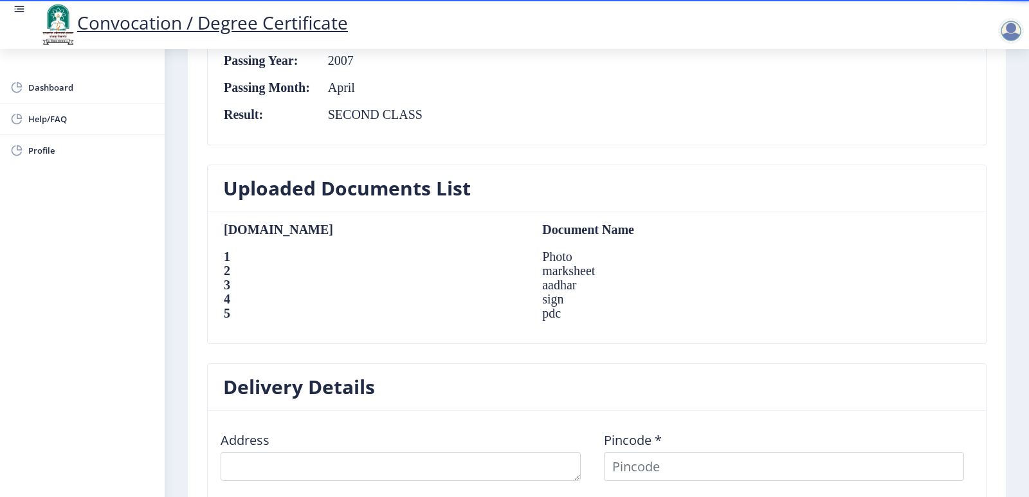
scroll to position [965, 0]
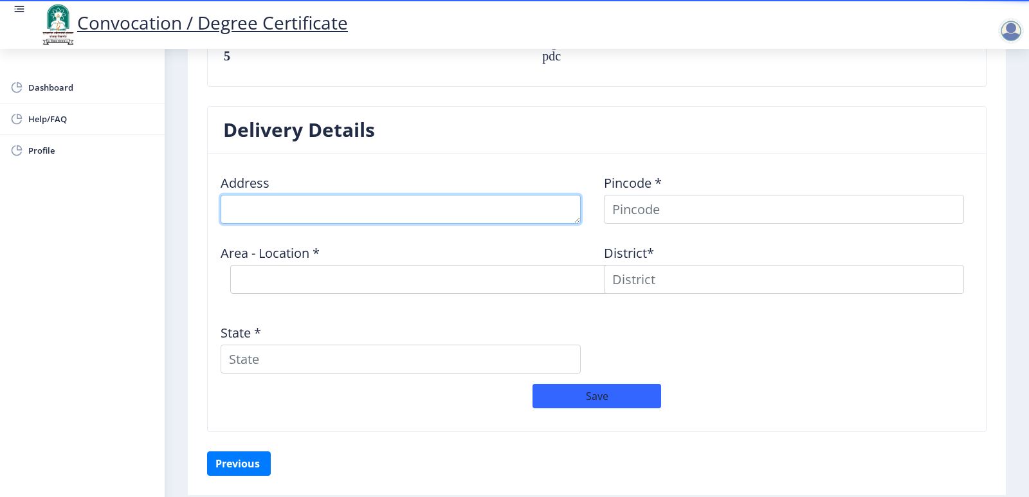
click at [279, 205] on textarea at bounding box center [401, 209] width 360 height 29
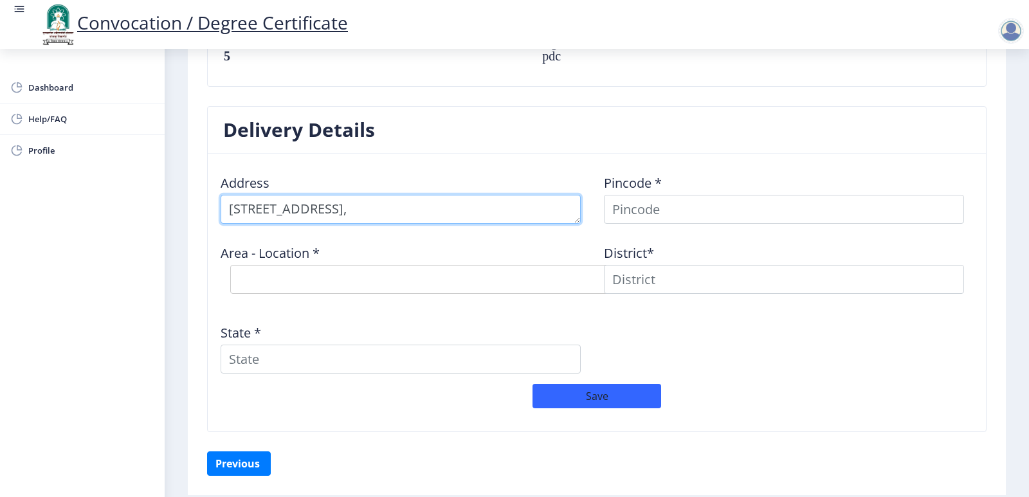
type textarea "[STREET_ADDRESS],"
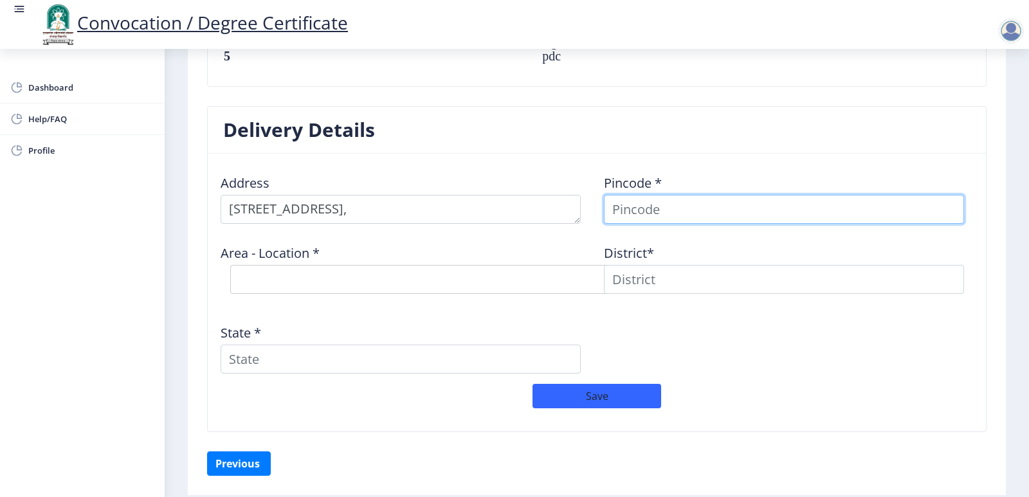
click at [608, 210] on input at bounding box center [784, 209] width 360 height 29
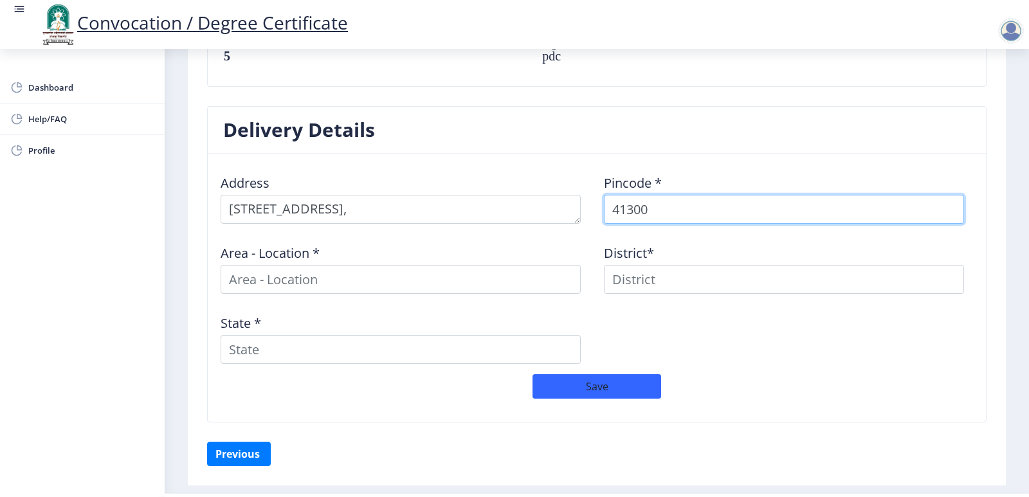
type input "413005"
select select
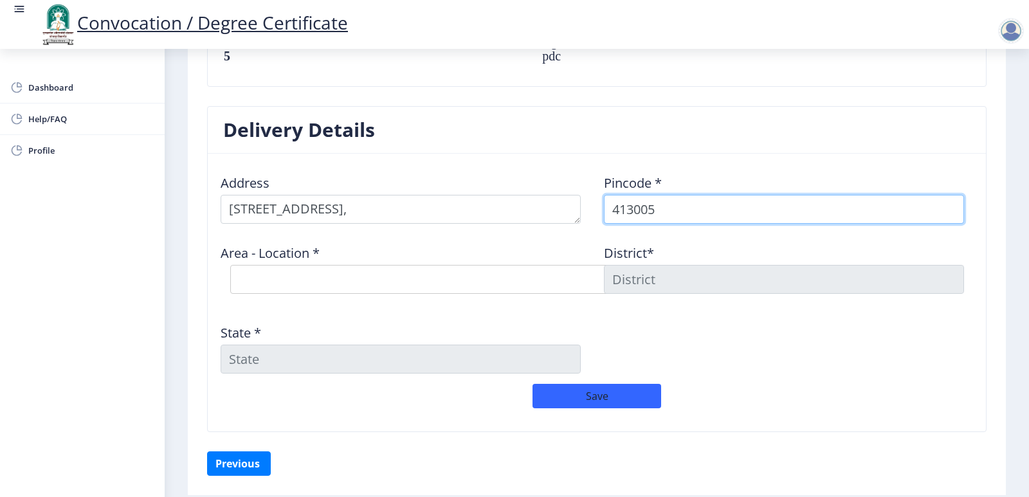
type input "413005"
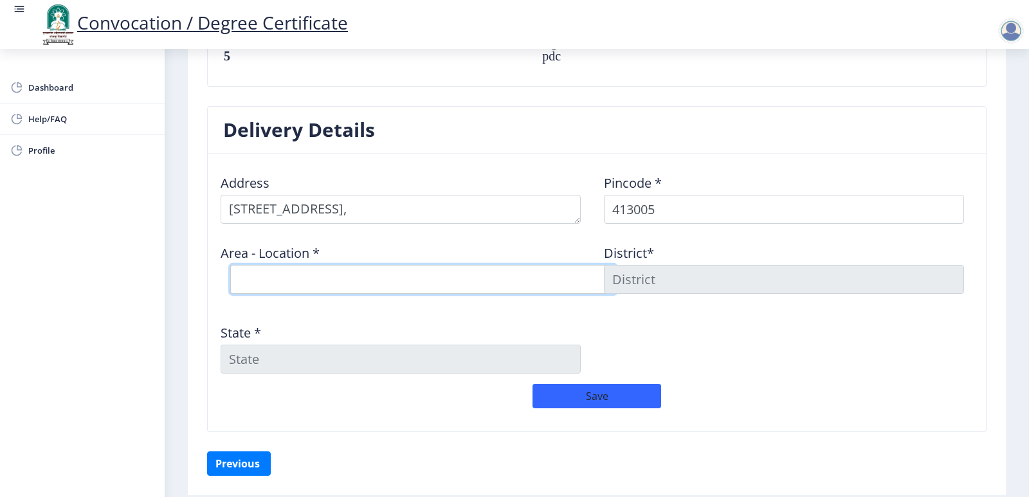
click at [356, 280] on select "Select Area Location [GEOGRAPHIC_DATA] Peth [GEOGRAPHIC_DATA] [GEOGRAPHIC_DATA]…" at bounding box center [423, 279] width 386 height 29
select select "1: Object"
click at [230, 265] on select "Select Area Location [GEOGRAPHIC_DATA] Peth [GEOGRAPHIC_DATA] [GEOGRAPHIC_DATA]…" at bounding box center [423, 279] width 386 height 29
type input "SOLAPUR"
type input "[GEOGRAPHIC_DATA]"
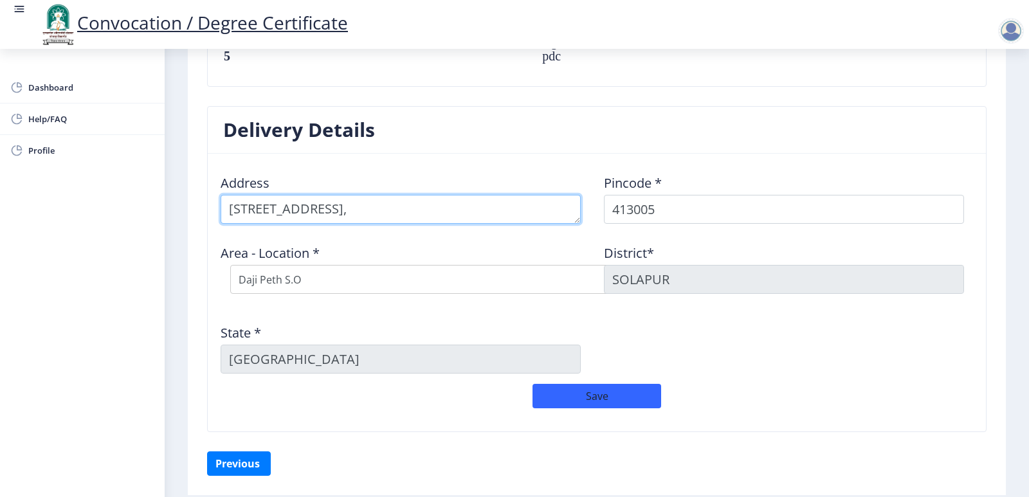
click at [333, 217] on textarea at bounding box center [401, 209] width 360 height 29
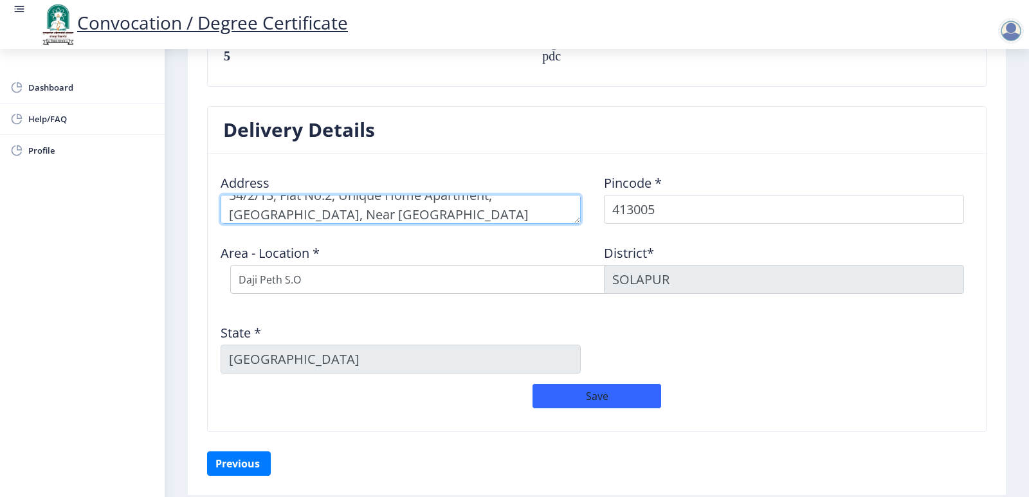
type textarea "34/2/13, Flat No.2, Unique Home Apartment, [GEOGRAPHIC_DATA], Near [GEOGRAPHIC_…"
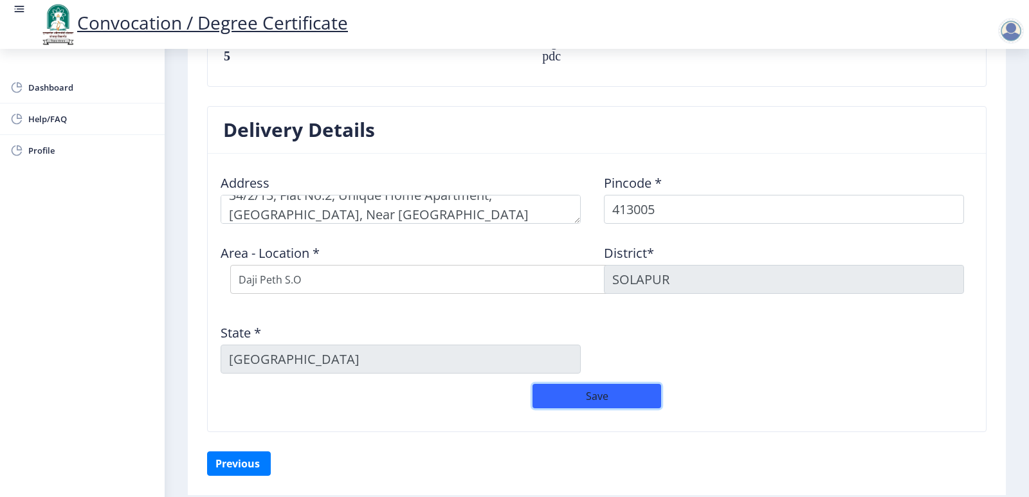
click at [592, 399] on button "Save" at bounding box center [597, 396] width 129 height 24
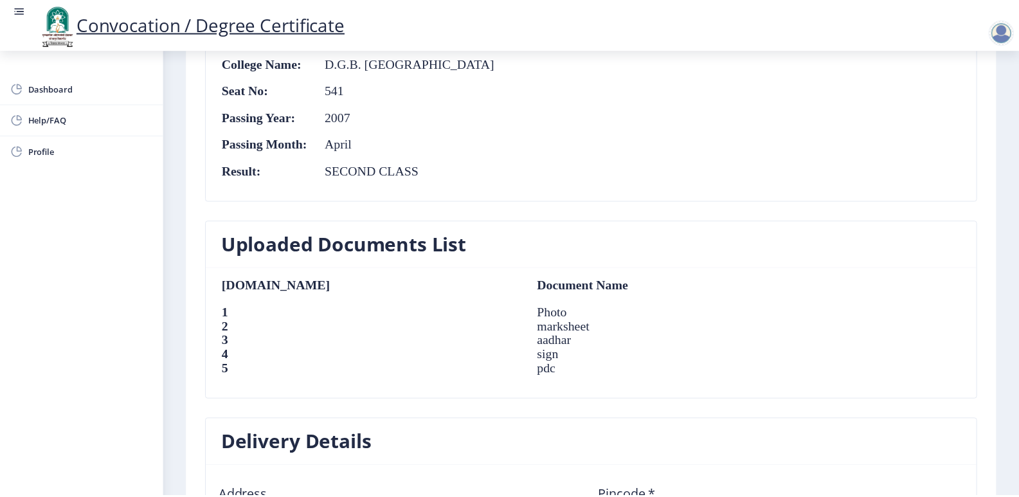
scroll to position [1038, 0]
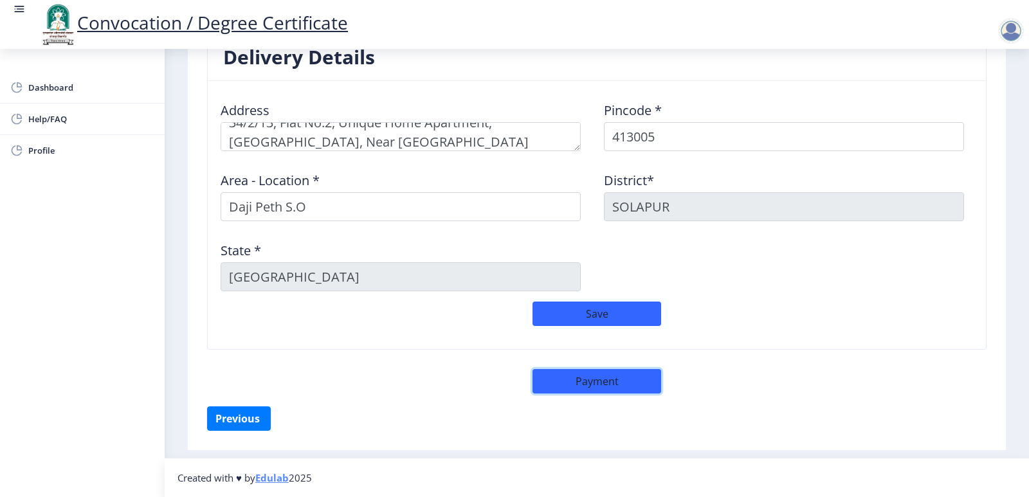
click at [598, 379] on button "Payment" at bounding box center [597, 381] width 129 height 24
select select "sealed"
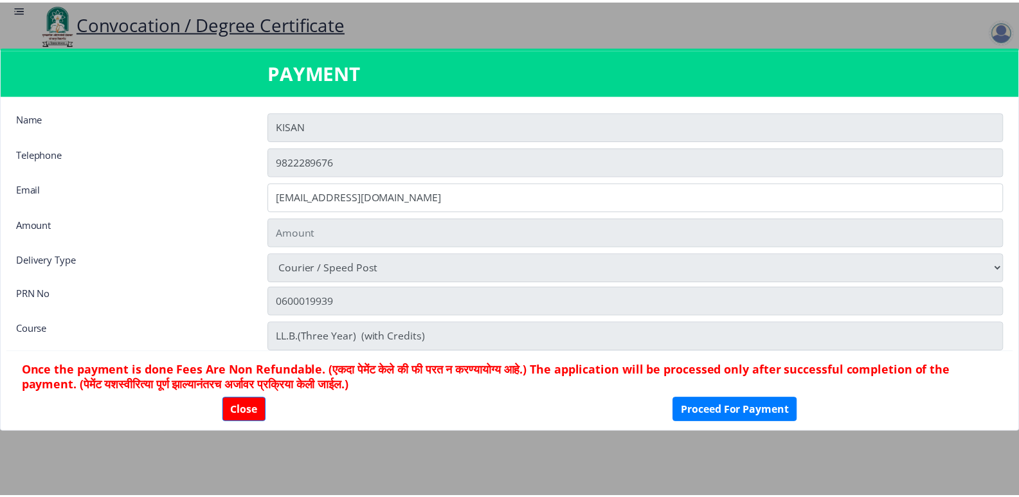
scroll to position [1036, 0]
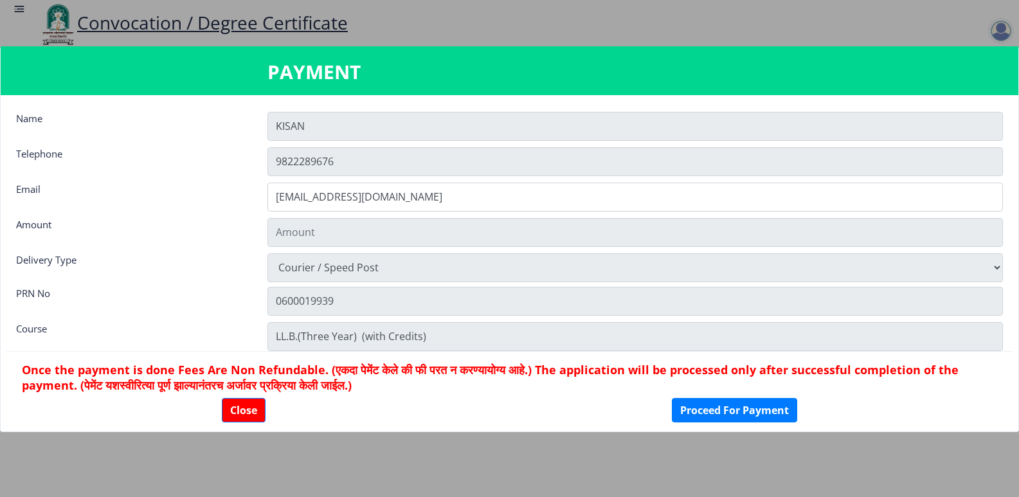
type input "2885"
click at [713, 410] on button "Proceed For Payment" at bounding box center [734, 410] width 125 height 24
